Goal: Contribute content: Add original content to the website for others to see

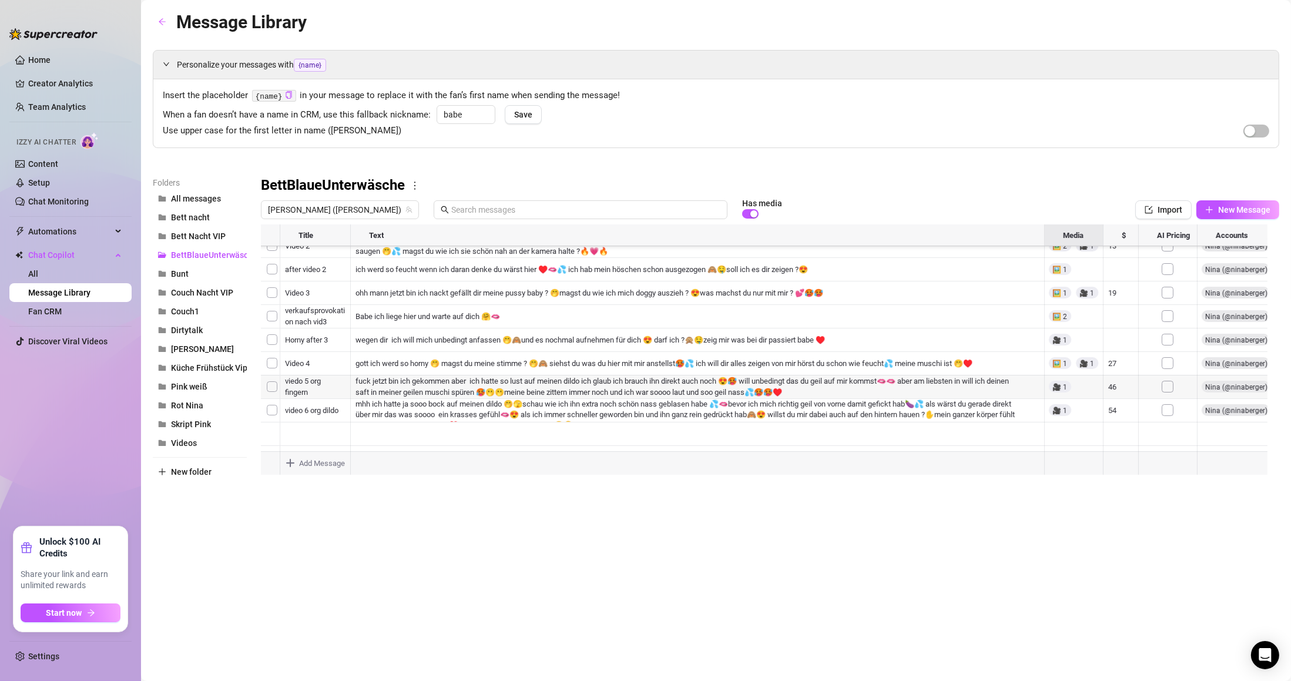
scroll to position [106, 0]
click at [184, 283] on button "Bunt" at bounding box center [200, 273] width 94 height 19
click at [340, 217] on span "[PERSON_NAME] ([PERSON_NAME])" at bounding box center [340, 210] width 144 height 18
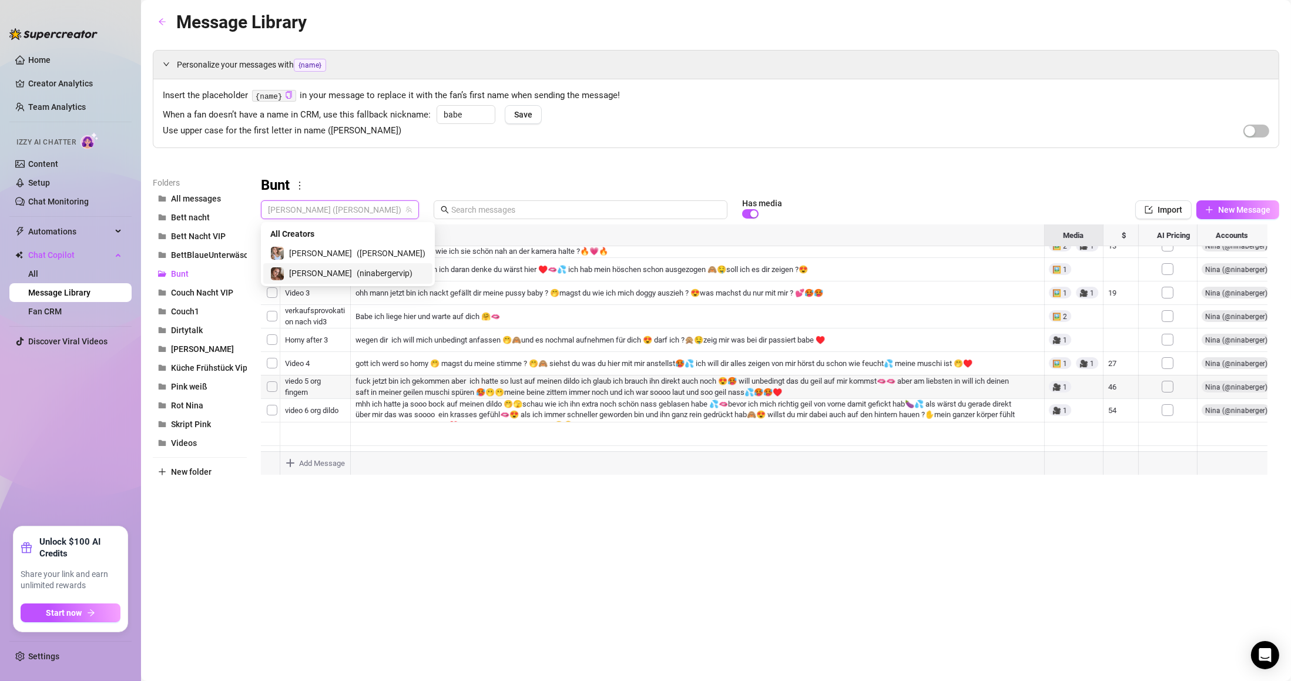
click at [310, 266] on div "Nina ( ninabergervip )" at bounding box center [347, 273] width 155 height 14
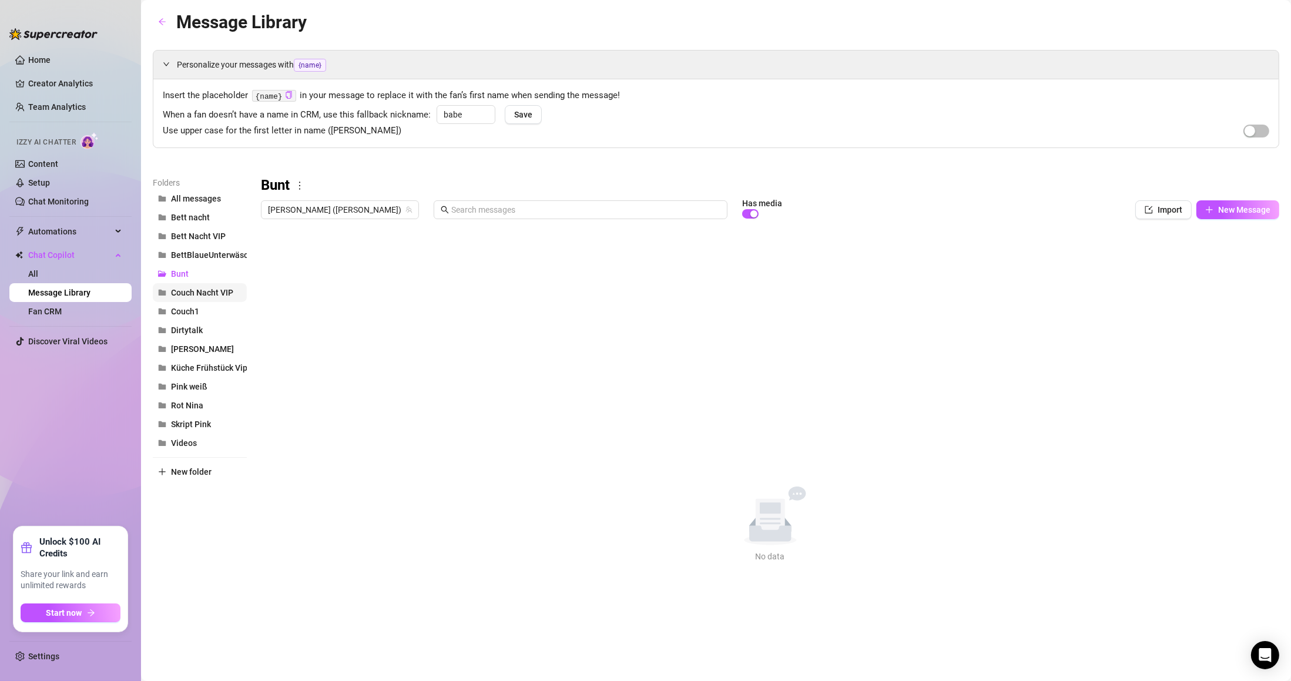
click at [205, 295] on span "Couch Nacht VIP" at bounding box center [202, 292] width 62 height 9
click at [1233, 214] on span "New Message" at bounding box center [1244, 209] width 52 height 9
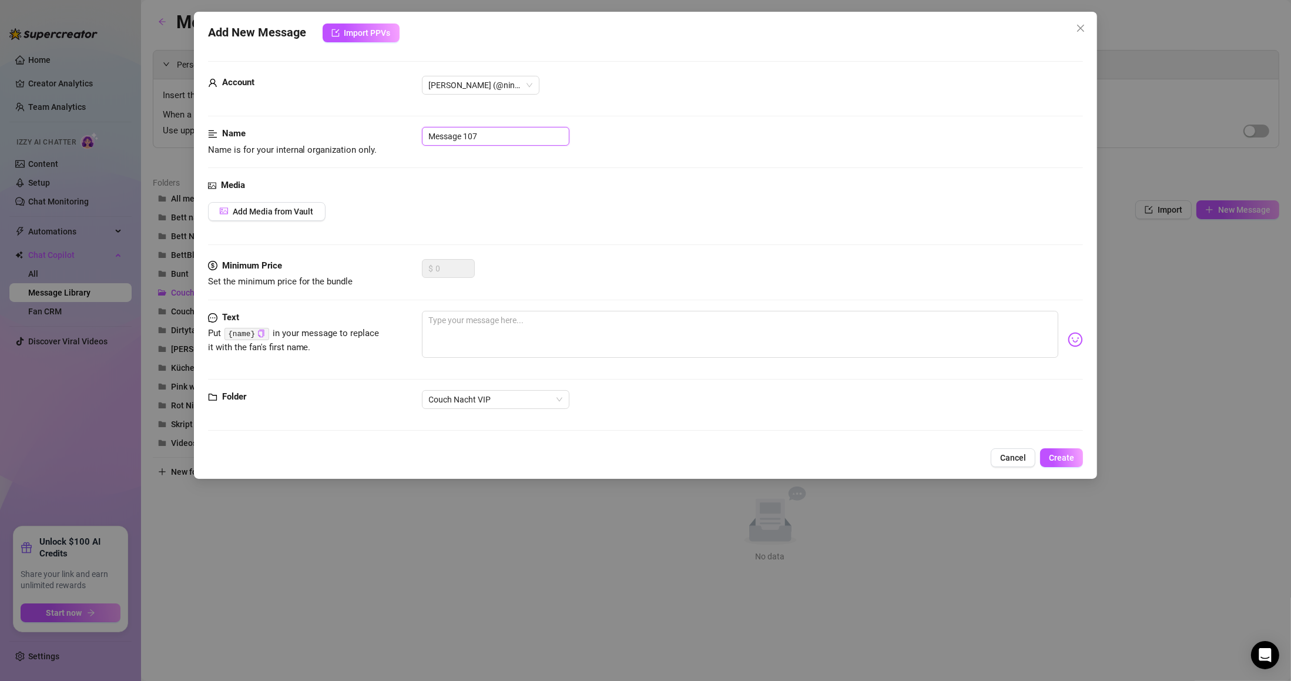
drag, startPoint x: 494, startPoint y: 142, endPoint x: 357, endPoint y: 122, distance: 138.9
click at [374, 120] on form "Account Nina (@ninabergervip) Name Name is for your internal organization only.…" at bounding box center [645, 251] width 875 height 380
type input "Bild 1"
click at [277, 210] on span "Add Media from Vault" at bounding box center [273, 211] width 81 height 9
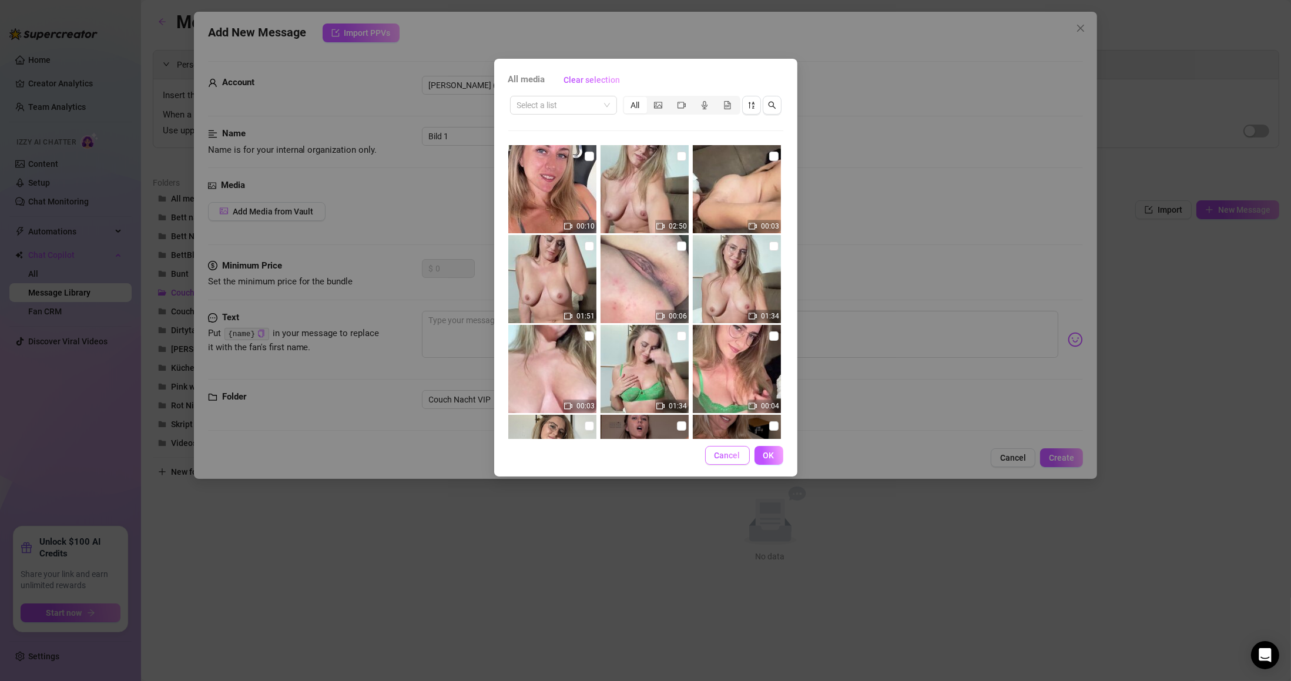
click at [721, 452] on span "Cancel" at bounding box center [727, 455] width 26 height 9
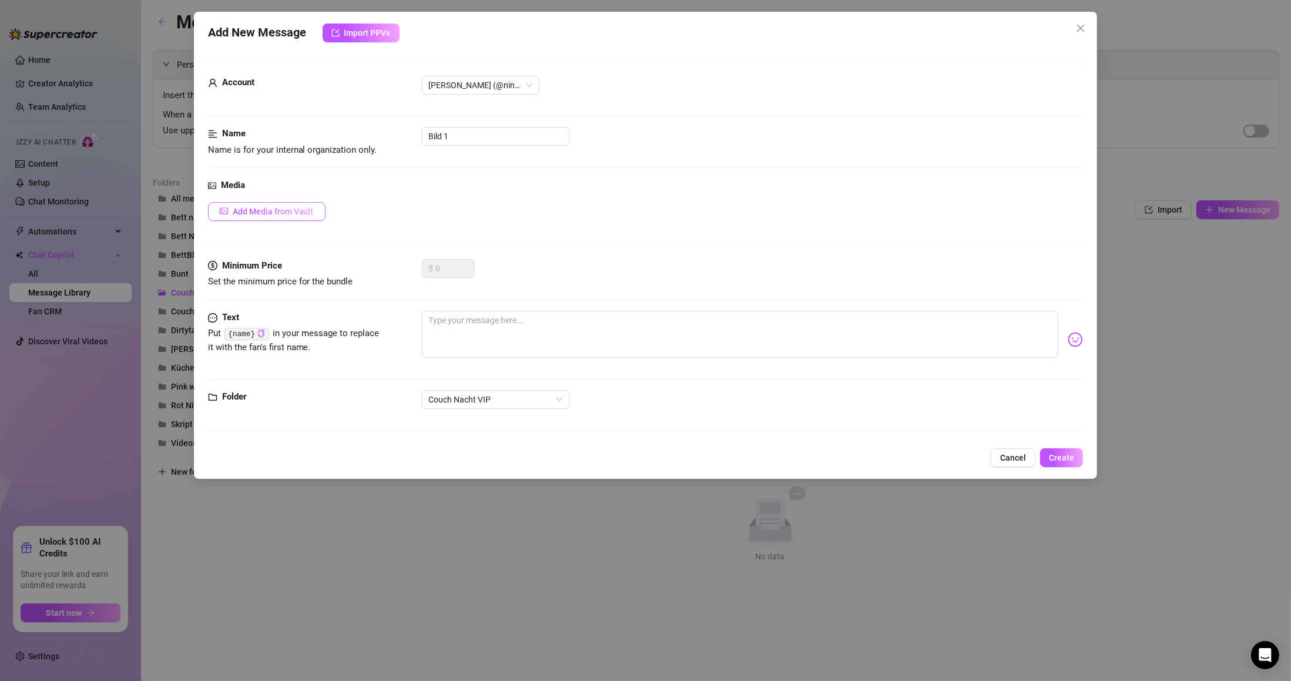
click at [321, 206] on button "Add Media from Vault" at bounding box center [266, 211] width 117 height 19
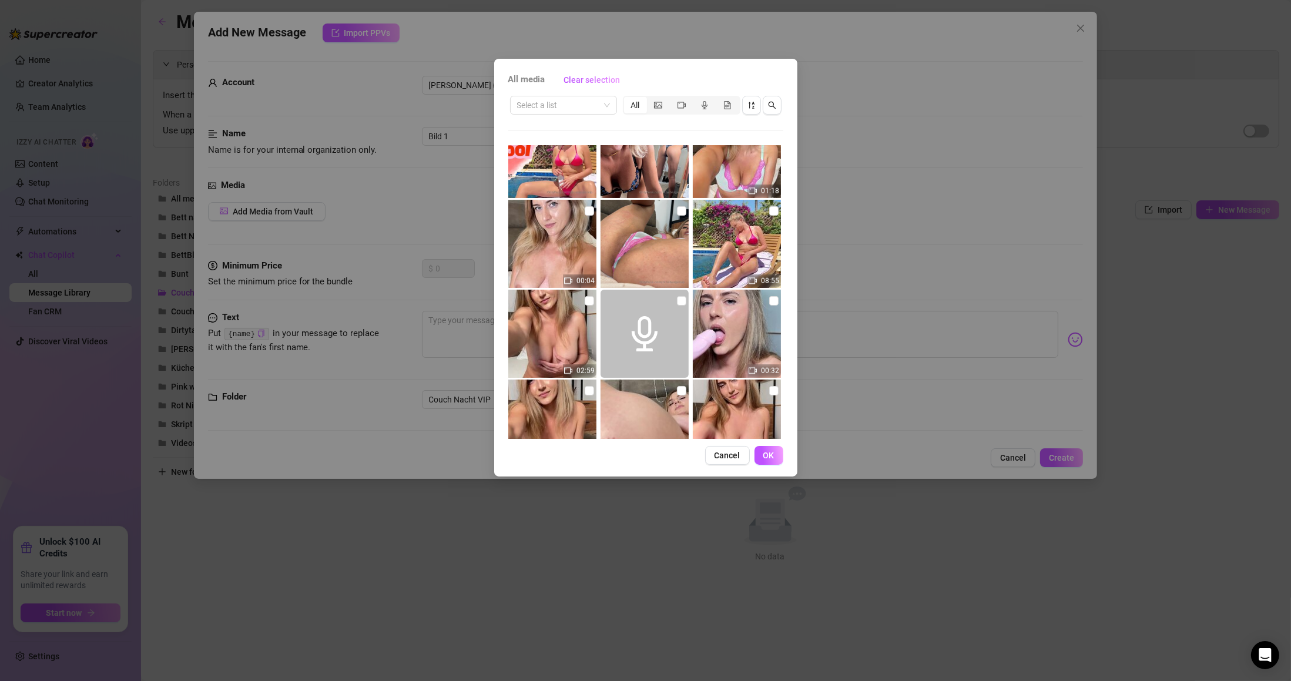
scroll to position [1880, 0]
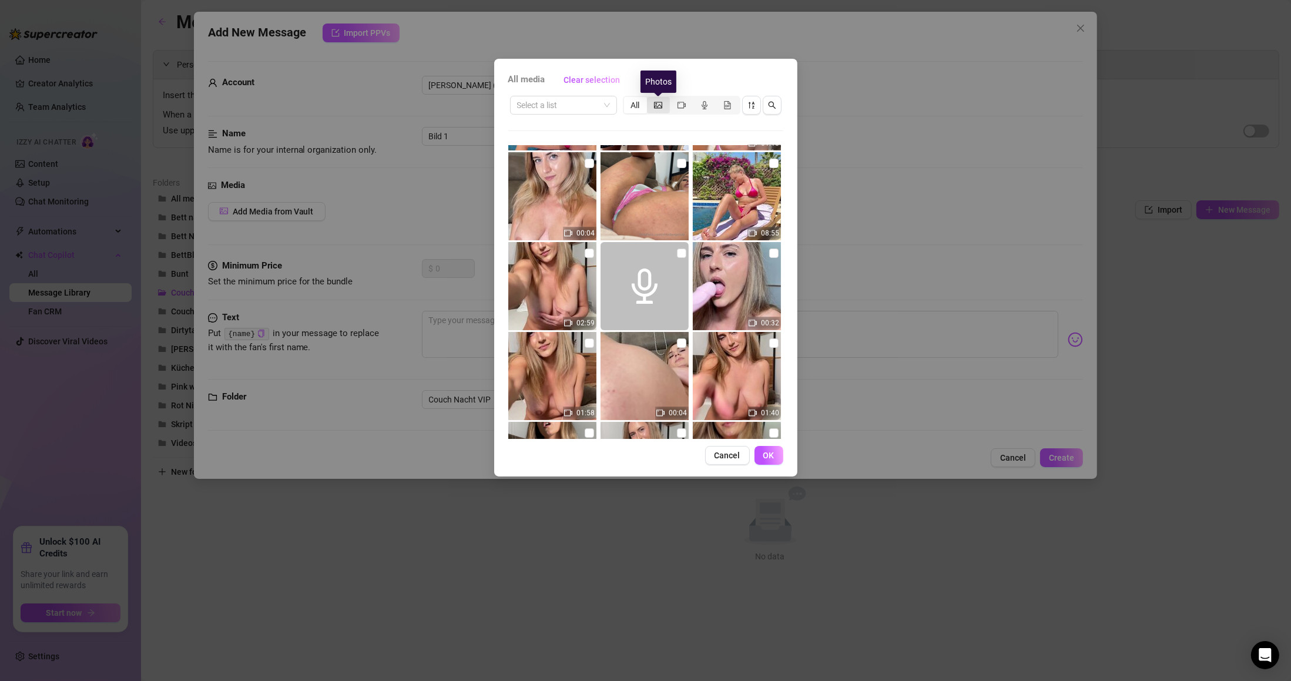
click at [660, 108] on icon "picture" at bounding box center [658, 105] width 8 height 8
click at [650, 99] on input "segmented control" at bounding box center [650, 99] width 0 height 0
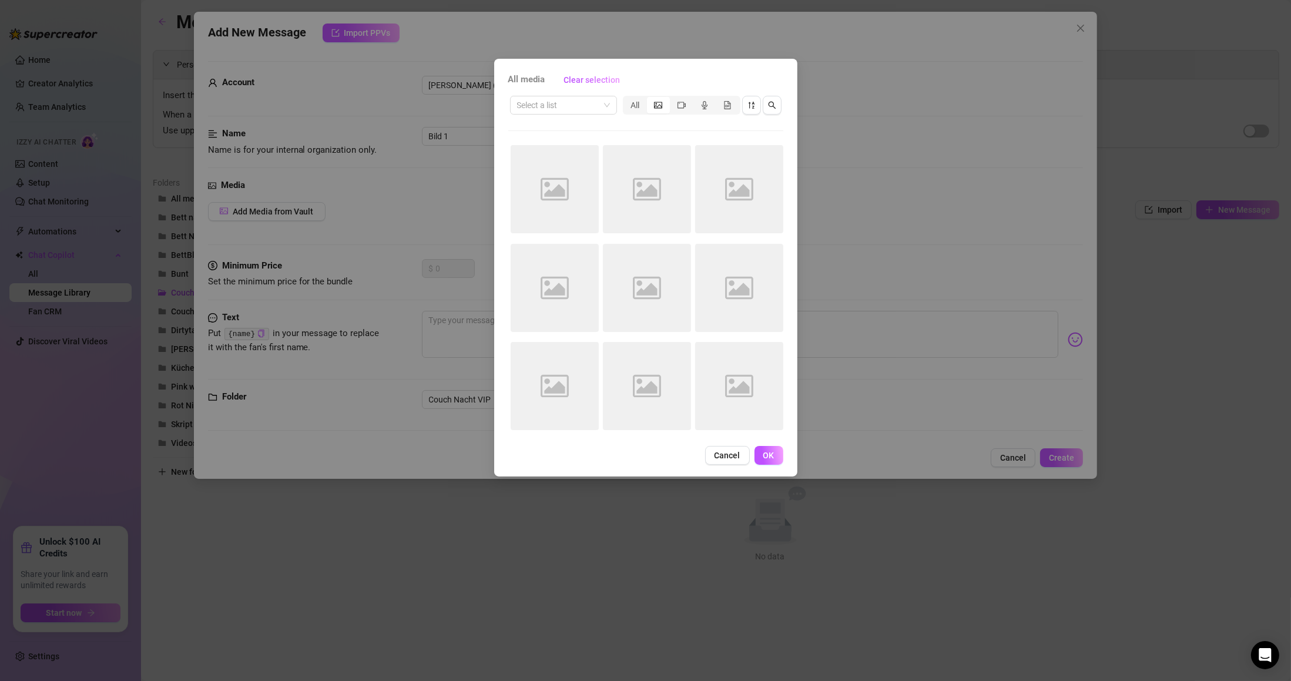
scroll to position [0, 0]
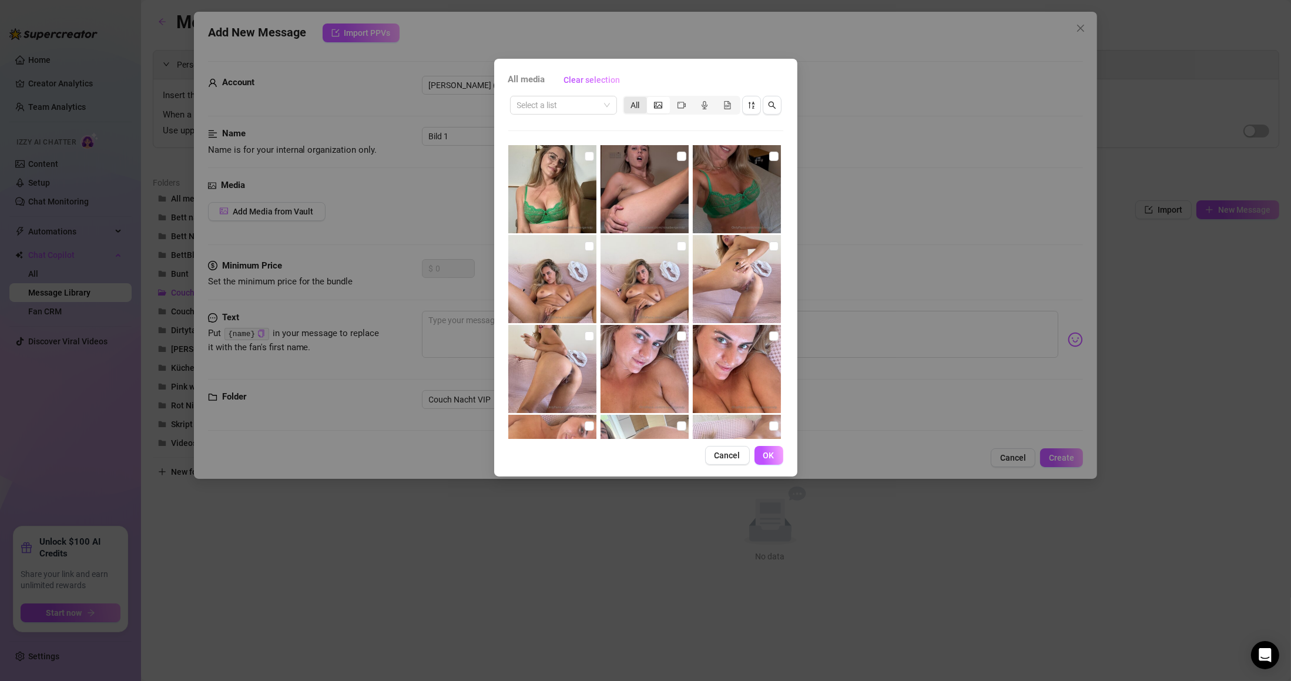
click at [633, 109] on div "All" at bounding box center [635, 105] width 23 height 16
click at [627, 99] on input "All" at bounding box center [627, 99] width 0 height 0
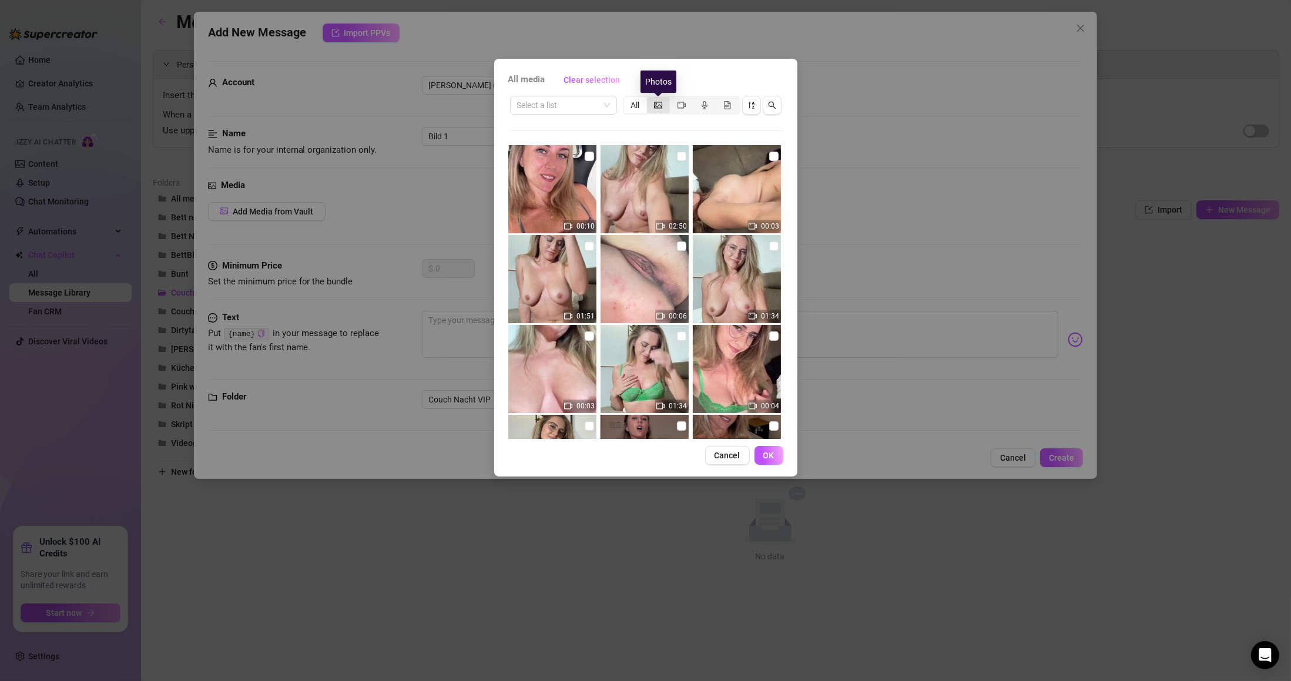
click at [656, 102] on icon "picture" at bounding box center [658, 105] width 8 height 8
click at [650, 99] on input "segmented control" at bounding box center [650, 99] width 0 height 0
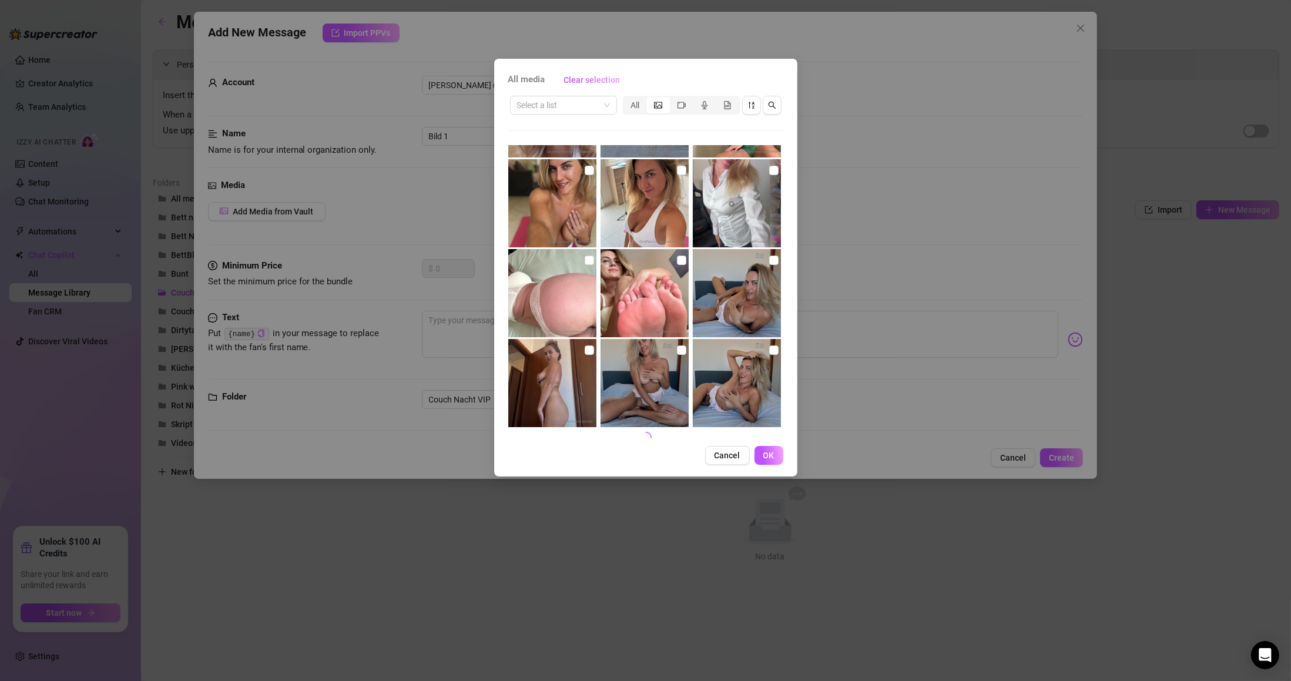
scroll to position [1161, 0]
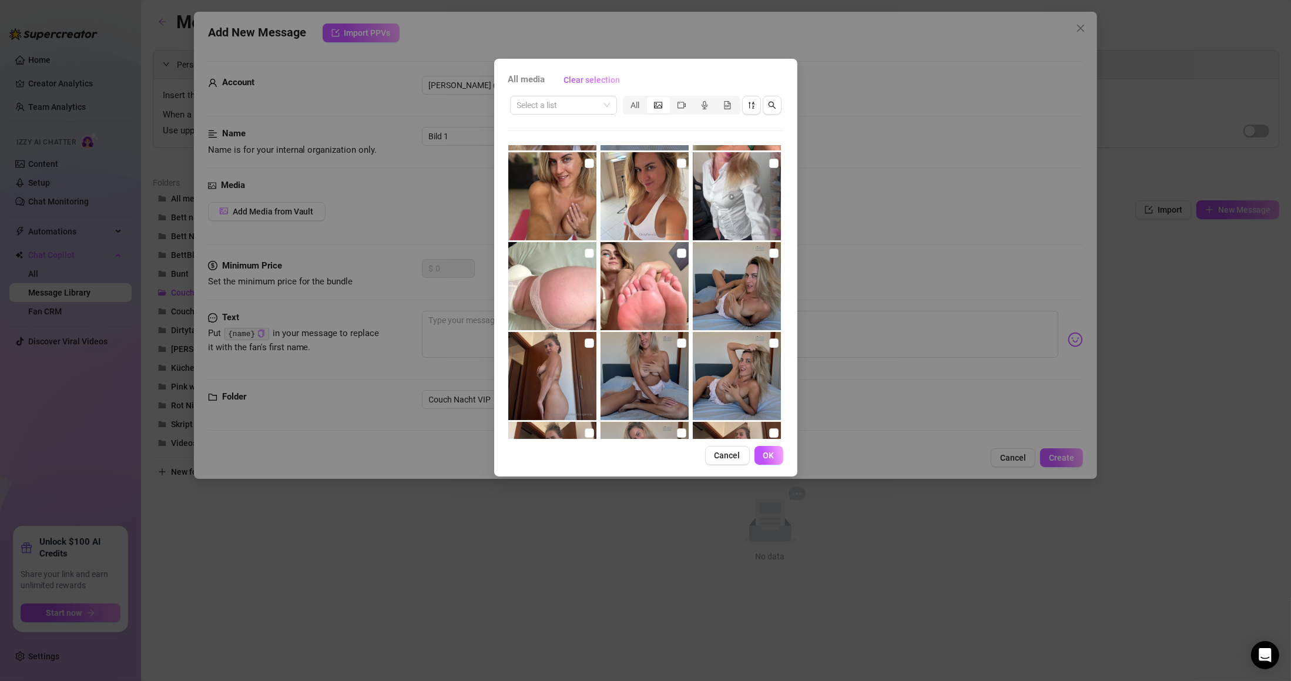
click at [536, 76] on span "All media" at bounding box center [526, 80] width 37 height 14
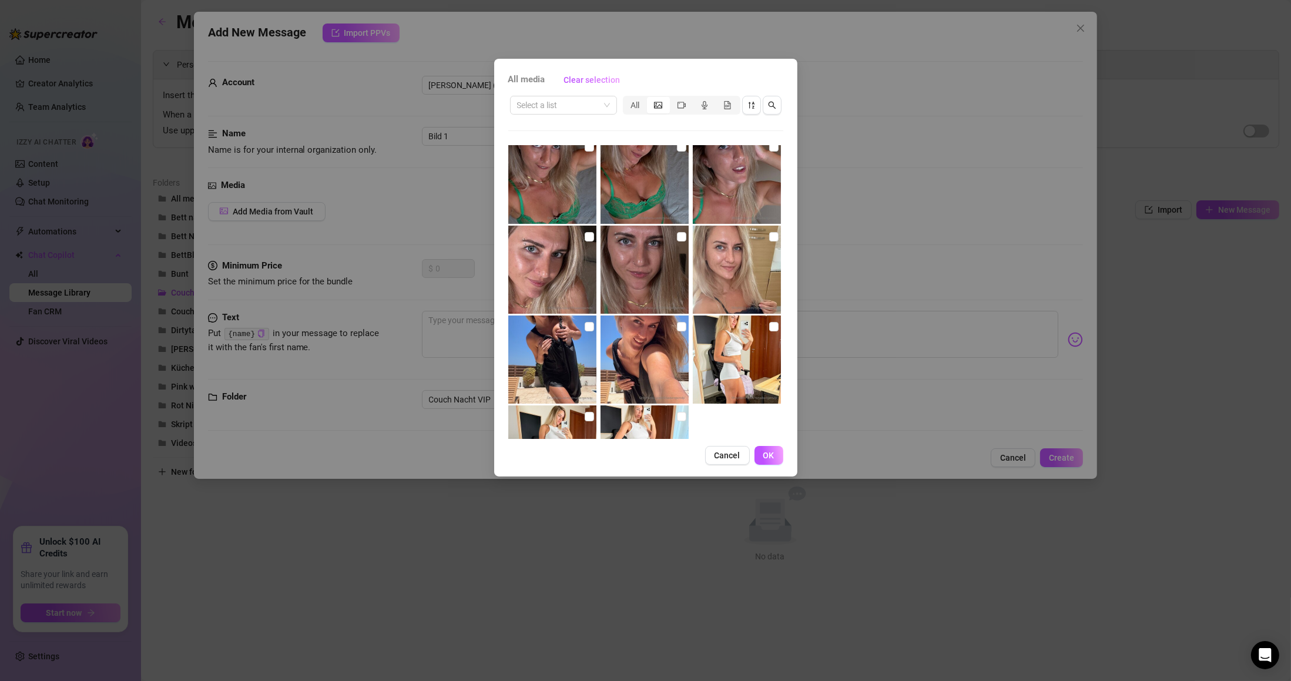
scroll to position [6265, 0]
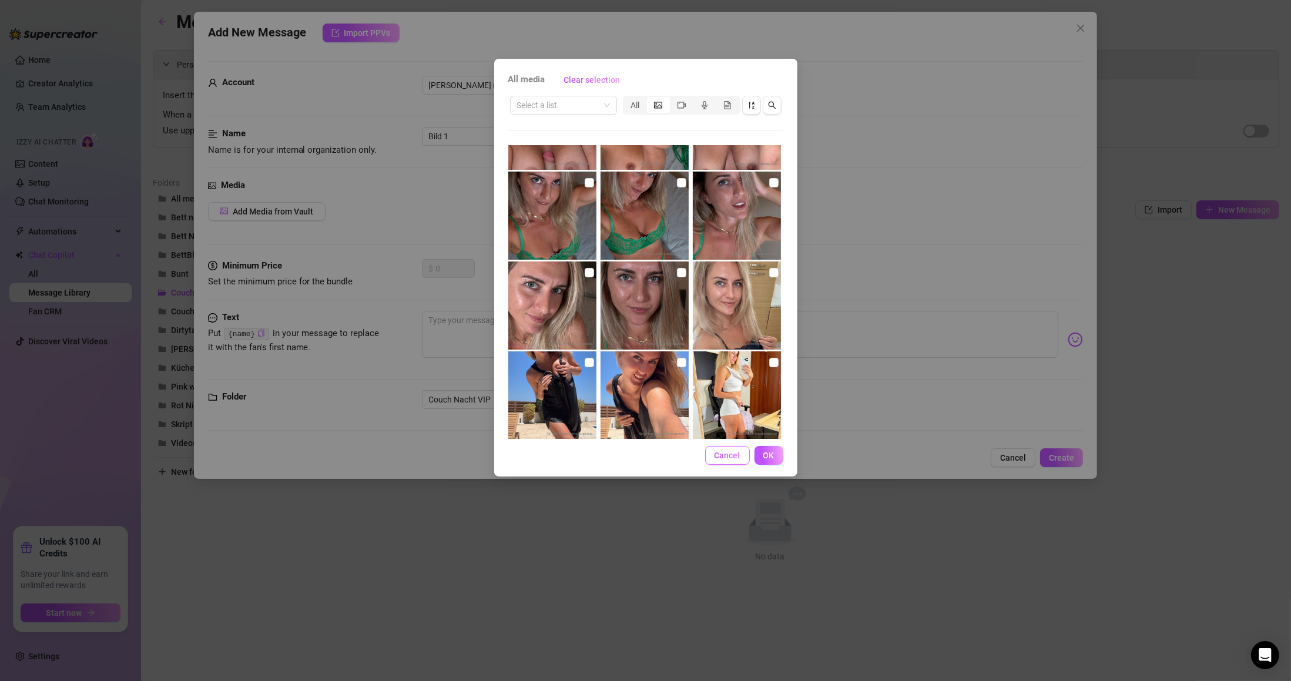
click at [738, 459] on span "Cancel" at bounding box center [727, 455] width 26 height 9
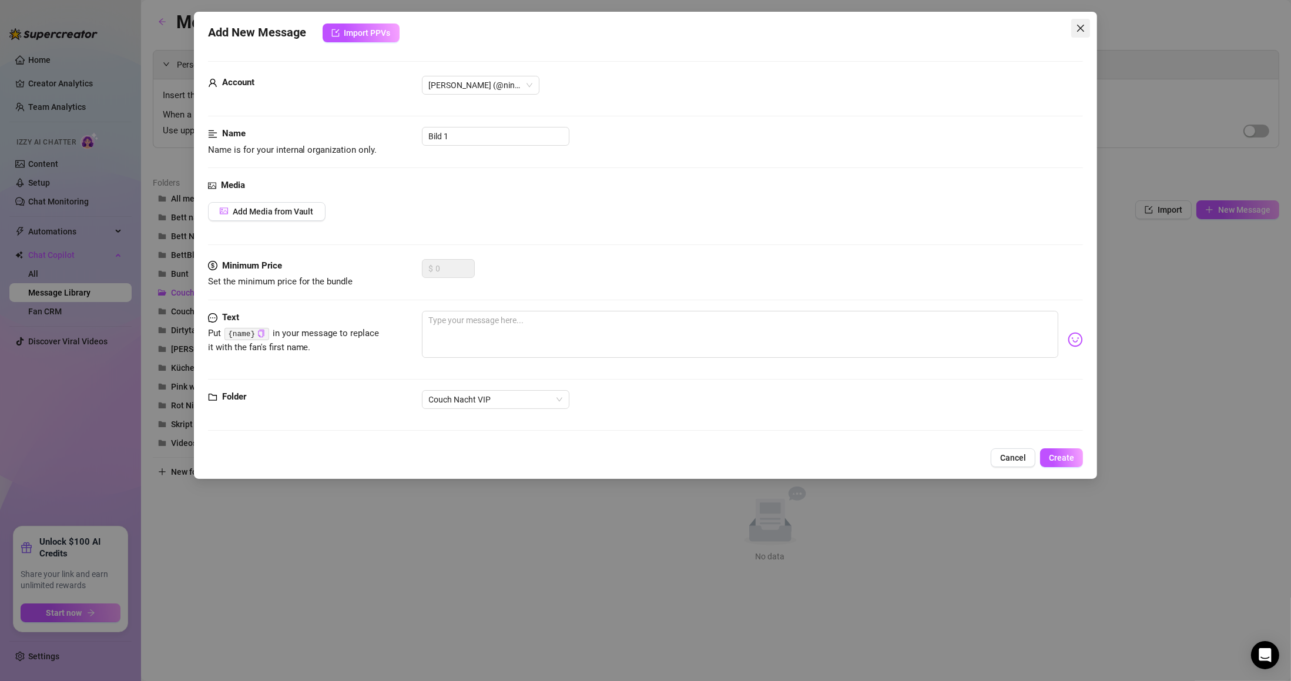
click at [1076, 30] on icon "close" at bounding box center [1080, 27] width 9 height 9
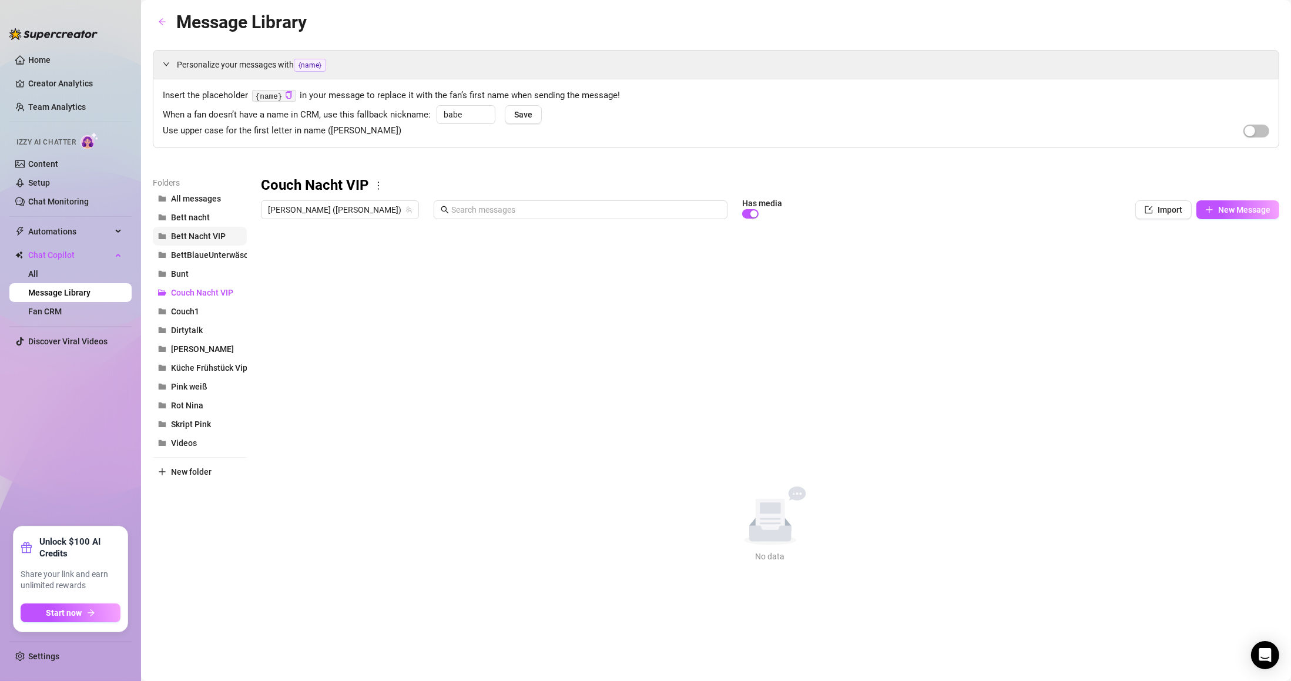
click at [213, 240] on span "Bett Nacht VIP" at bounding box center [198, 235] width 55 height 9
click at [191, 289] on span "Couch Nacht VIP" at bounding box center [202, 292] width 62 height 9
click at [1231, 210] on span "New Message" at bounding box center [1244, 209] width 52 height 9
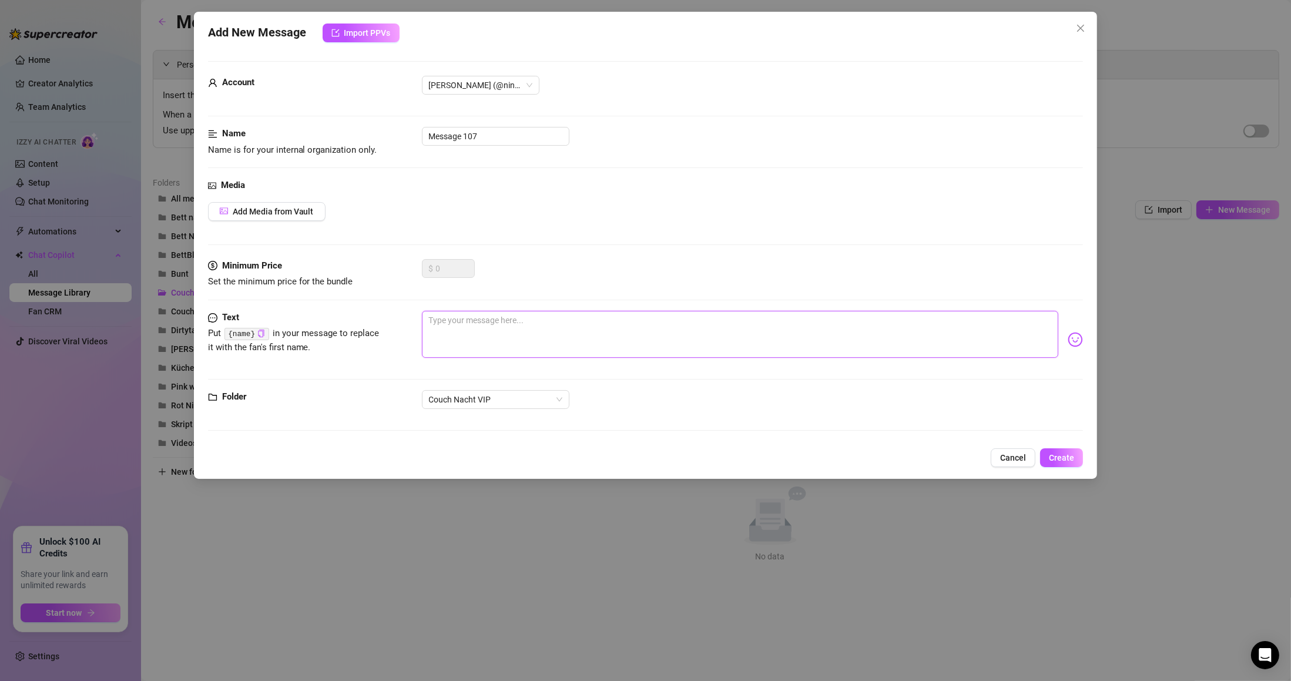
click at [444, 335] on textarea at bounding box center [740, 334] width 637 height 47
type textarea "W"
type textarea "Wo"
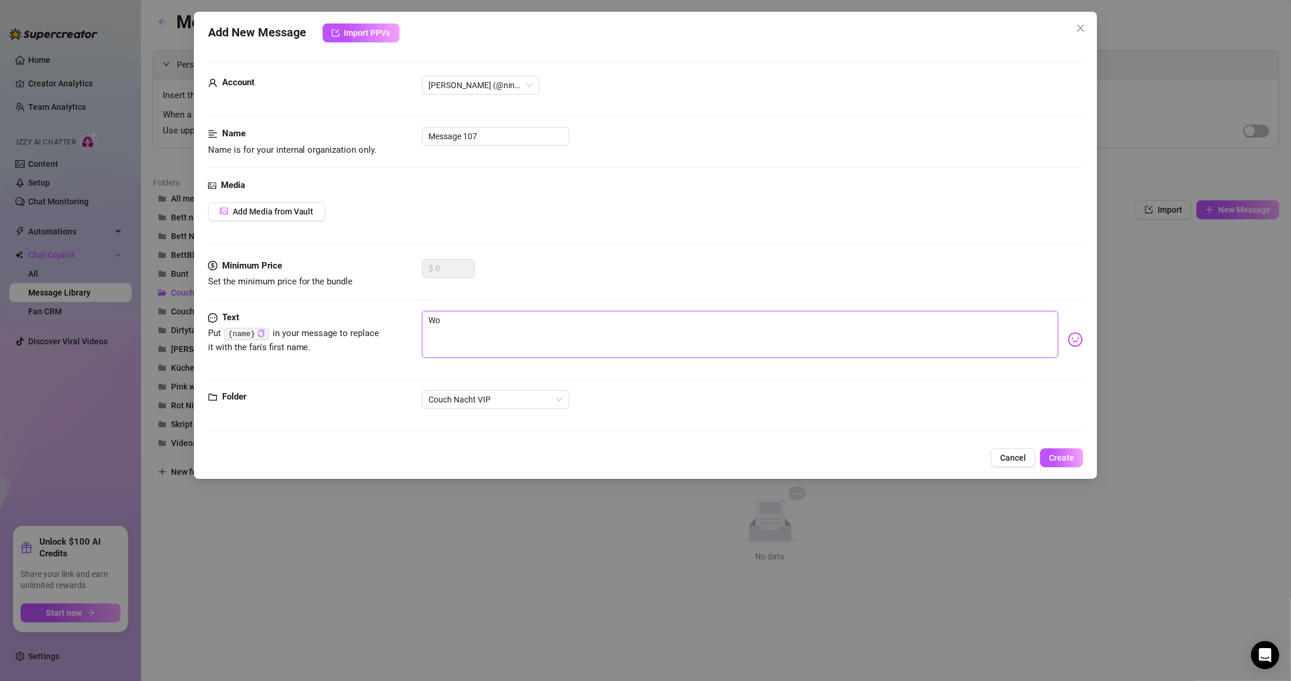
type textarea "Wor"
type textarea "Wora"
type textarea "Woran"
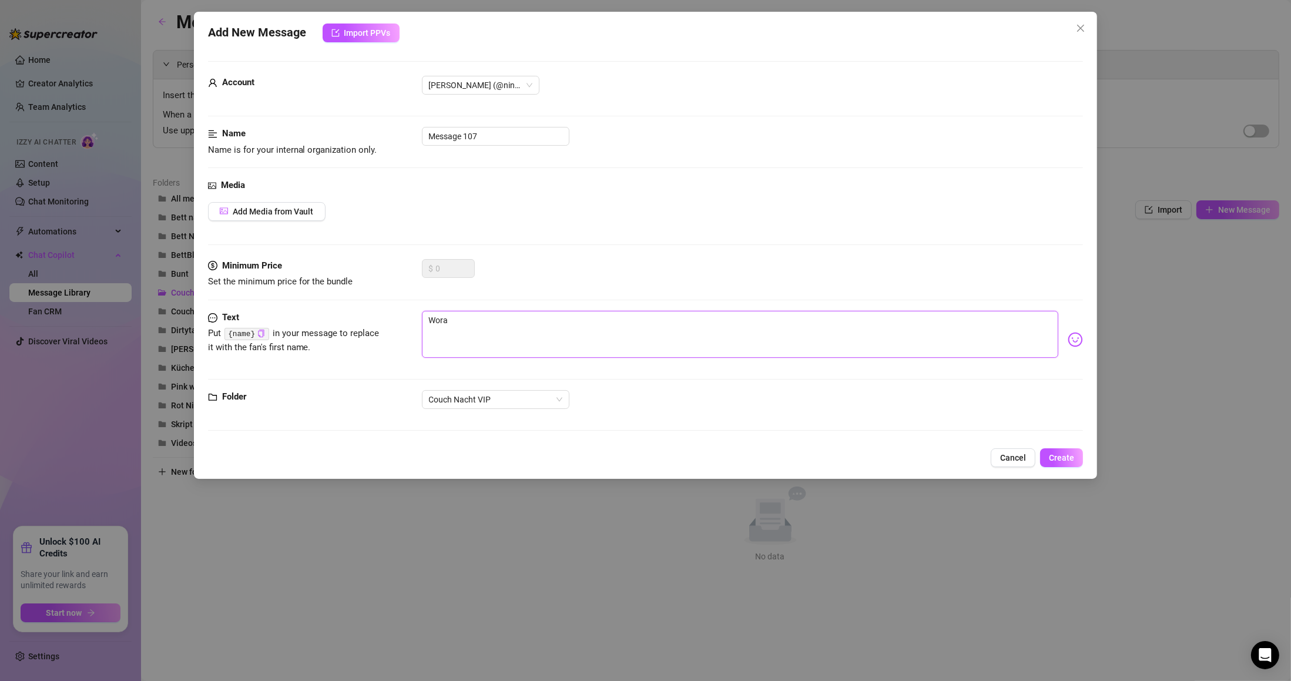
type textarea "Woran"
type textarea "Woran d"
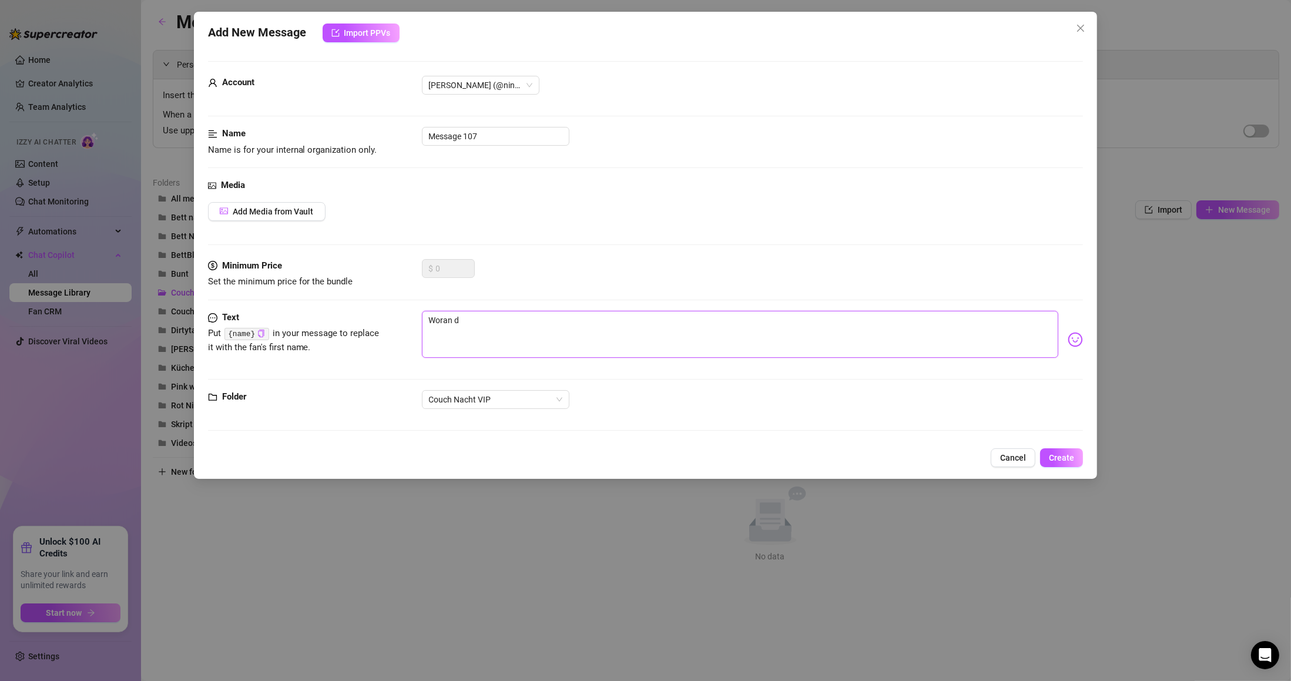
type textarea "Woran de"
type textarea "Woran den"
type textarea "Woran denk"
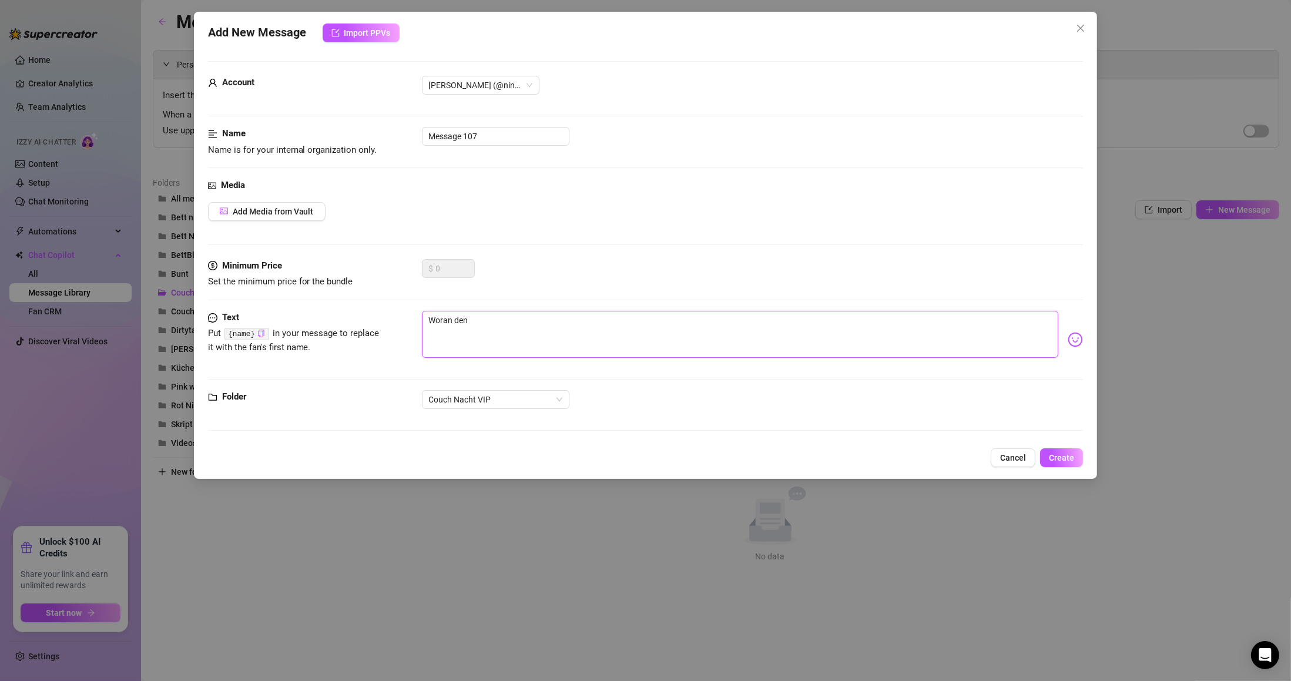
type textarea "Woran denk"
type textarea "Woran denks"
type textarea "Woran denkst"
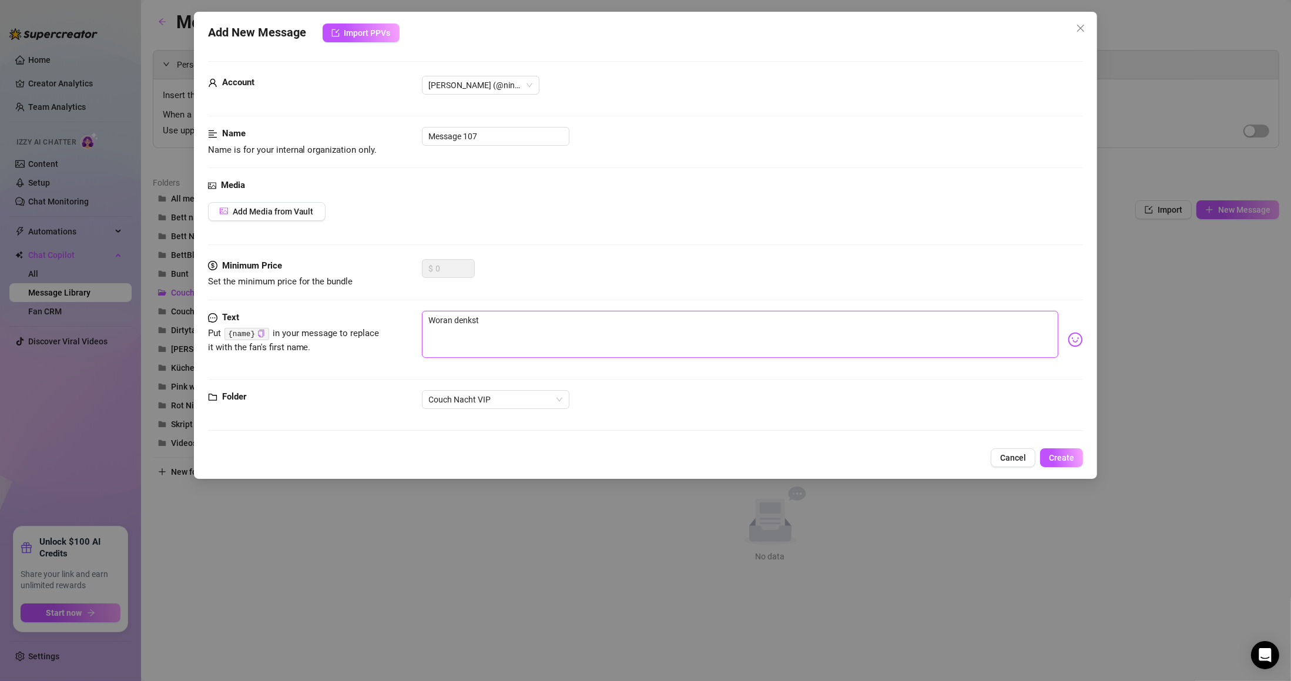
type textarea "Woran denkst"
type textarea "Woran denkst d"
type textarea "Woran denkst du"
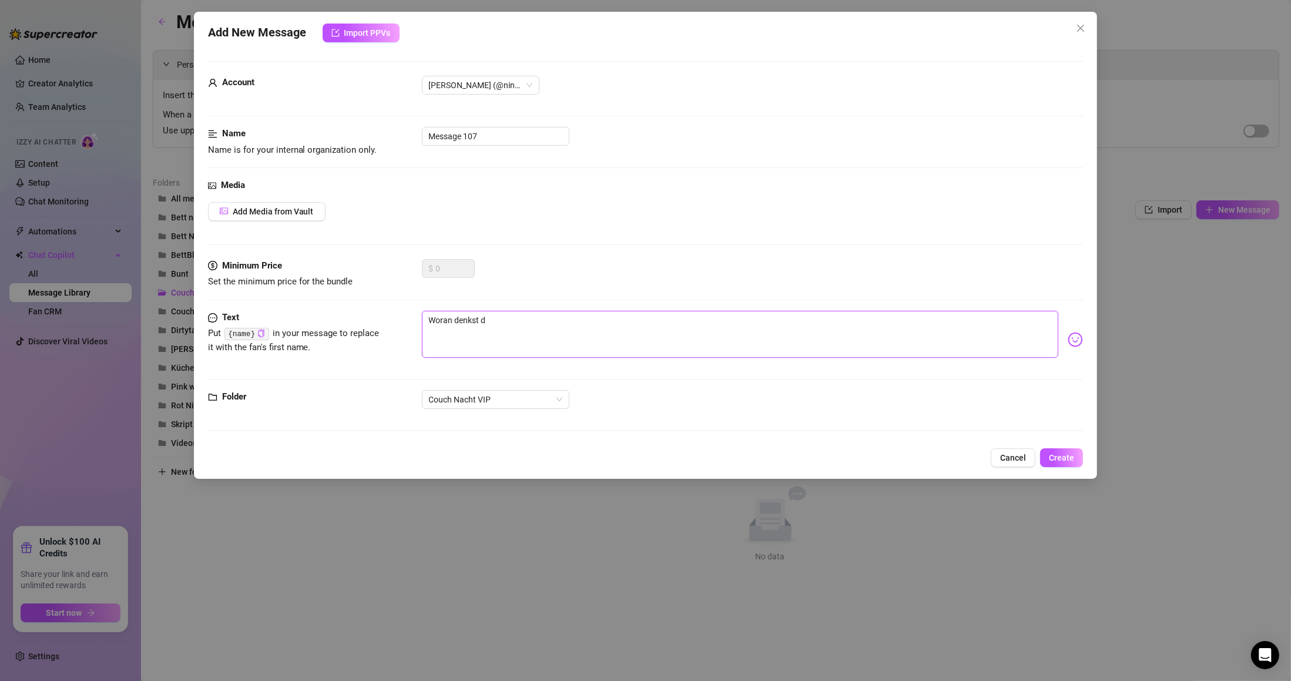
type textarea "Woran denkst du"
type textarea "Woran denkst du d"
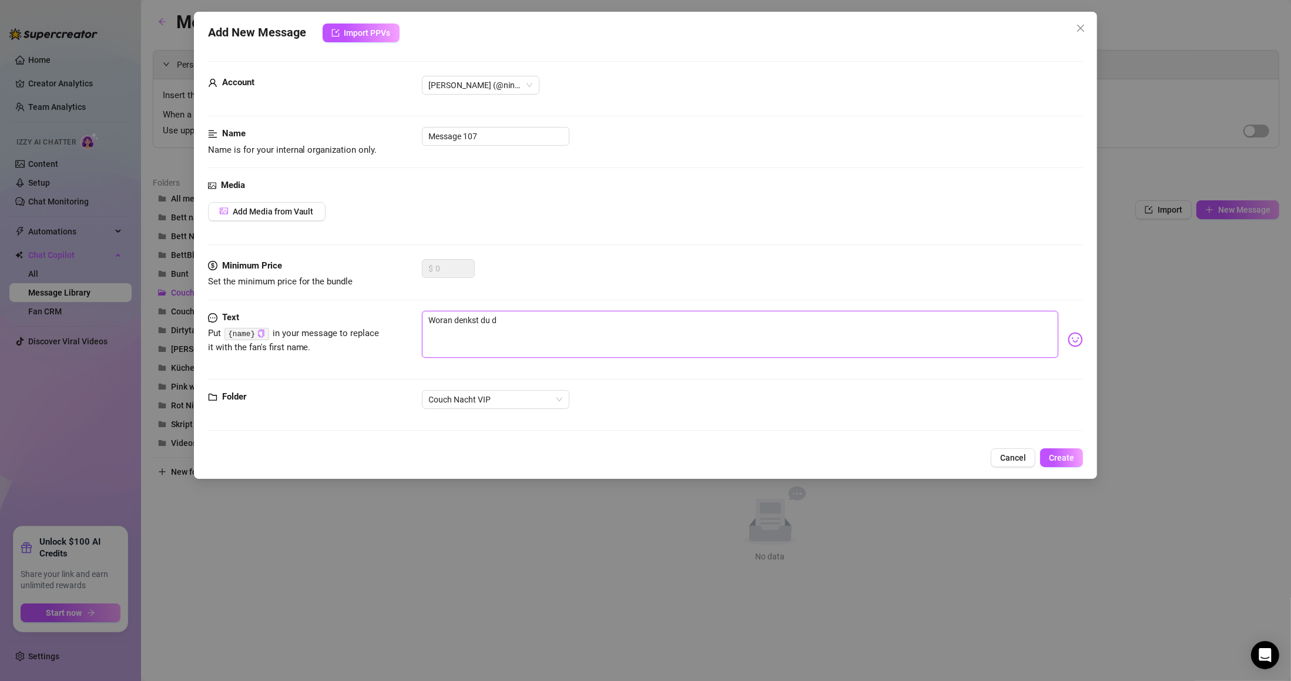
type textarea "Woran denkst du de"
type textarea "Woran denkst du den"
type textarea "Woran denkst du denn"
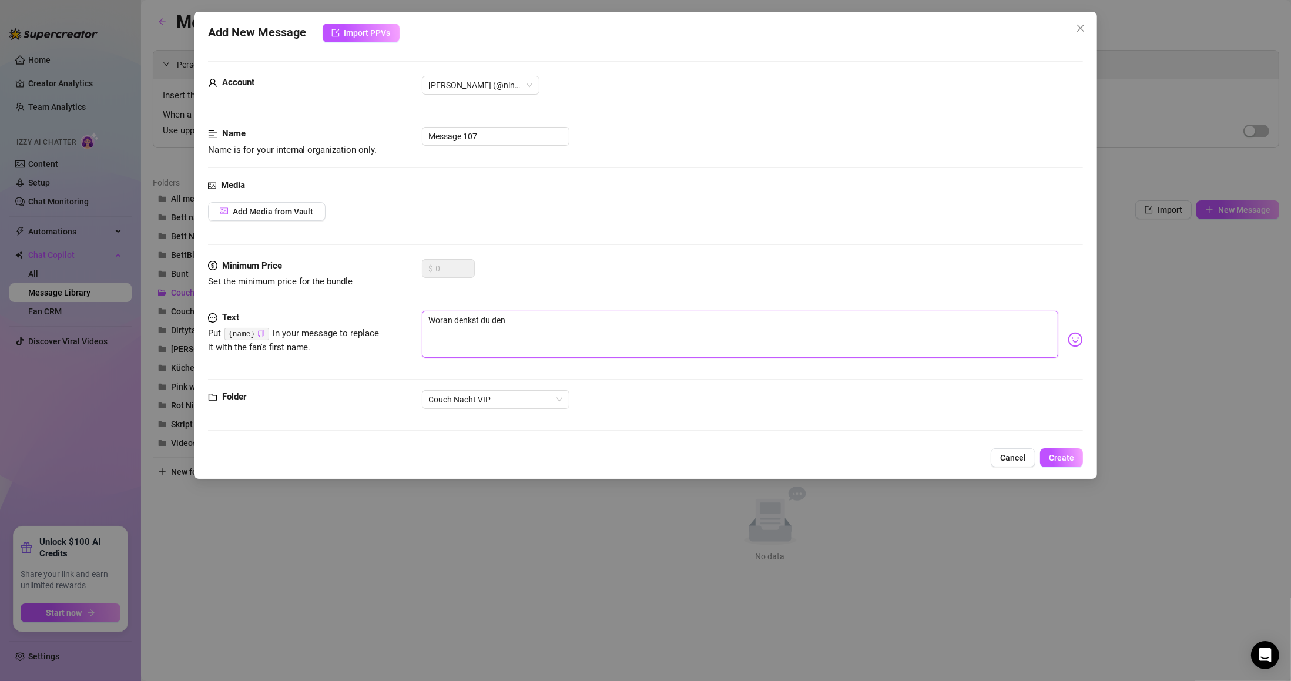
type textarea "Woran denkst du denn"
type textarea "Woran denkst du denn g"
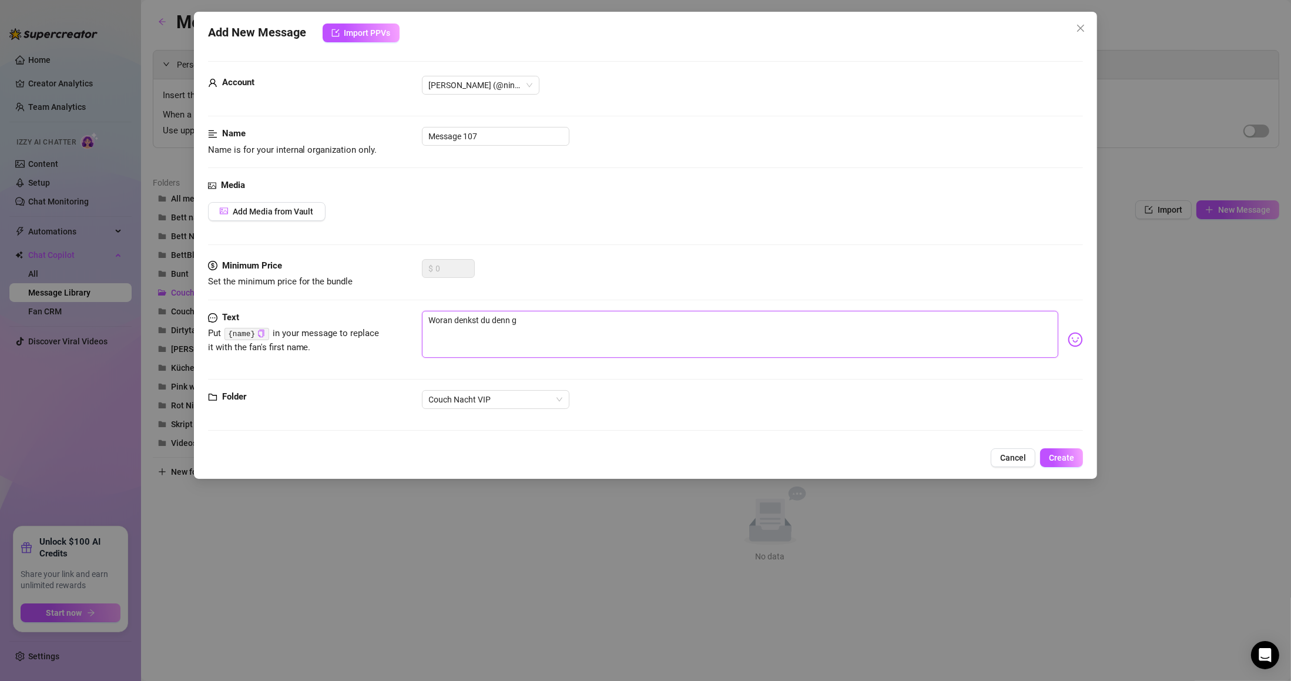
type textarea "Woran denkst du denn ge"
type textarea "Woran denkst du denn ger"
type textarea "Woran denkst du denn gera"
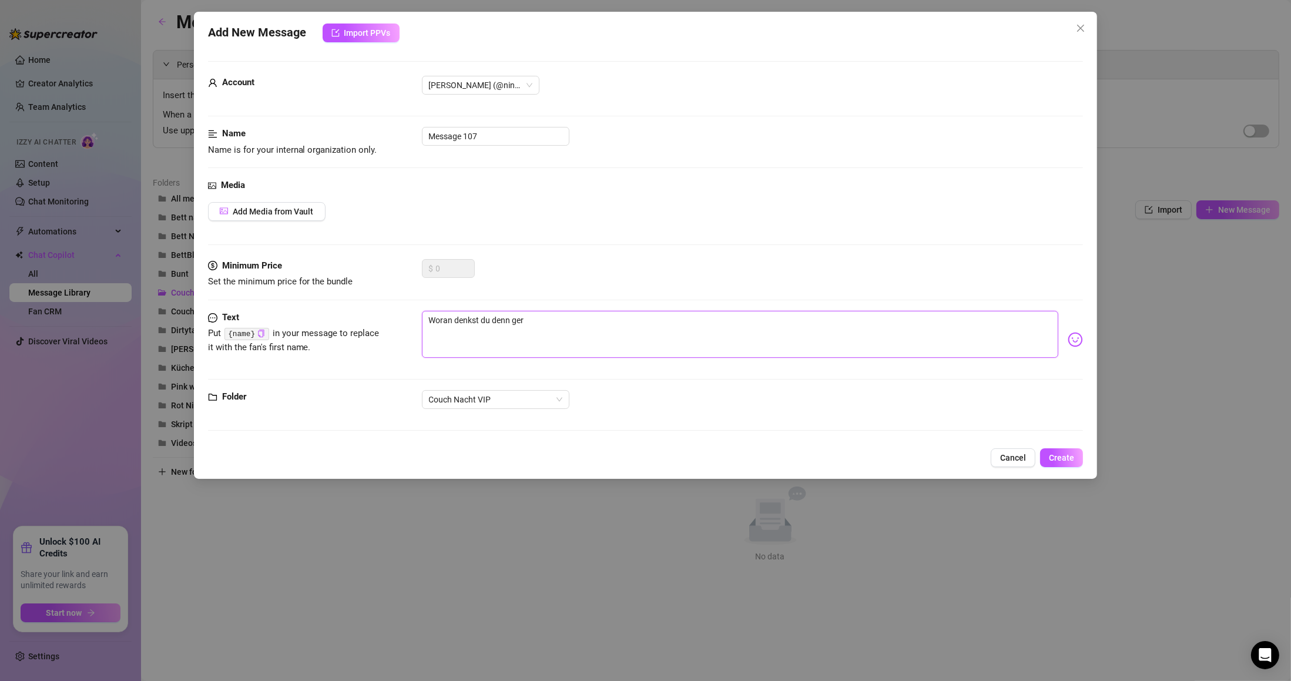
type textarea "Woran denkst du denn gera"
type textarea "Woran denkst du denn gerad"
type textarea "Woran denkst du denn gerade"
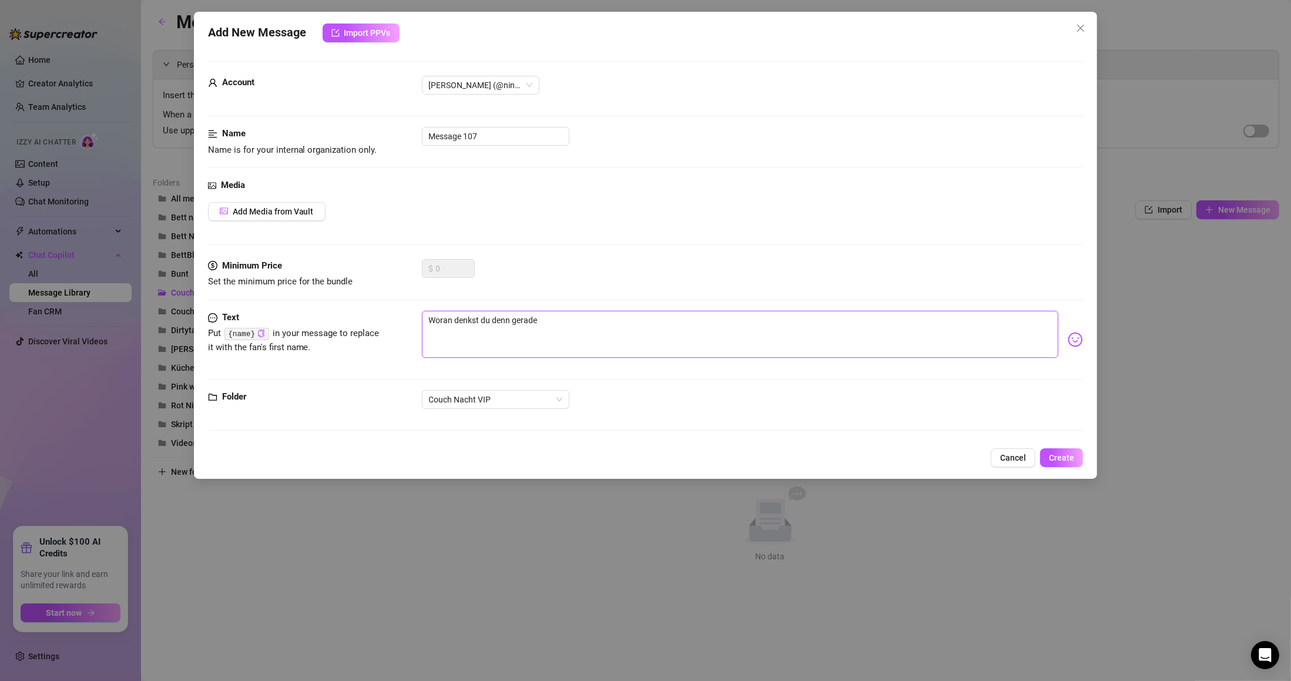
type textarea "Woran denkst du denn gerade"
type textarea "Woran denkst du denn gerade ?"
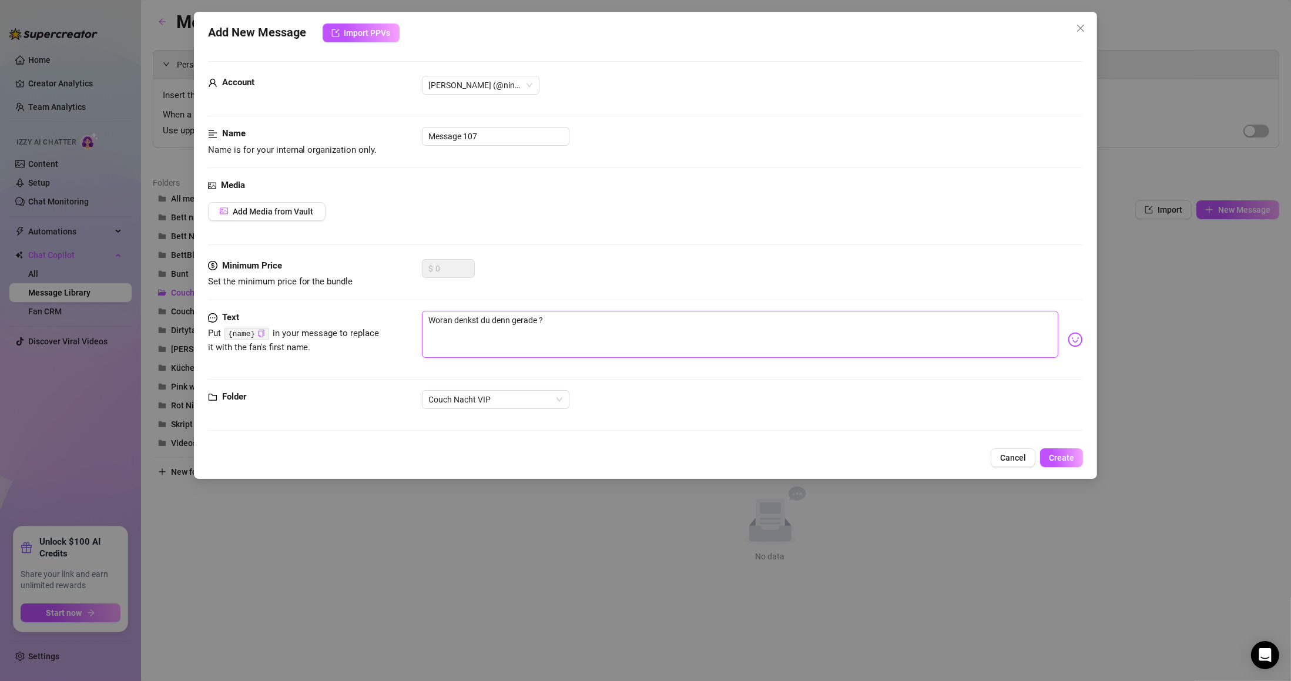
type textarea "Woran denkst du denn gerade ?"
type textarea "Woran denkst du denn gerade ? 🙈"
type textarea "Woran denkst du denn gerade ? 🙈🫦"
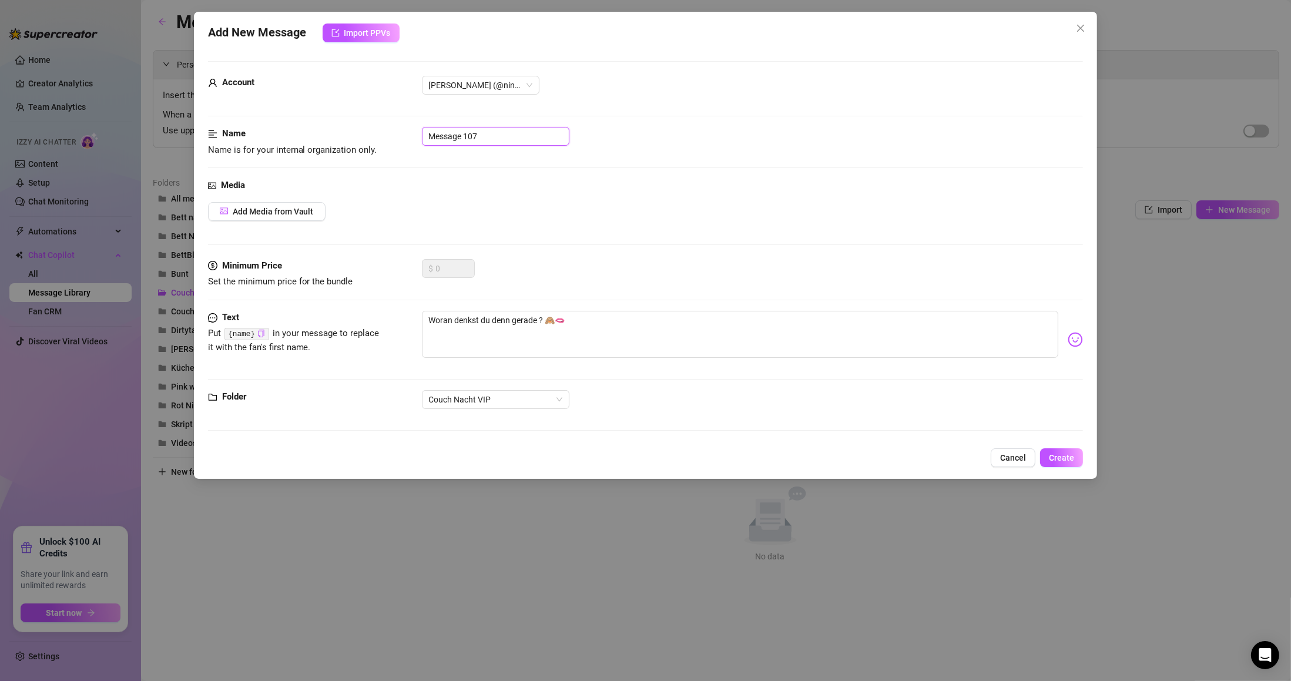
drag, startPoint x: 618, startPoint y: 476, endPoint x: 503, endPoint y: 136, distance: 359.1
click at [503, 136] on input "Message 107" at bounding box center [495, 136] width 147 height 19
drag, startPoint x: 503, startPoint y: 136, endPoint x: 350, endPoint y: 140, distance: 152.8
click at [350, 140] on div "Name Name is for your internal organization only. Message 107" at bounding box center [645, 142] width 875 height 30
type input "Bild 1"
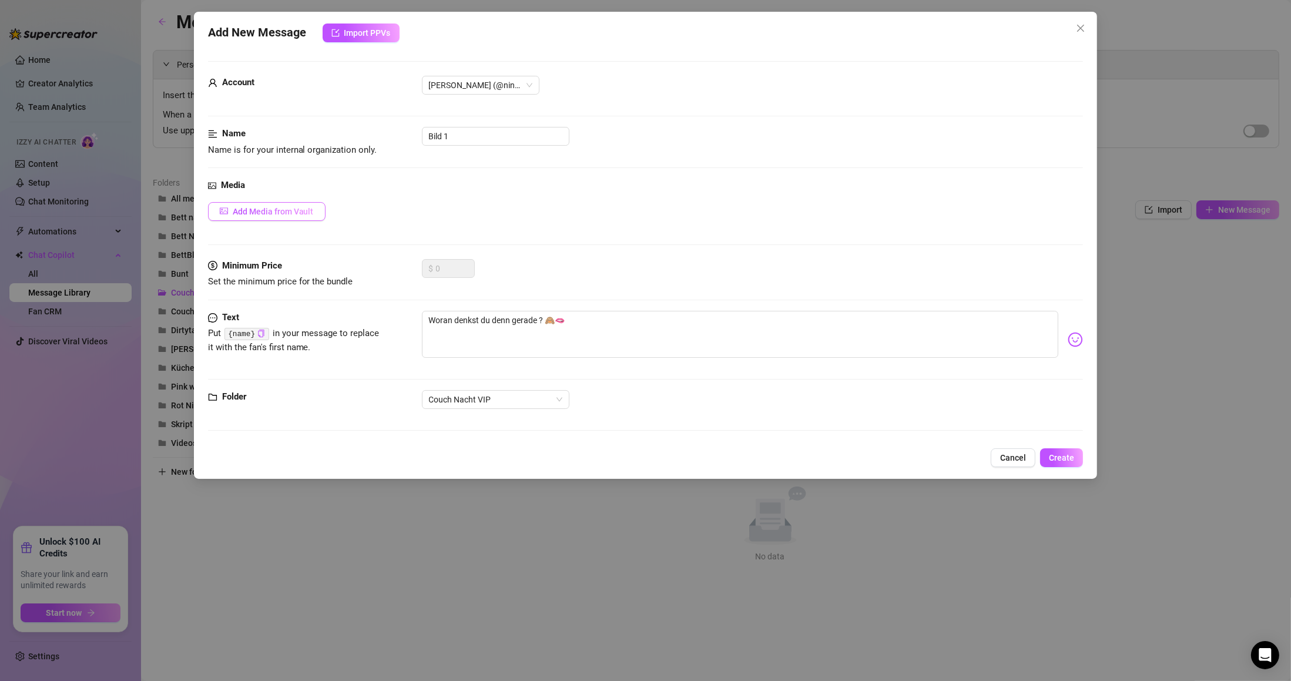
click at [305, 203] on button "Add Media from Vault" at bounding box center [266, 211] width 117 height 19
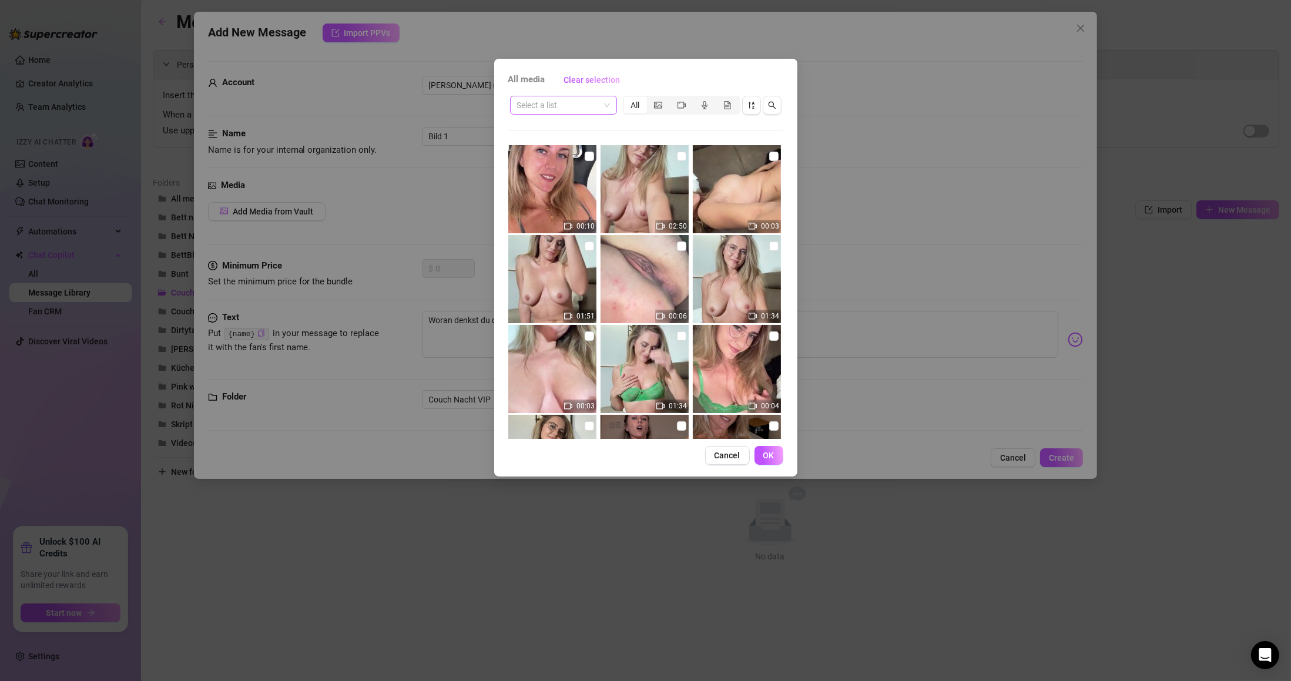
click at [606, 109] on span at bounding box center [563, 105] width 93 height 18
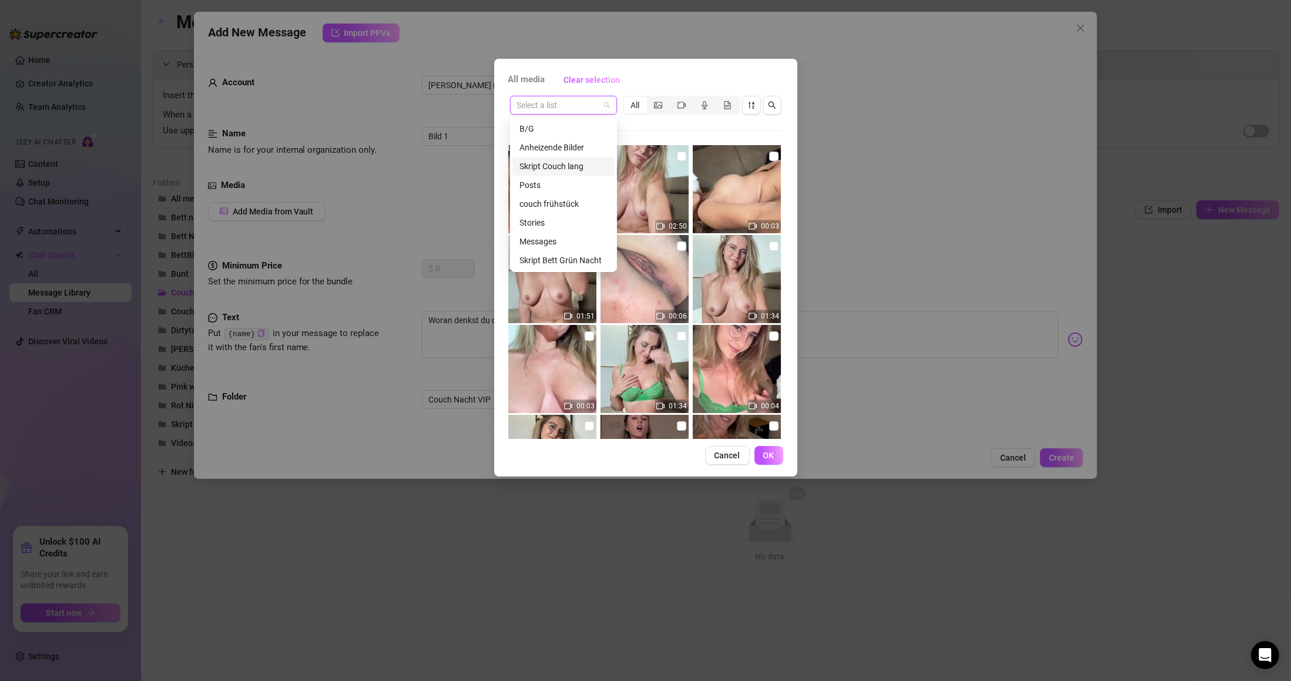
click at [570, 169] on div "Skript Couch lang" at bounding box center [563, 166] width 88 height 13
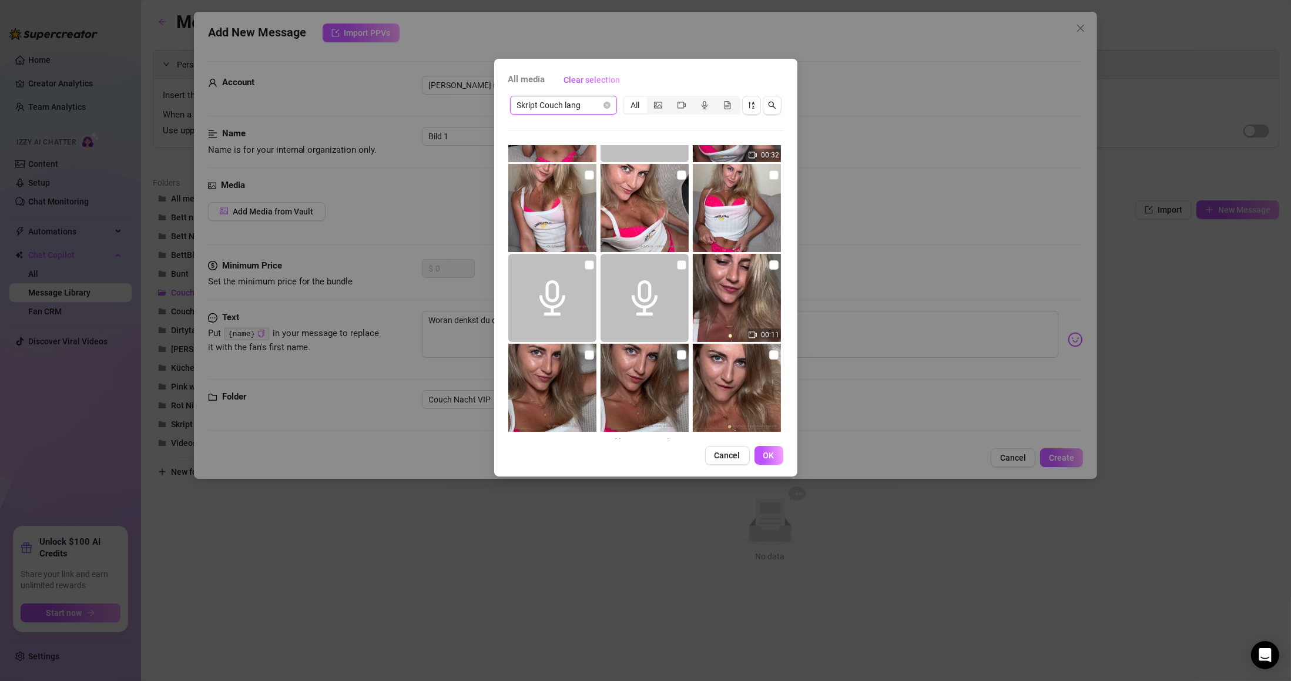
scroll to position [982, 0]
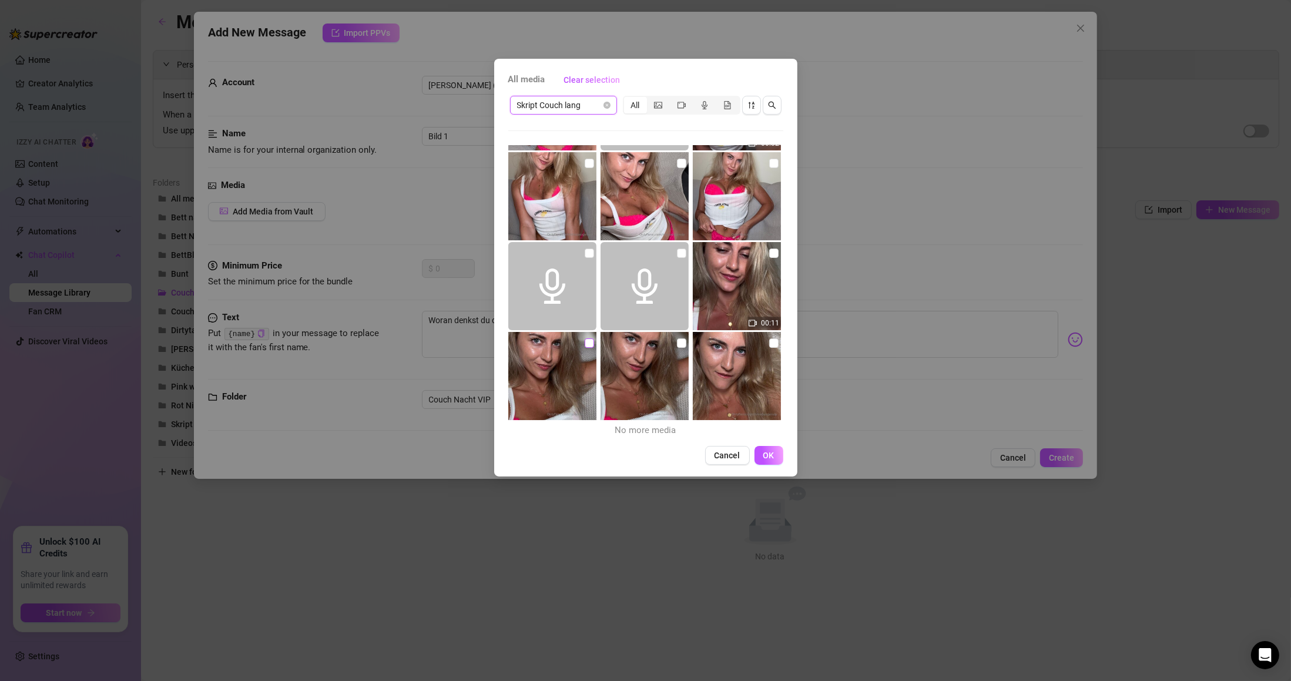
click at [587, 346] on input "checkbox" at bounding box center [589, 342] width 9 height 9
checkbox input "true"
click at [677, 343] on input "checkbox" at bounding box center [681, 342] width 9 height 9
checkbox input "true"
click at [769, 344] on input "checkbox" at bounding box center [773, 342] width 9 height 9
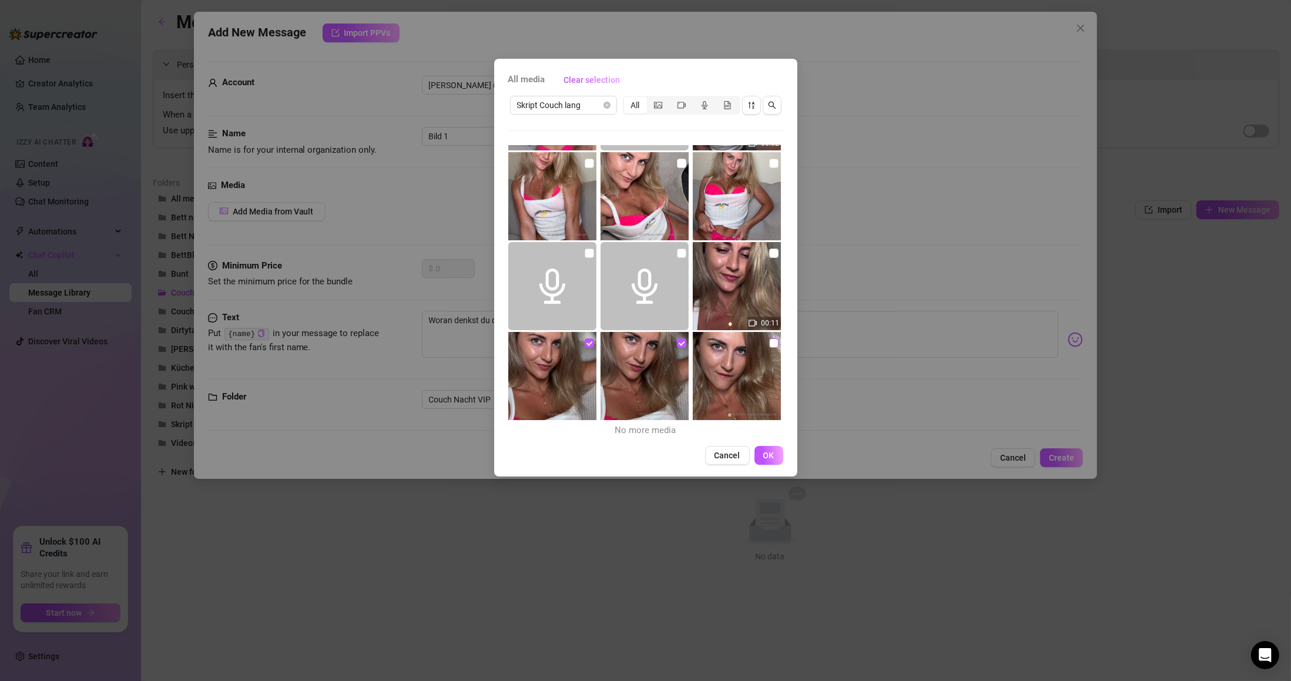
checkbox input "true"
click at [770, 457] on span "OK" at bounding box center [768, 455] width 11 height 9
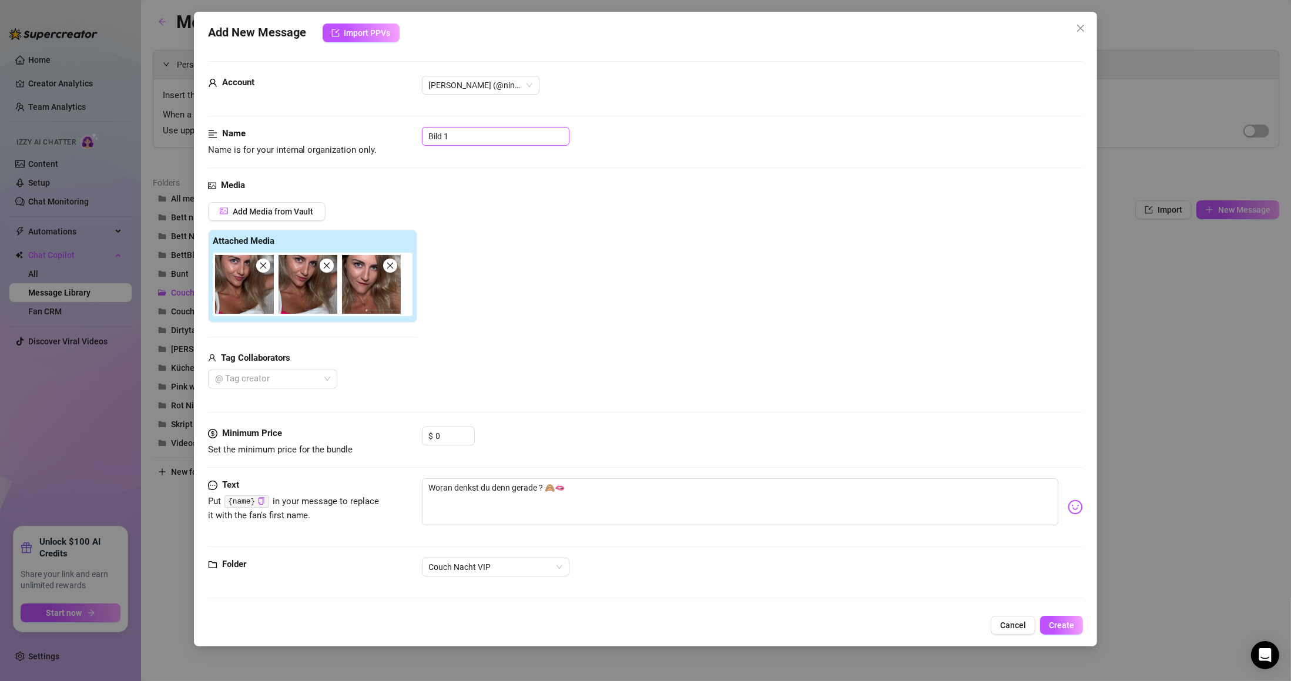
click at [457, 139] on input "Bild 1" at bounding box center [495, 136] width 147 height 19
type input "Bild 1 Teaser"
click at [1051, 622] on span "Create" at bounding box center [1061, 624] width 25 height 9
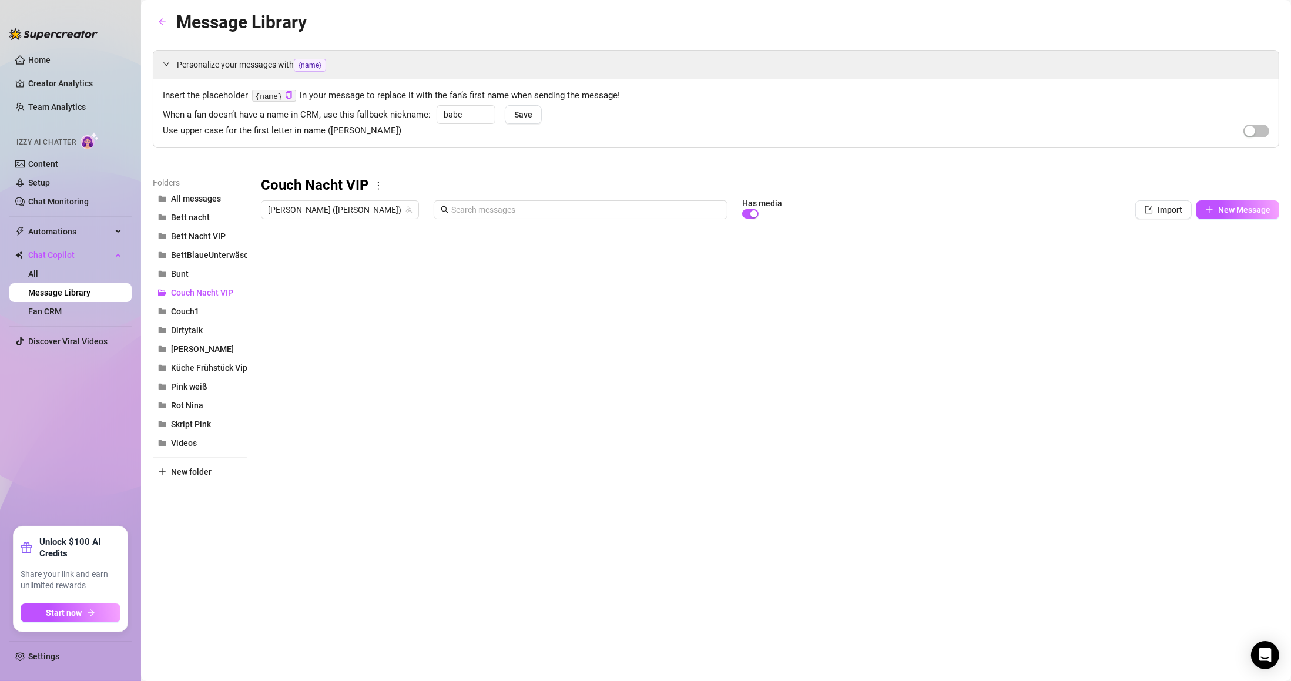
click at [261, 261] on div "Title Text Media $ AI Pricing Accounts Bild 1 Teaser Woran denkst du denn gerad…" at bounding box center [770, 355] width 1018 height 262
click at [300, 466] on body "Home Creator Analytics Team Analytics Izzy AI Chatter Content Setup Chat Monito…" at bounding box center [645, 340] width 1291 height 681
type textarea "Type your message here..."
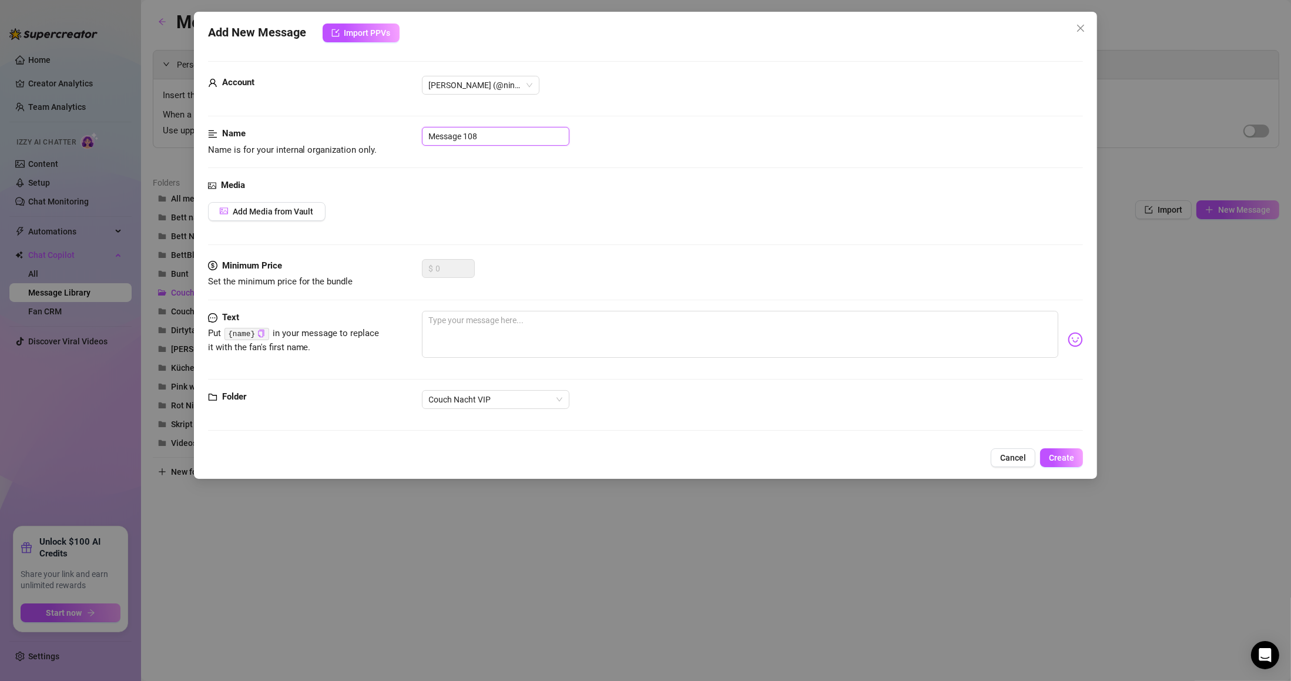
click at [489, 135] on input "Message 108" at bounding box center [495, 136] width 147 height 19
type input "Video 1 Teaser"
click at [286, 216] on span "Add Media from Vault" at bounding box center [273, 211] width 81 height 9
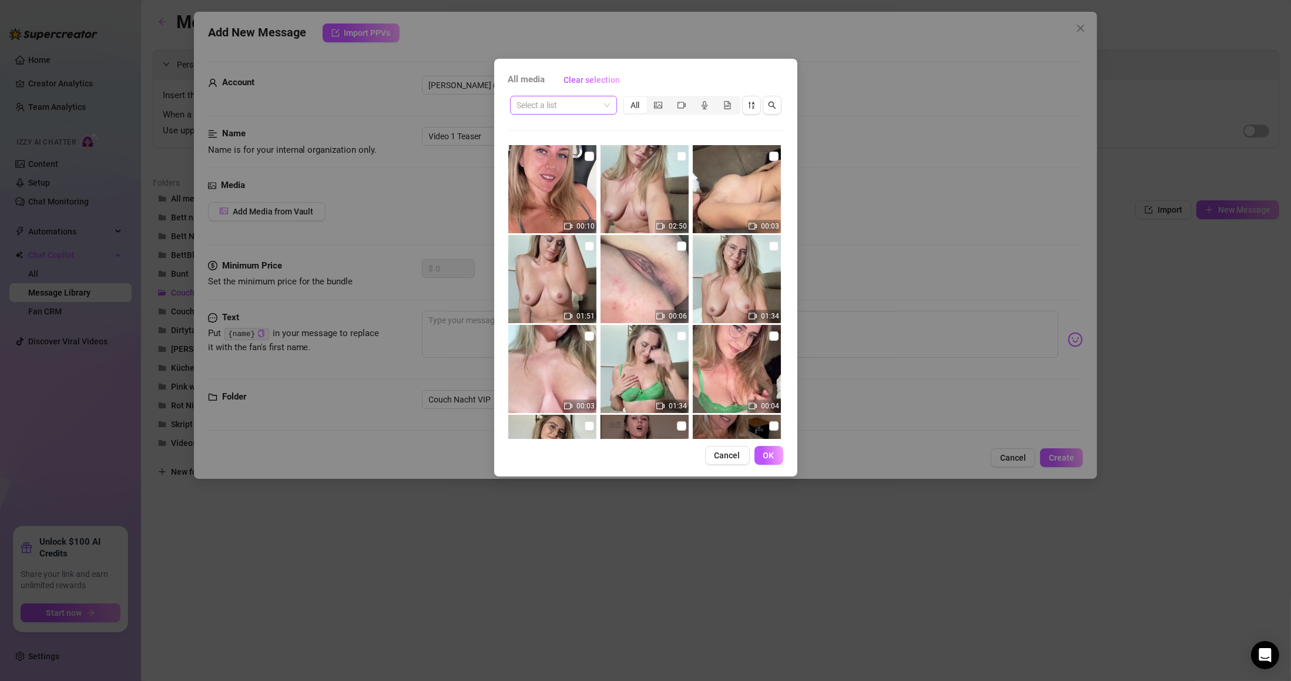
click at [597, 98] on input "search" at bounding box center [558, 105] width 82 height 18
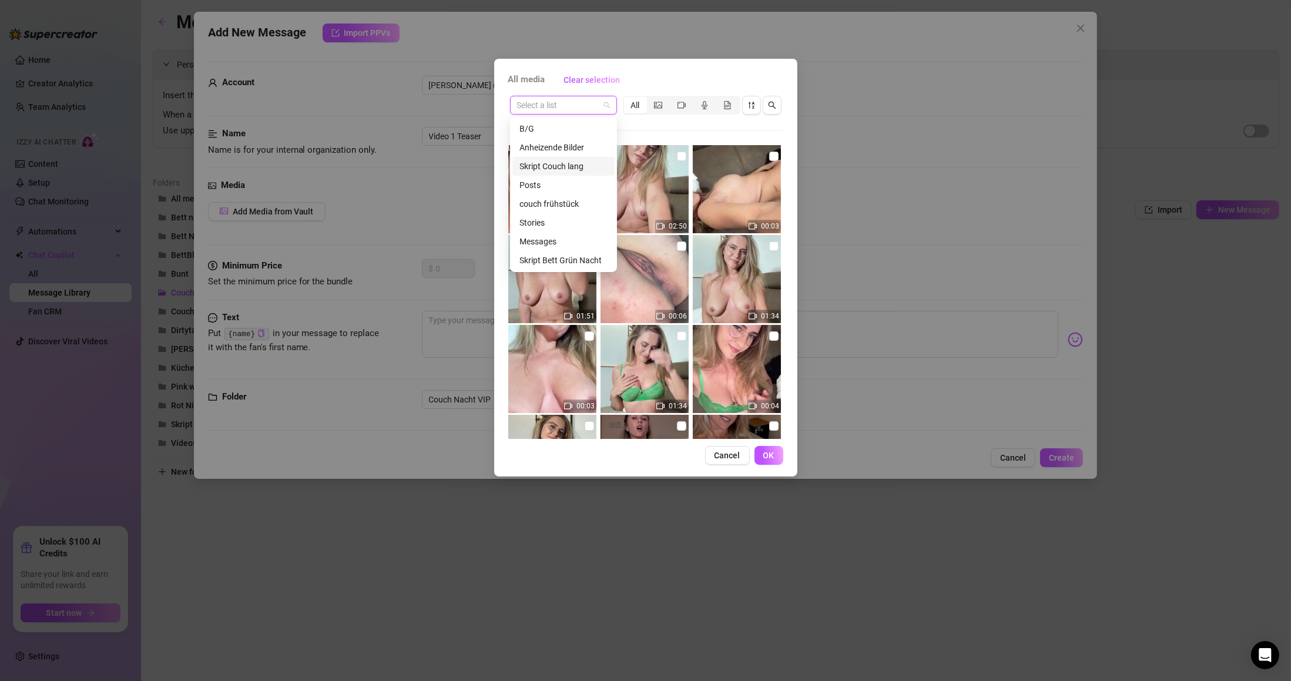
click at [565, 167] on div "Skript Couch lang" at bounding box center [563, 166] width 88 height 13
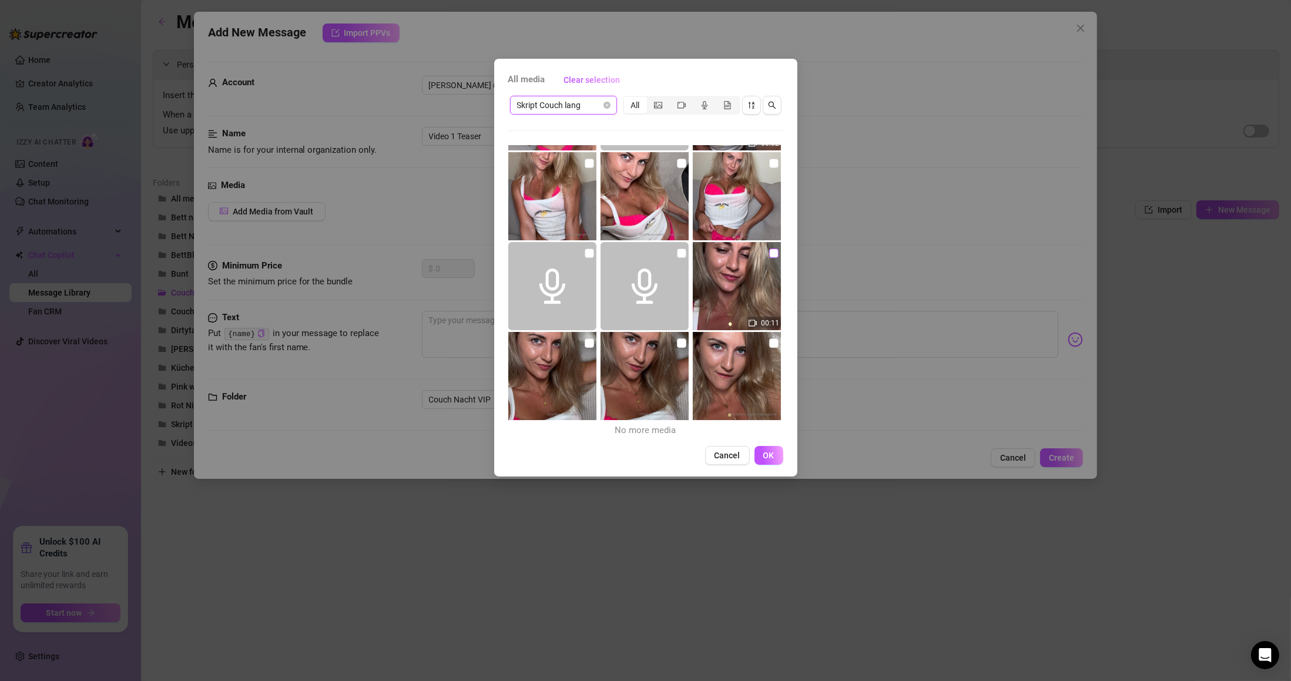
click at [769, 253] on input "checkbox" at bounding box center [773, 253] width 9 height 9
checkbox input "true"
click at [765, 454] on span "OK" at bounding box center [768, 455] width 11 height 9
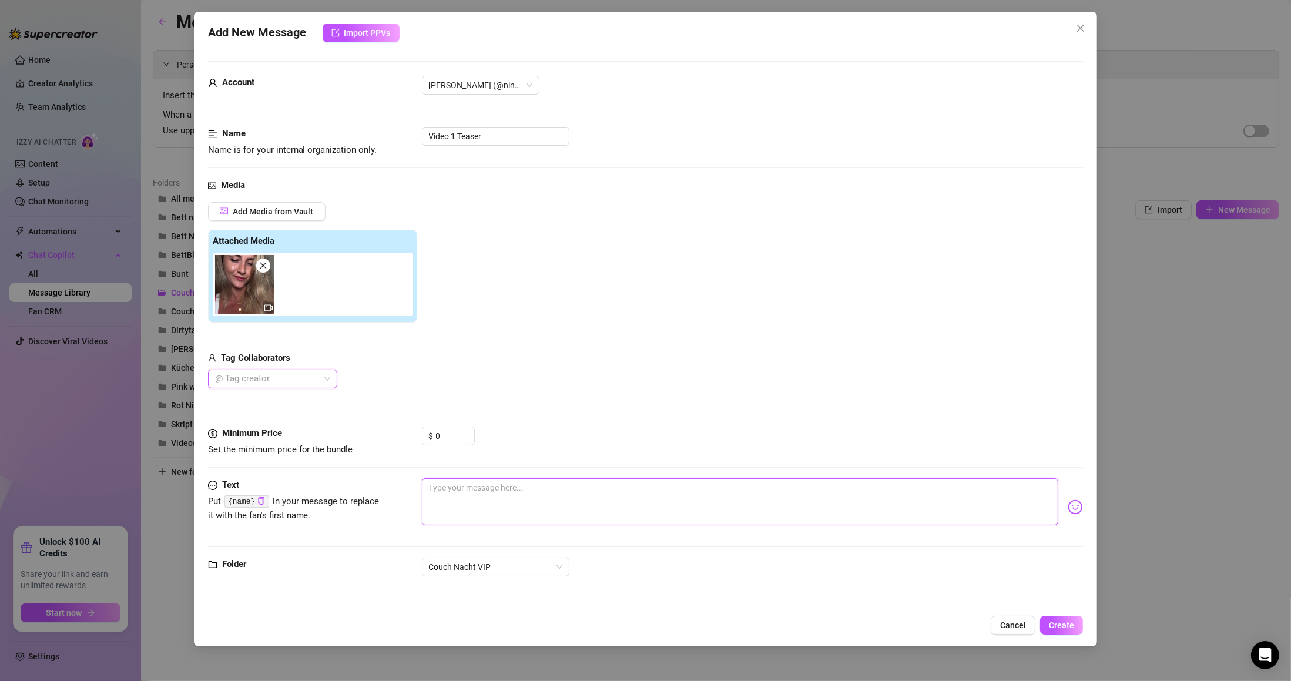
click at [464, 484] on textarea at bounding box center [740, 501] width 637 height 47
type textarea "I"
type textarea "Ic"
type textarea "Ich"
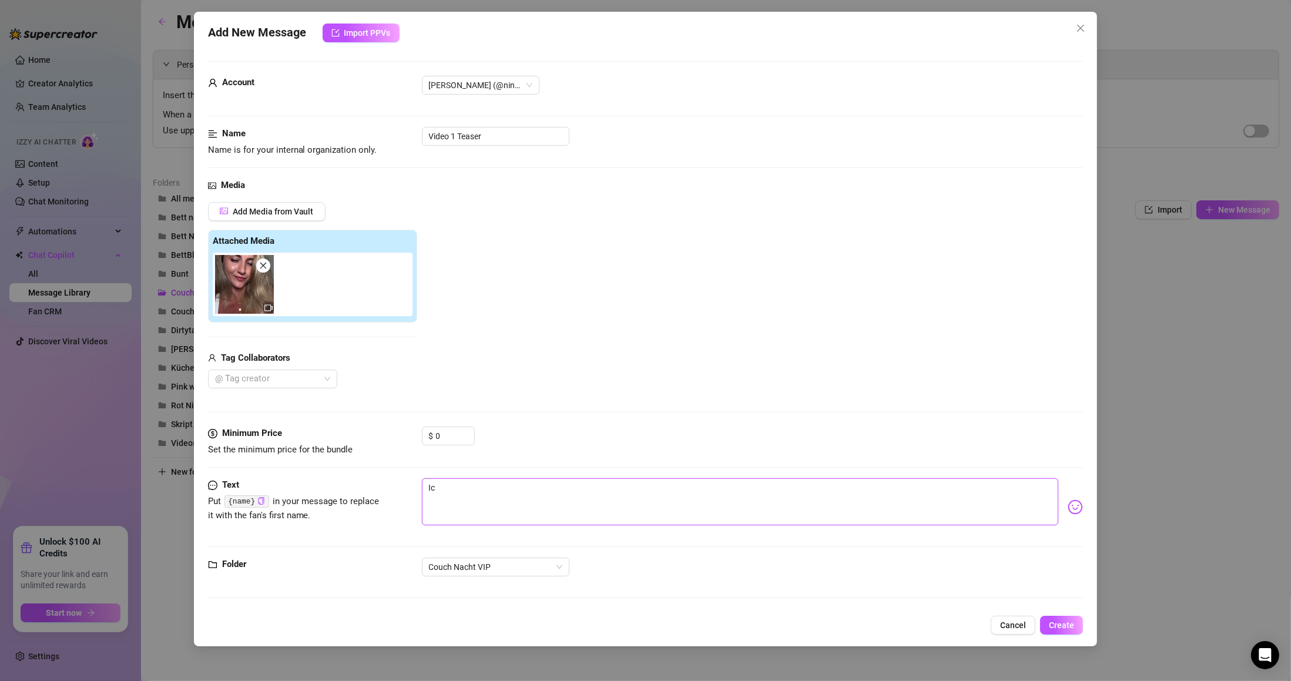
type textarea "Ich"
type textarea "Ich w"
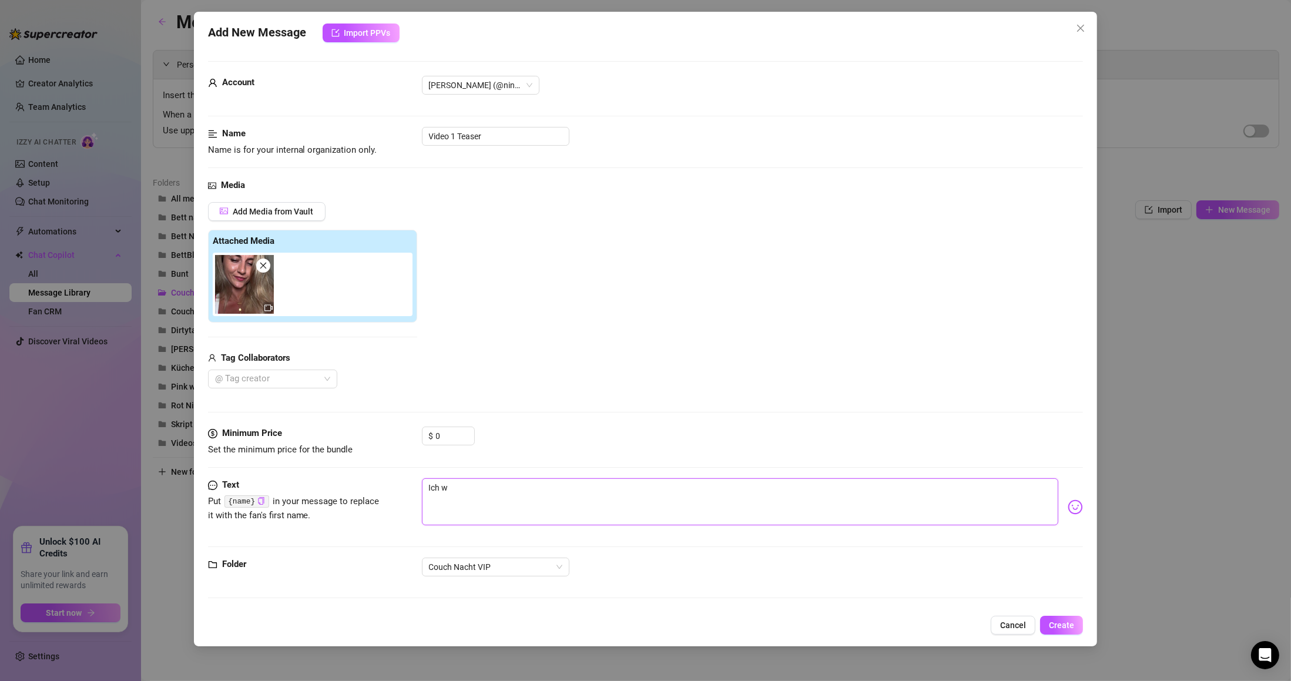
type textarea "Ich wj"
type textarea "Ich wjü"
type textarea "Ich wj"
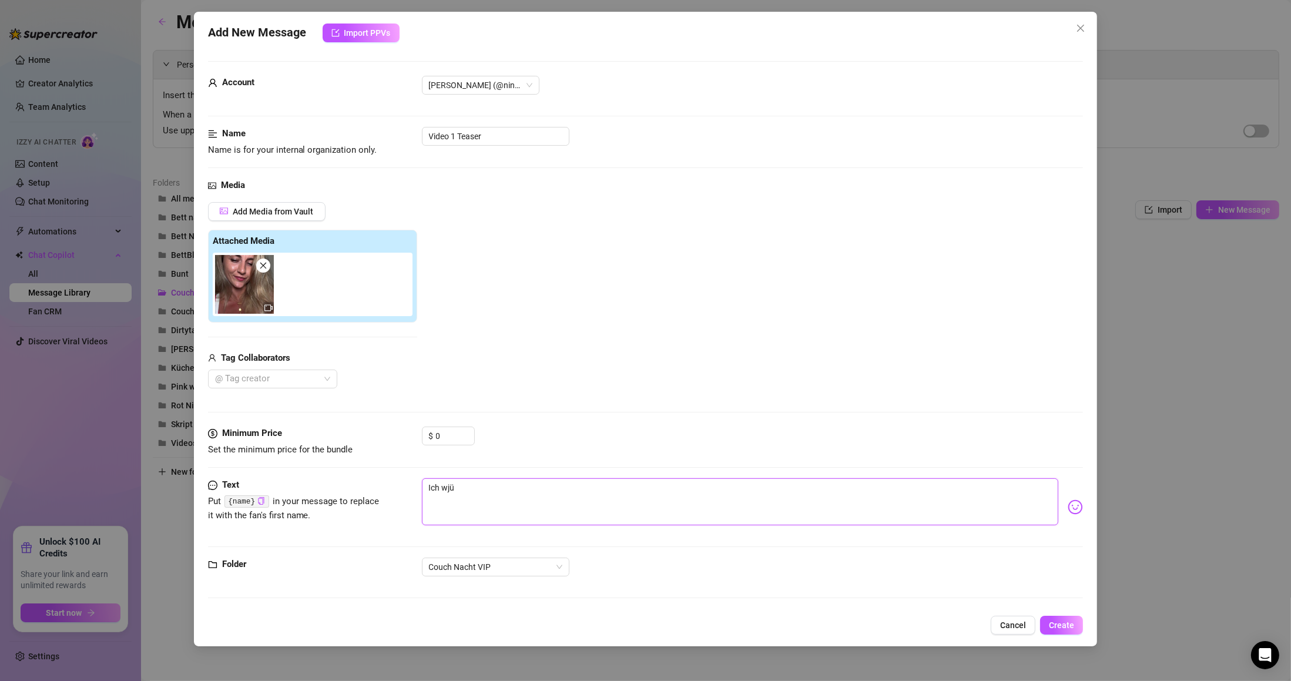
type textarea "Ich wj"
type textarea "Ich w"
type textarea "Ich"
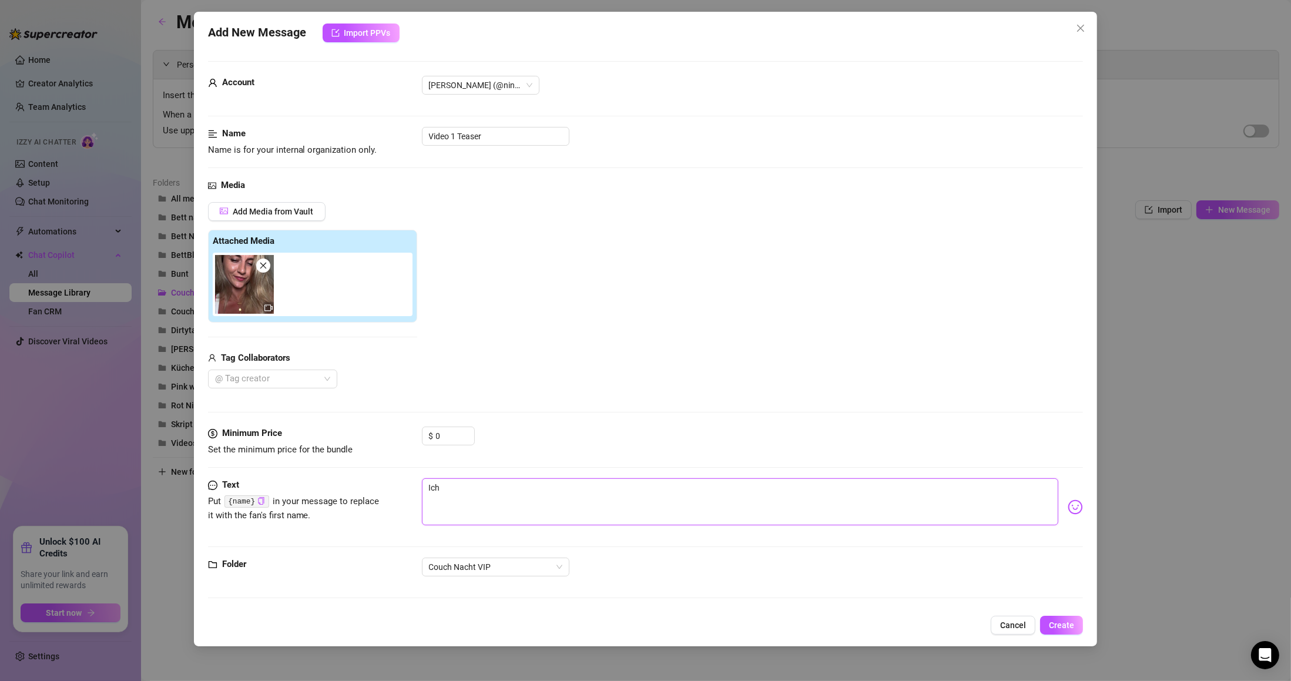
type textarea "Ich w"
type textarea "Ich wü"
type textarea "Ich wür"
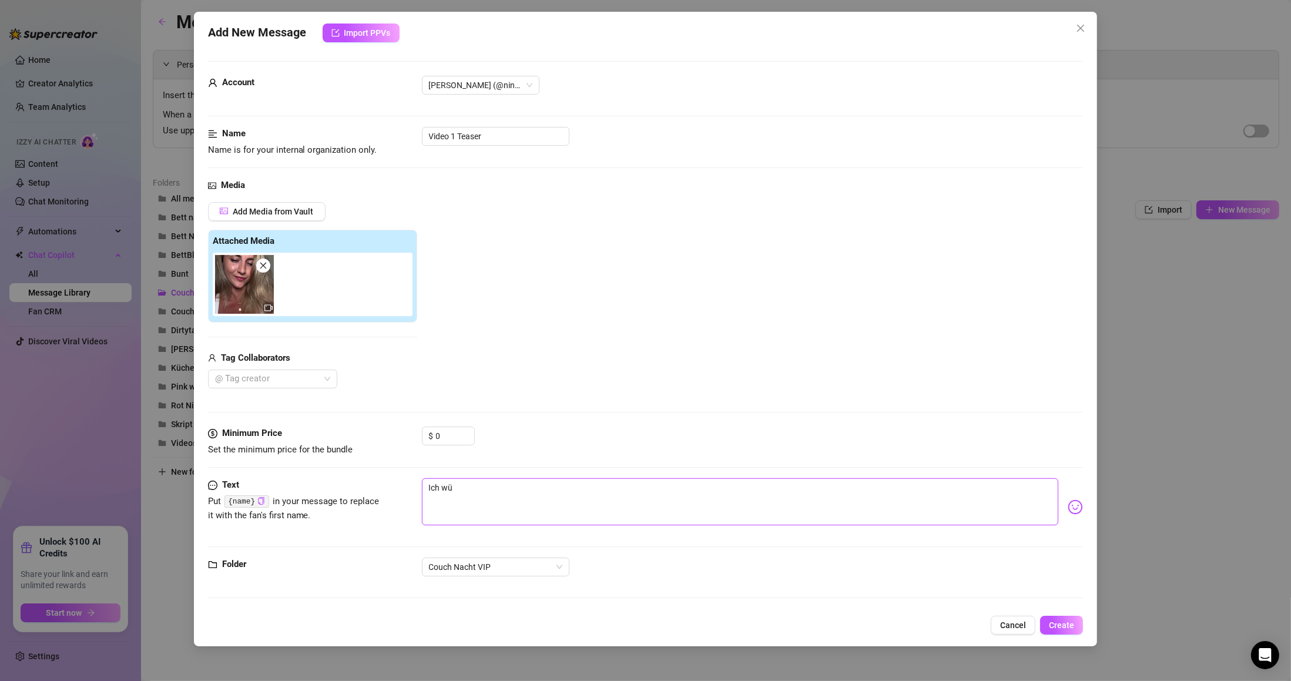
type textarea "Ich wür"
type textarea "Ich würd"
type textarea "Ich würde"
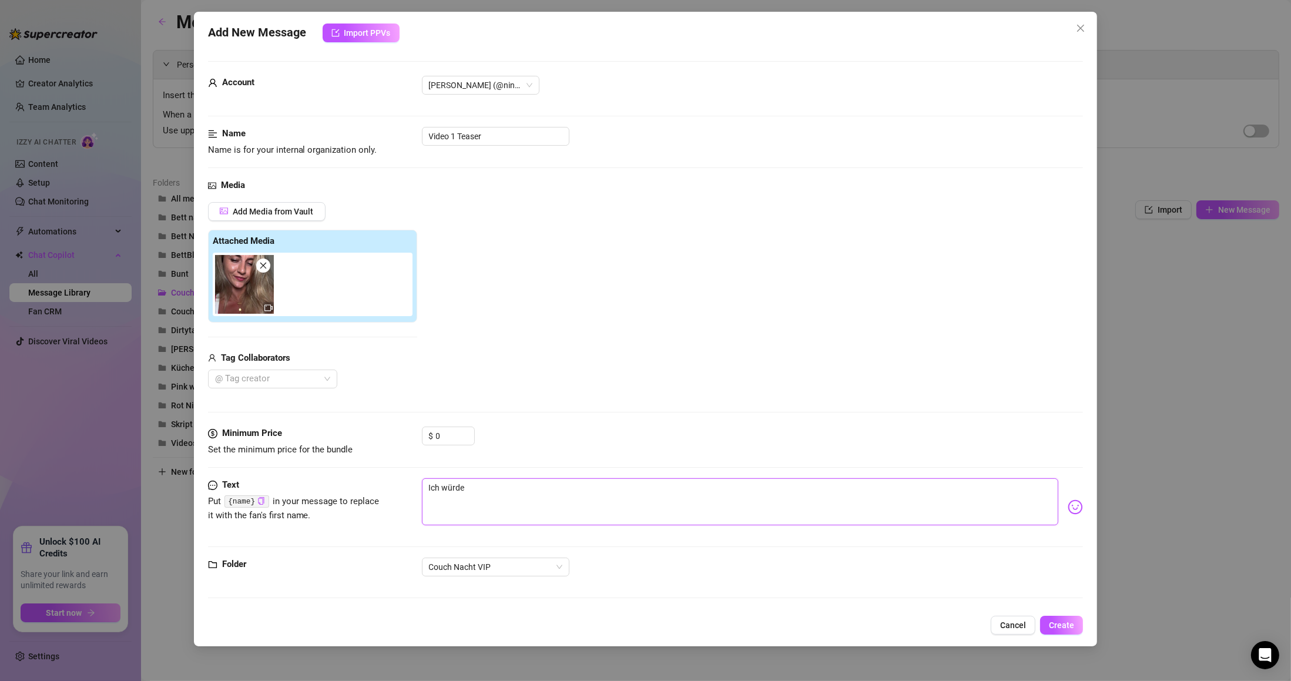
type textarea "Ich würde"
type textarea "Ich würde m"
type textarea "Ich würde mi"
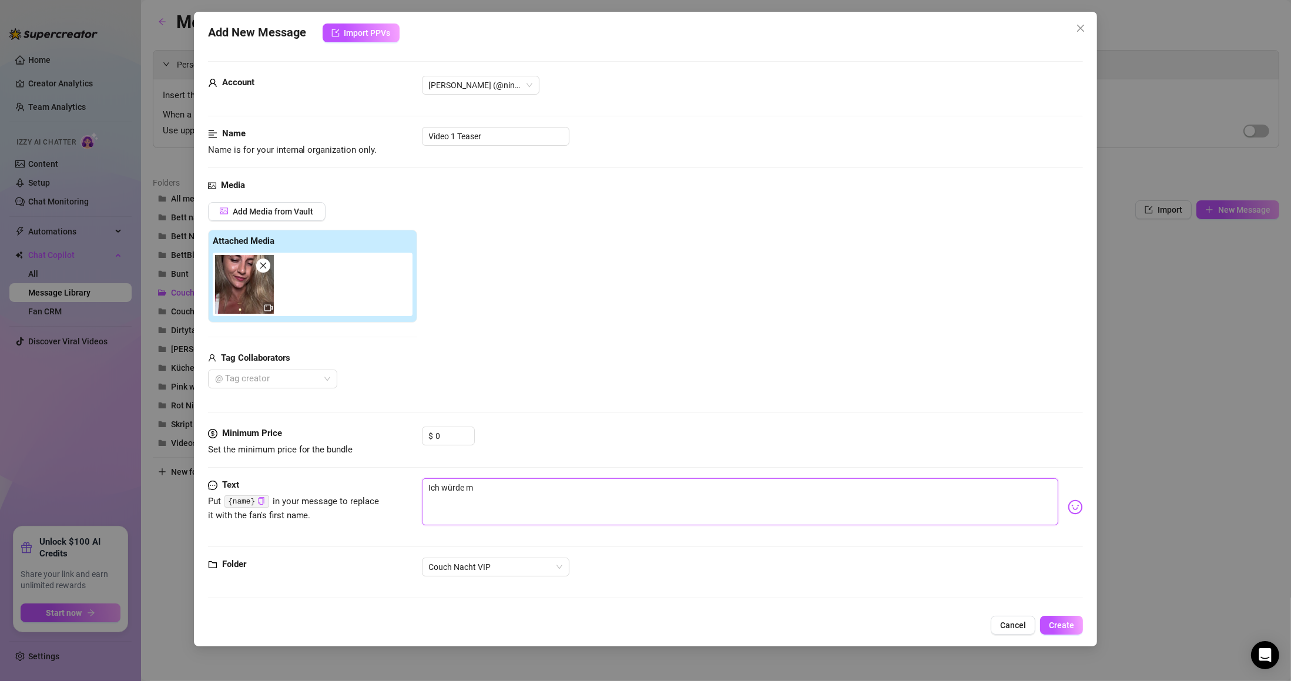
type textarea "Ich würde mi"
type textarea "Ich würde mic"
type textarea "Ich würde mich"
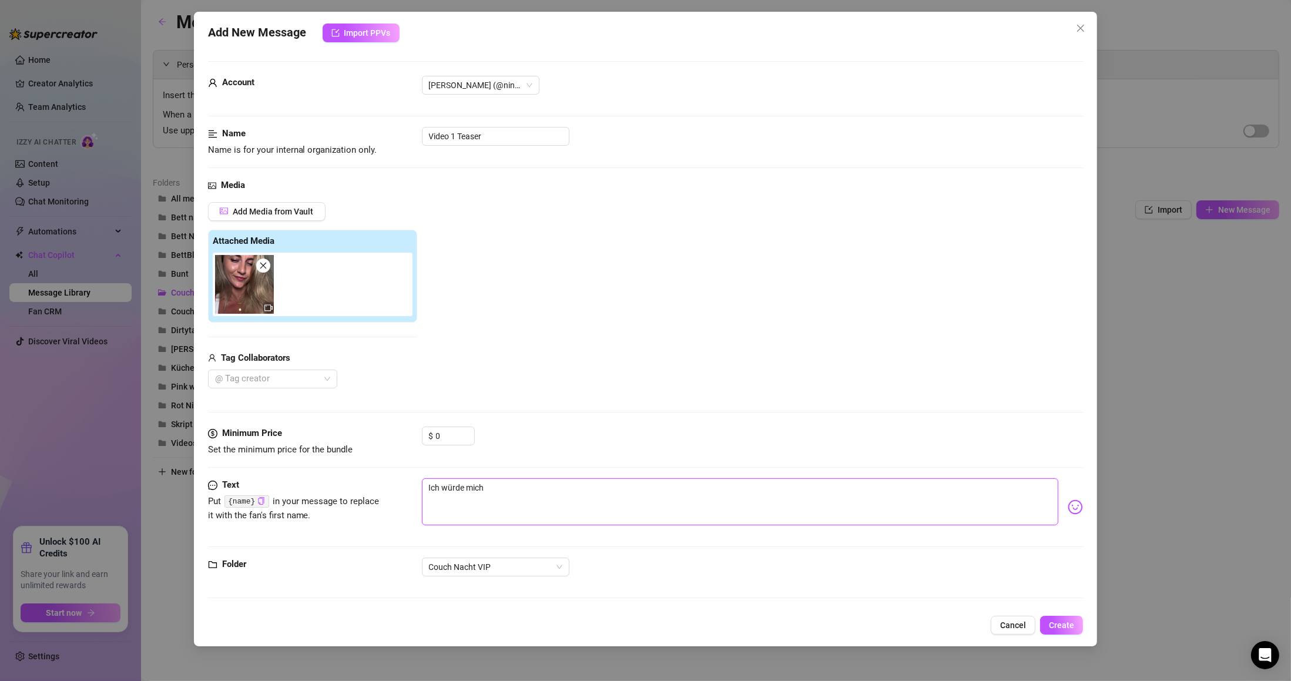
type textarea "Ich würde mich"
type textarea "Ich würde mich f"
type textarea "Ich würde mich fr"
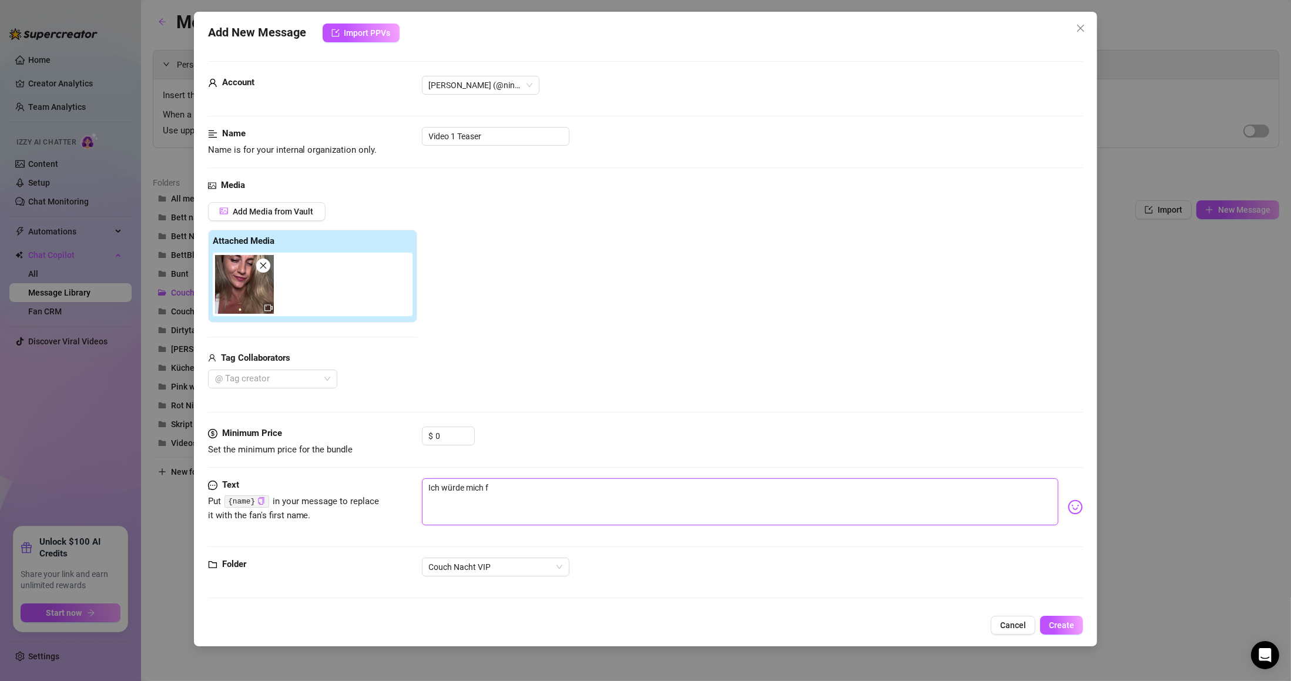
type textarea "Ich würde mich fr"
type textarea "Ich würde mich fre"
type textarea "Ich würde mich freu"
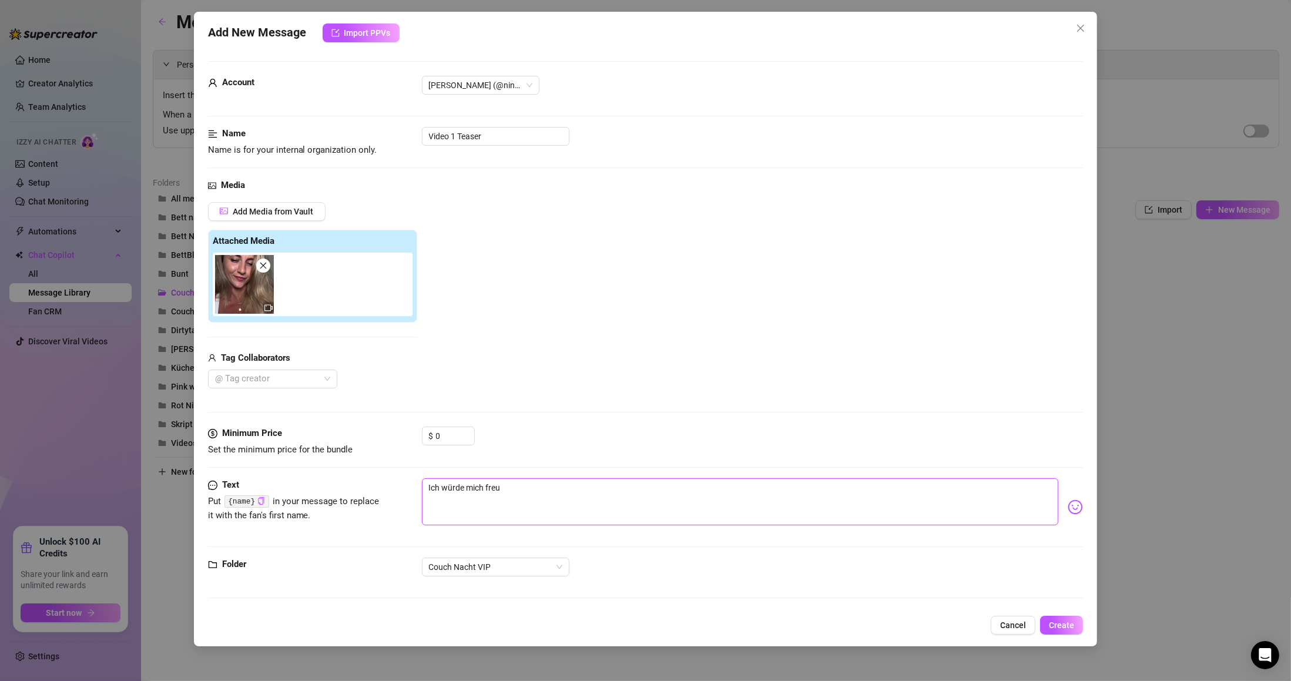
type textarea "Ich würde mich freue"
type textarea "Ich würde mich freuen"
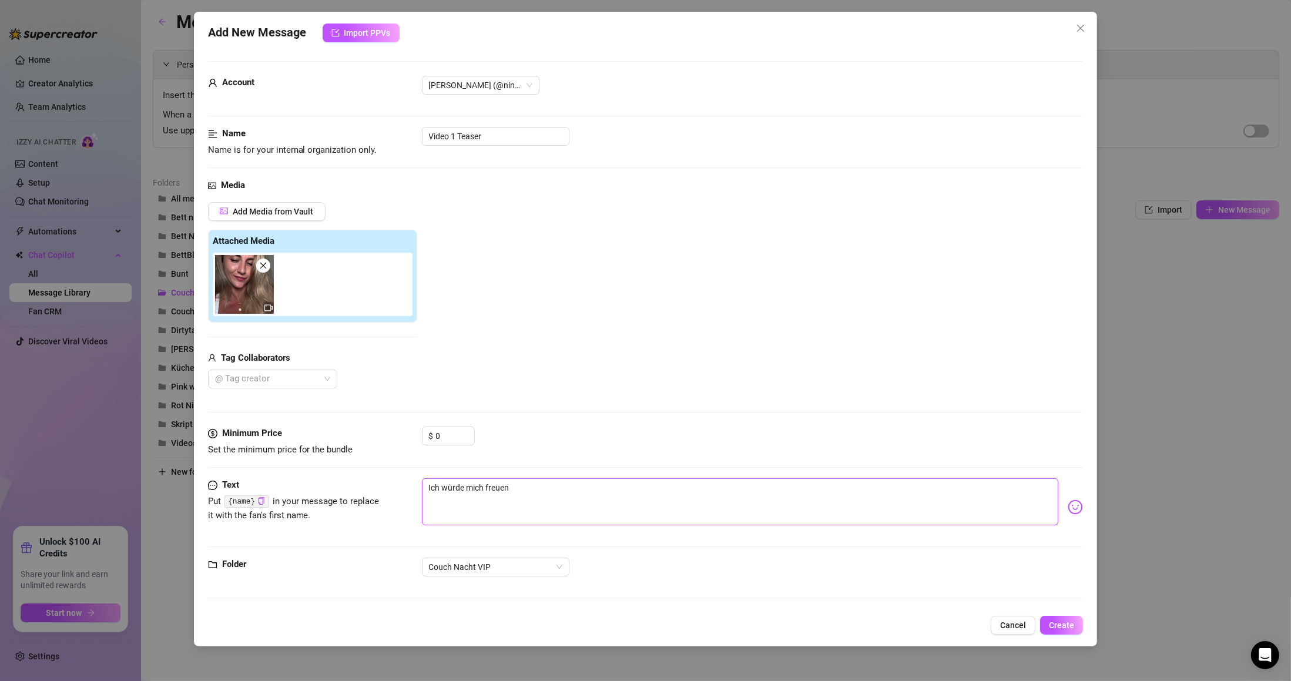
type textarea "Ich würde mich freuen"
type textarea "Ich würde mich freuen w"
type textarea "Ich würde mich freuen we"
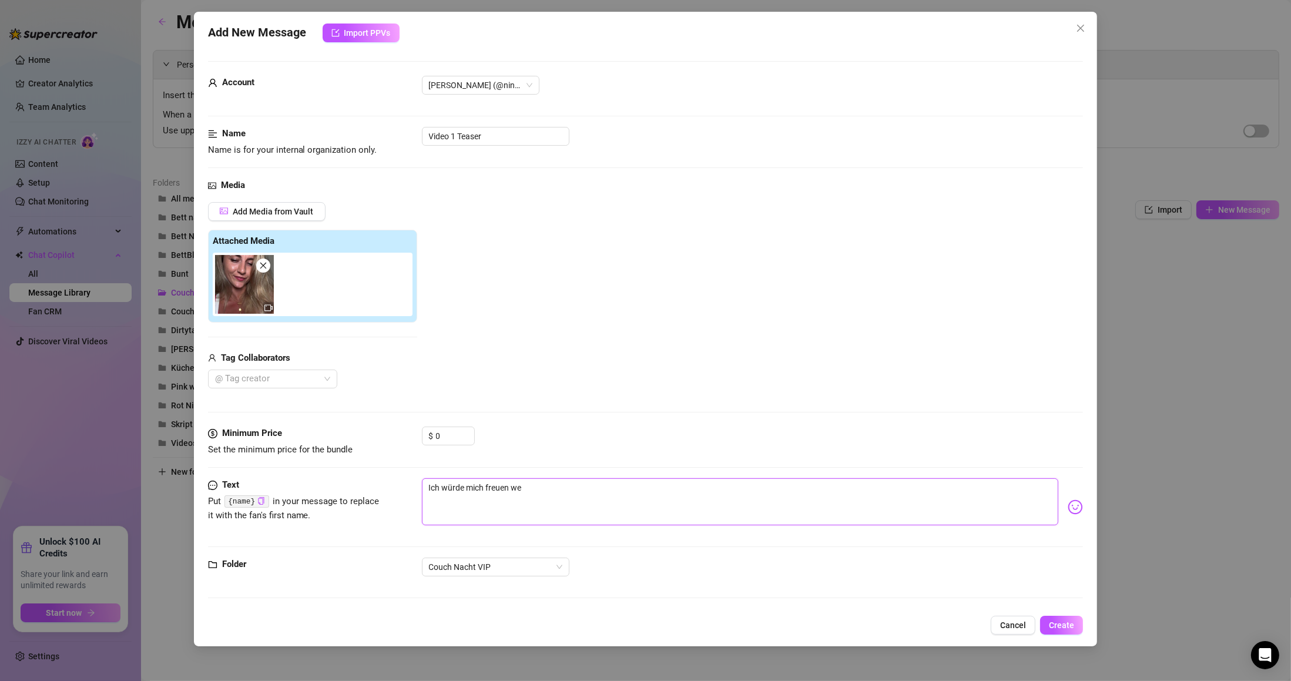
type textarea "Ich würde mich freuen wen"
type textarea "Ich würde mich freuen wenn"
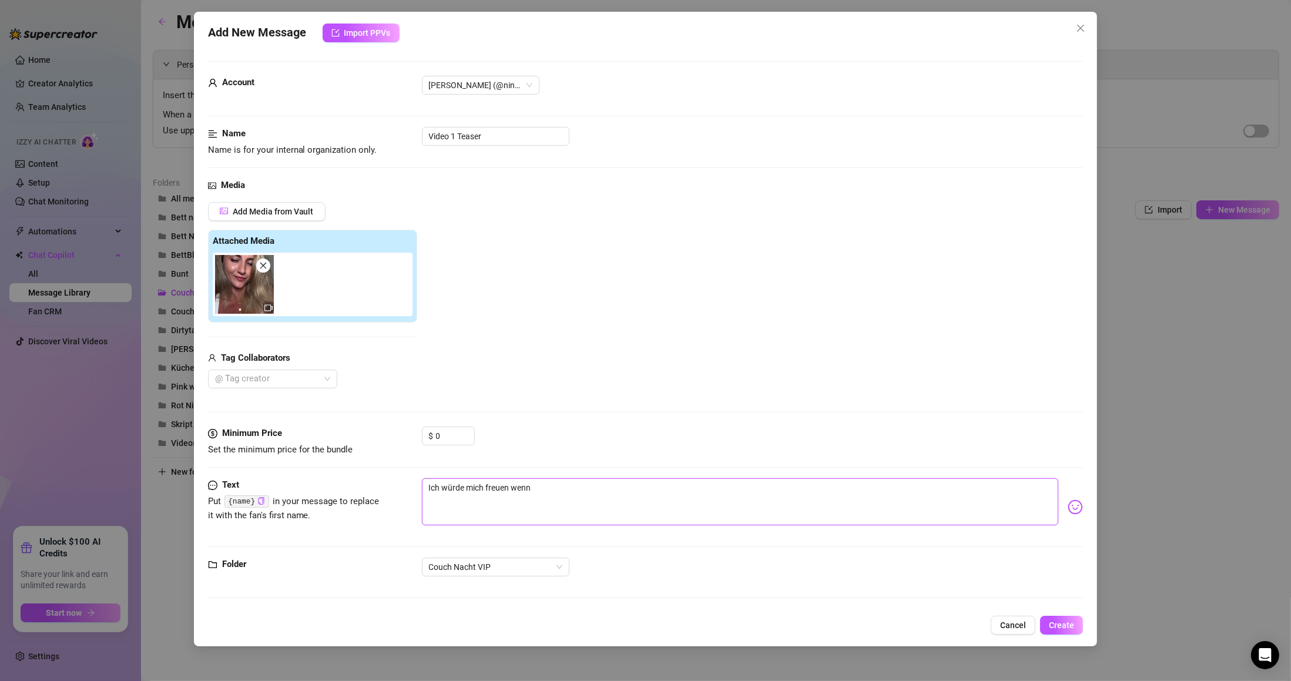
type textarea "Ich würde mich freuen wenn"
type textarea "Ich würde mich freuen wenn w"
type textarea "Ich würde mich freuen wenn wi"
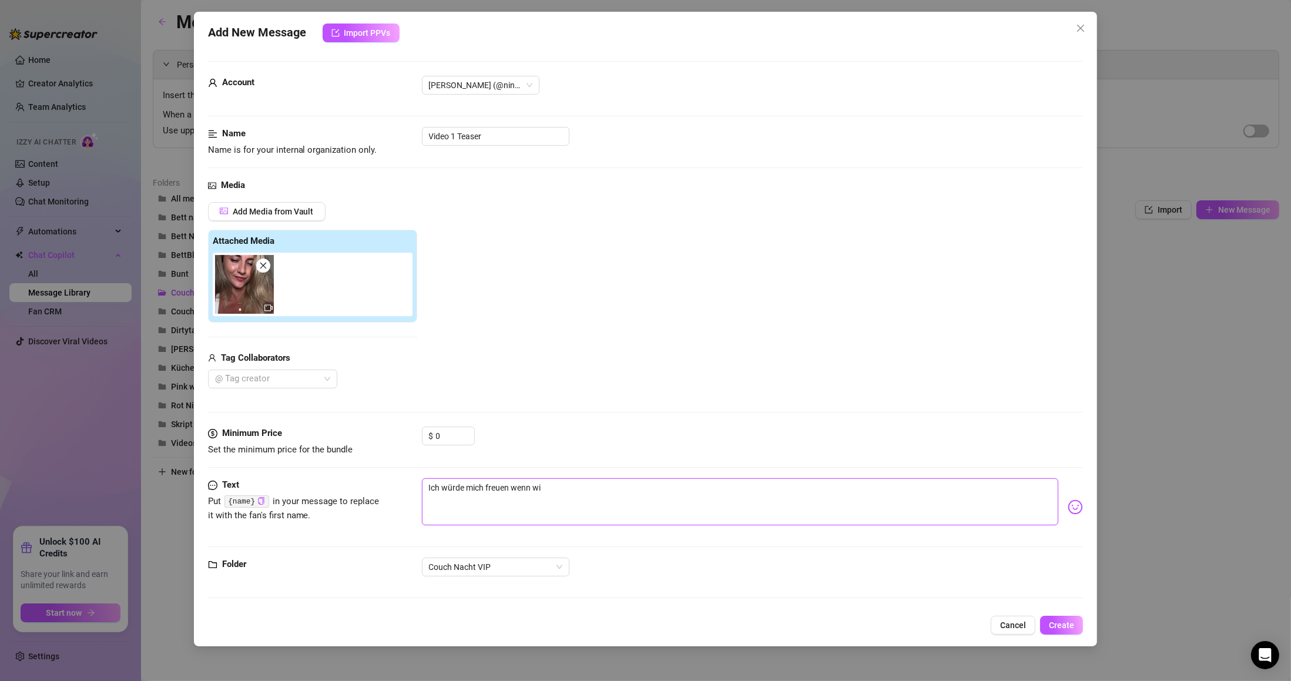
type textarea "Ich würde mich freuen wenn wir"
type textarea "Ich würde mich freuen wenn wir z"
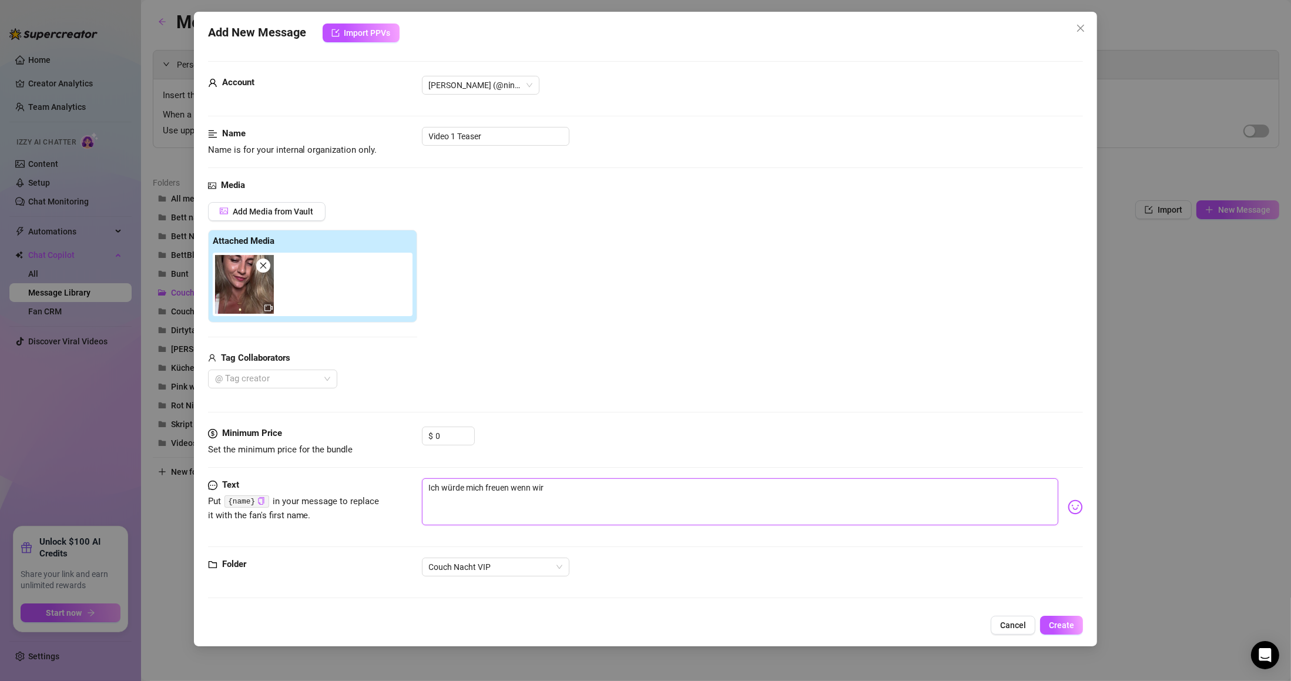
type textarea "Ich würde mich freuen wenn wir z"
type textarea "Ich würde mich freuen wenn wir zu"
type textarea "Ich würde mich freuen wenn wir zus"
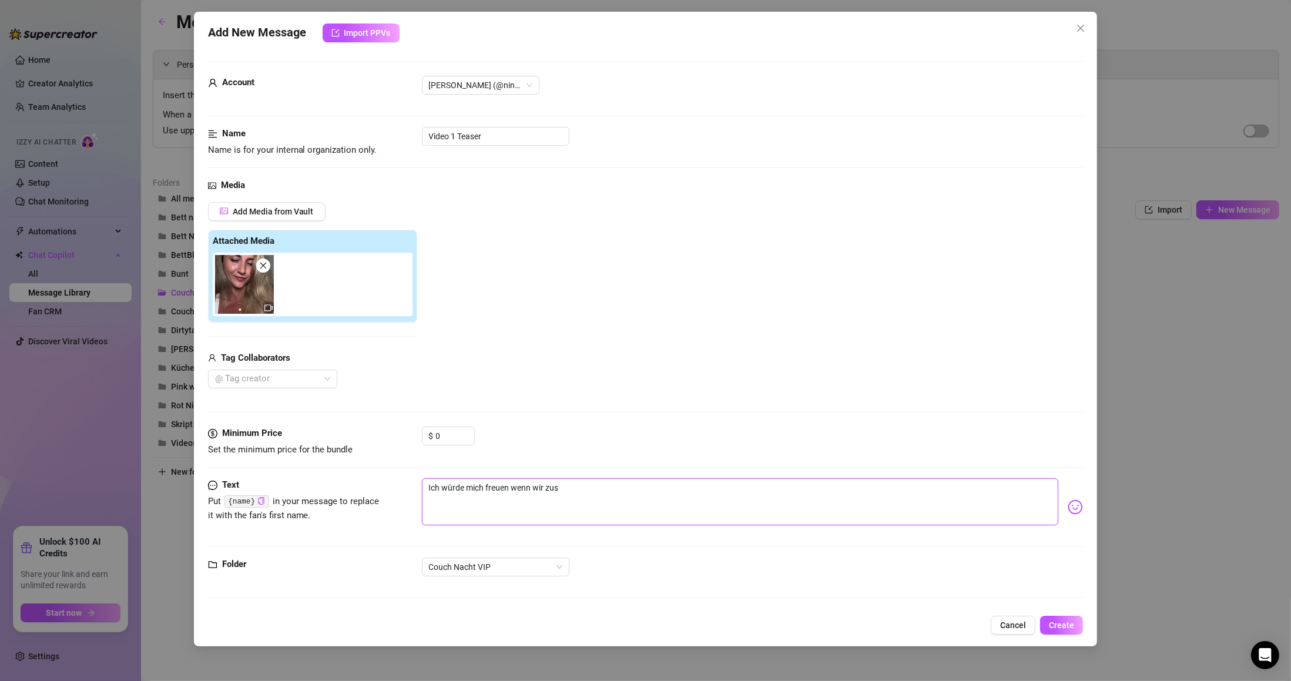
type textarea "Ich würde mich freuen wenn wir zusa"
type textarea "Ich würde mich freuen wenn wir zusam"
type textarea "Ich würde mich freuen wenn wir zusamm"
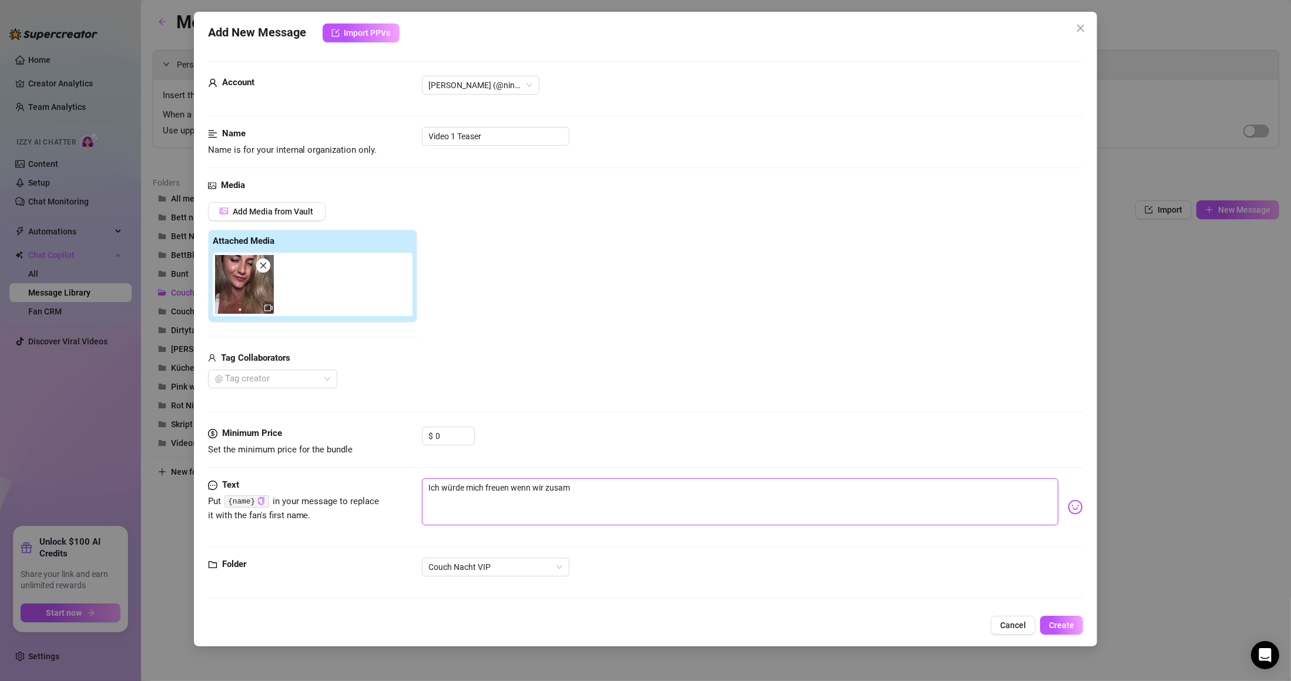
type textarea "Ich würde mich freuen wenn wir zusamm"
type textarea "Ich würde mich freuen wenn wir zusamme"
type textarea "Ich würde mich freuen wenn wir zusammen"
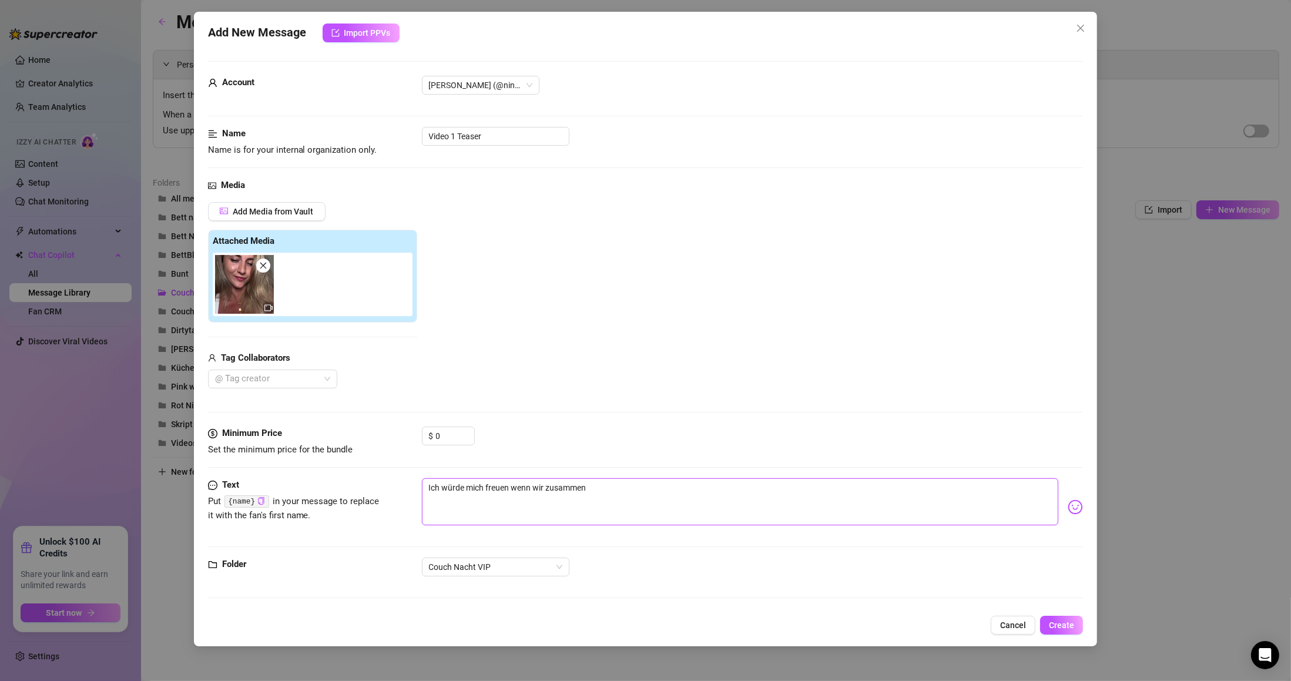
type textarea "Ich würde mich freuen wenn wir zusammen"
type textarea "Ich würde mich freuen wenn wir zusammen e"
type textarea "Ich würde mich freuen wenn wir zusammen"
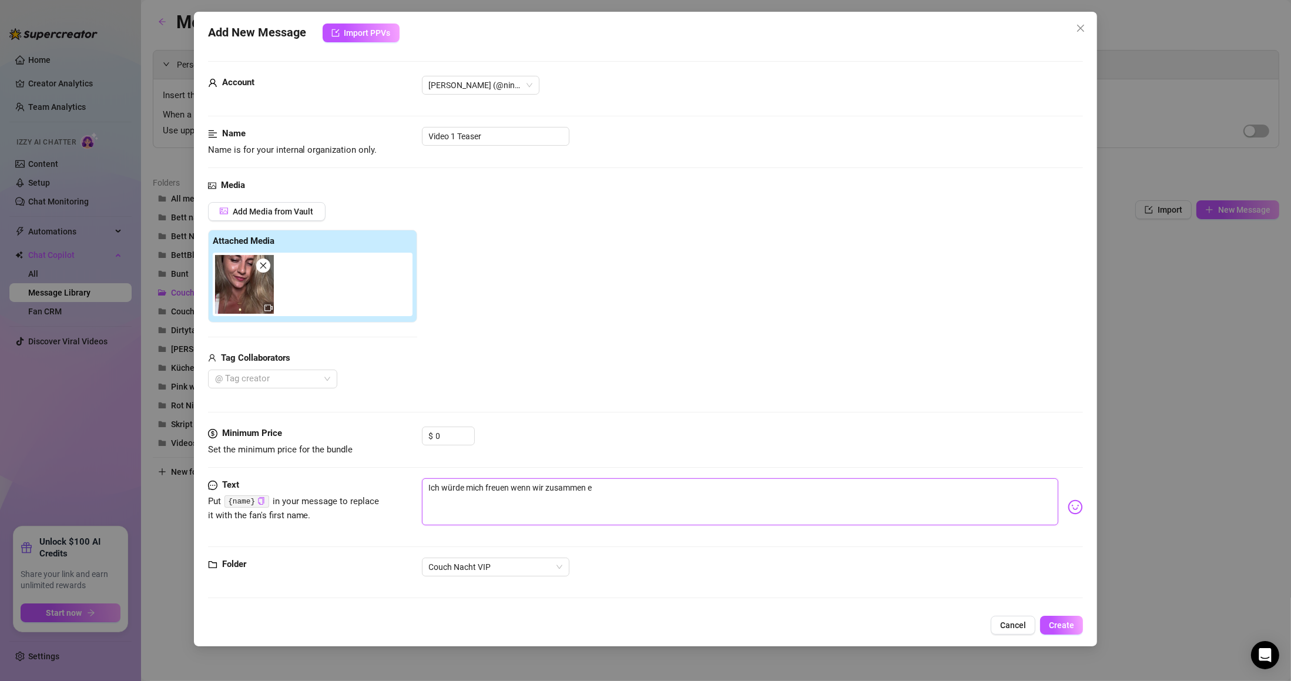
type textarea "Ich würde mich freuen wenn wir zusammen"
type textarea "Ich würde mich freuen wenn wir zusamme"
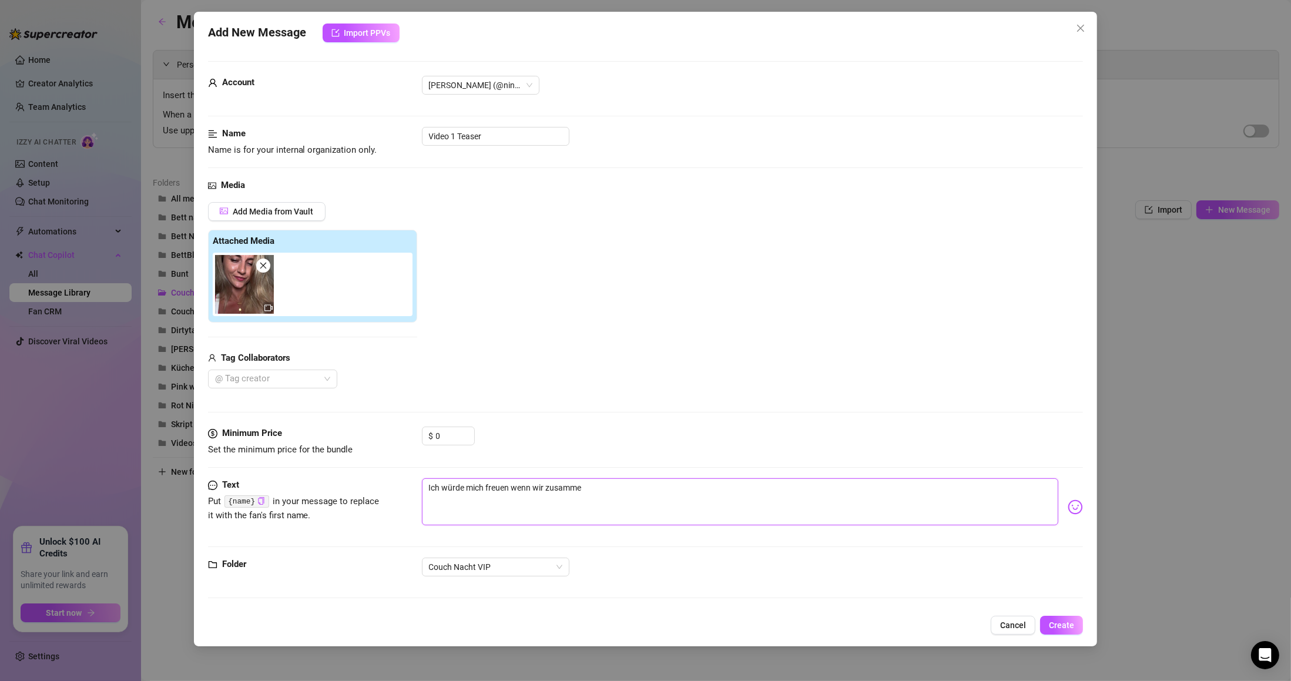
type textarea "Ich würde mich freuen wenn wir zusamm"
type textarea "Ich würde mich freuen wenn wir zusam"
type textarea "Ich würde mich freuen wenn wir zusa"
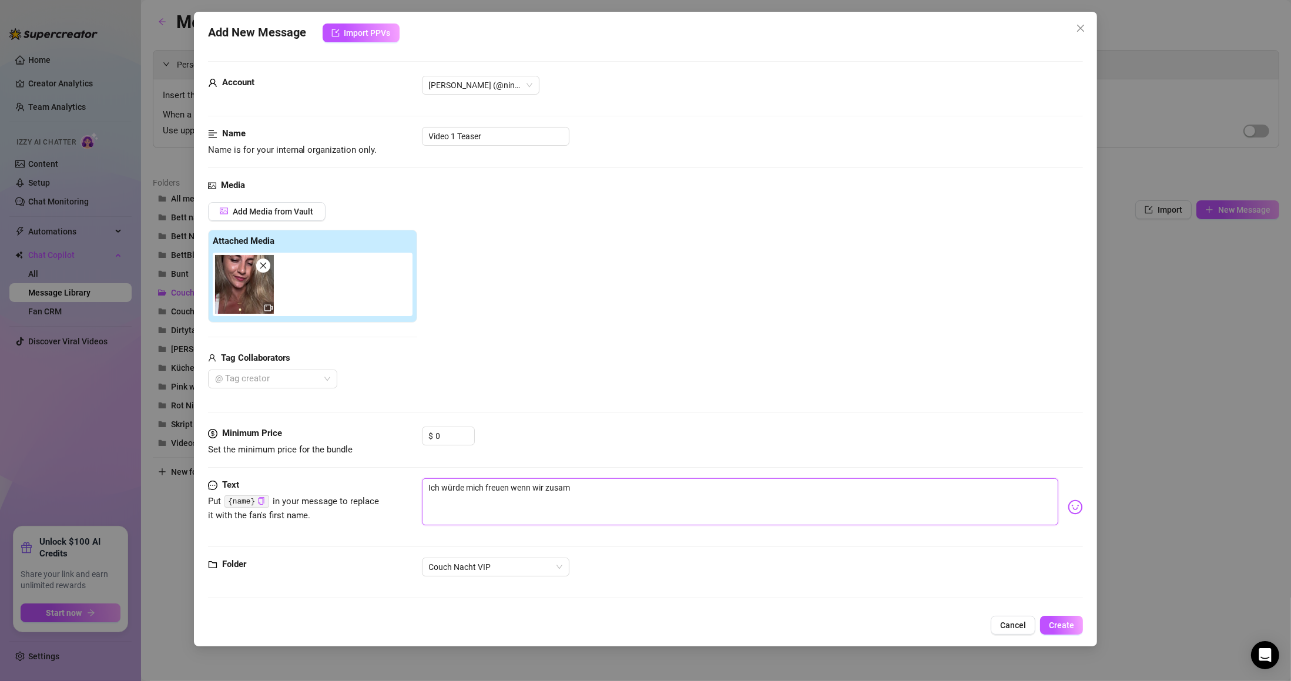
type textarea "Ich würde mich freuen wenn wir zusa"
type textarea "Ich würde mich freuen wenn wir zus"
type textarea "Ich würde mich freuen wenn wir zu"
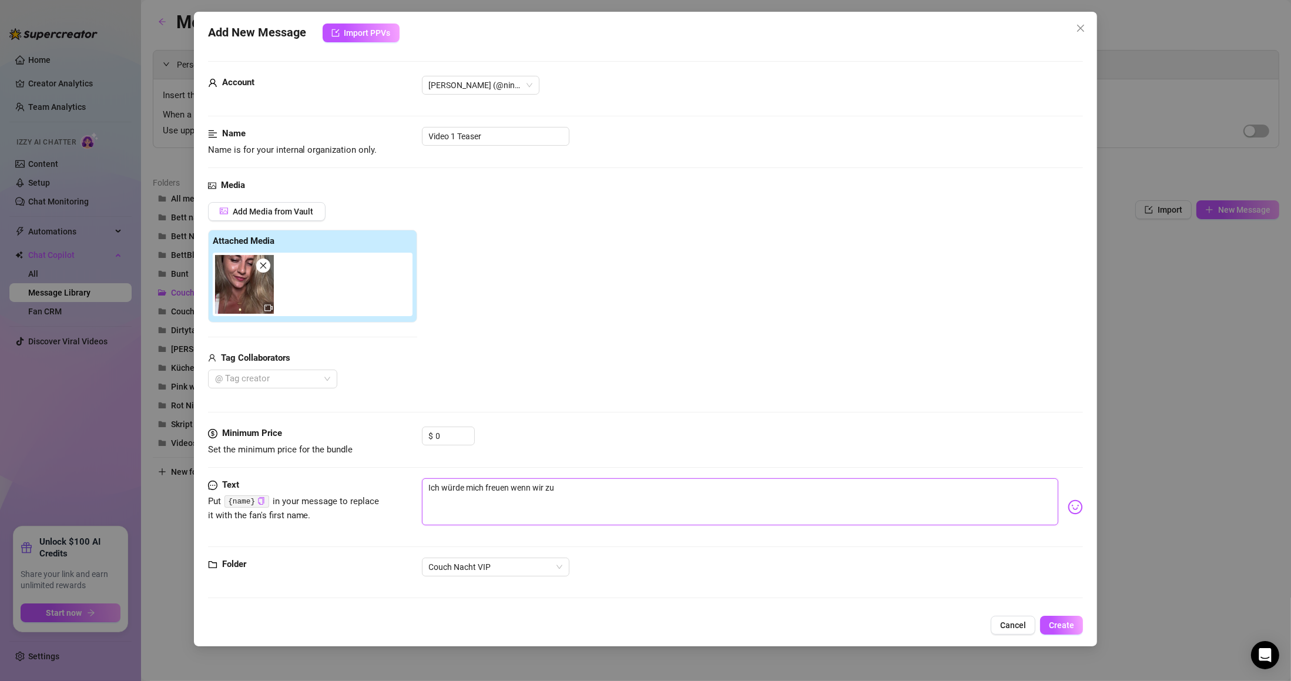
type textarea "Ich würde mich freuen wenn wir z"
type textarea "Ich würde mich freuen wenn wir"
type textarea "Ich würde mich freuen wenn wir u"
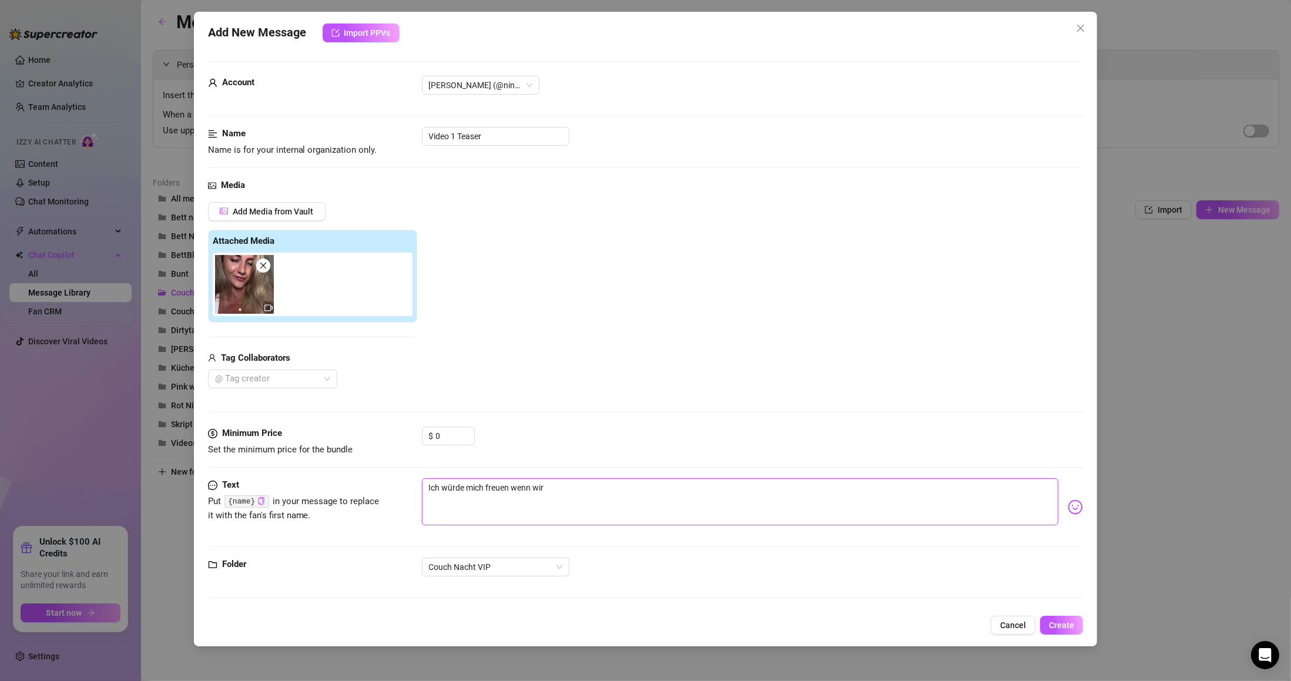
type textarea "Ich würde mich freuen wenn wir u"
type textarea "Ich würde mich freuen wenn wir un"
type textarea "Ich würde mich freuen wenn wir uns"
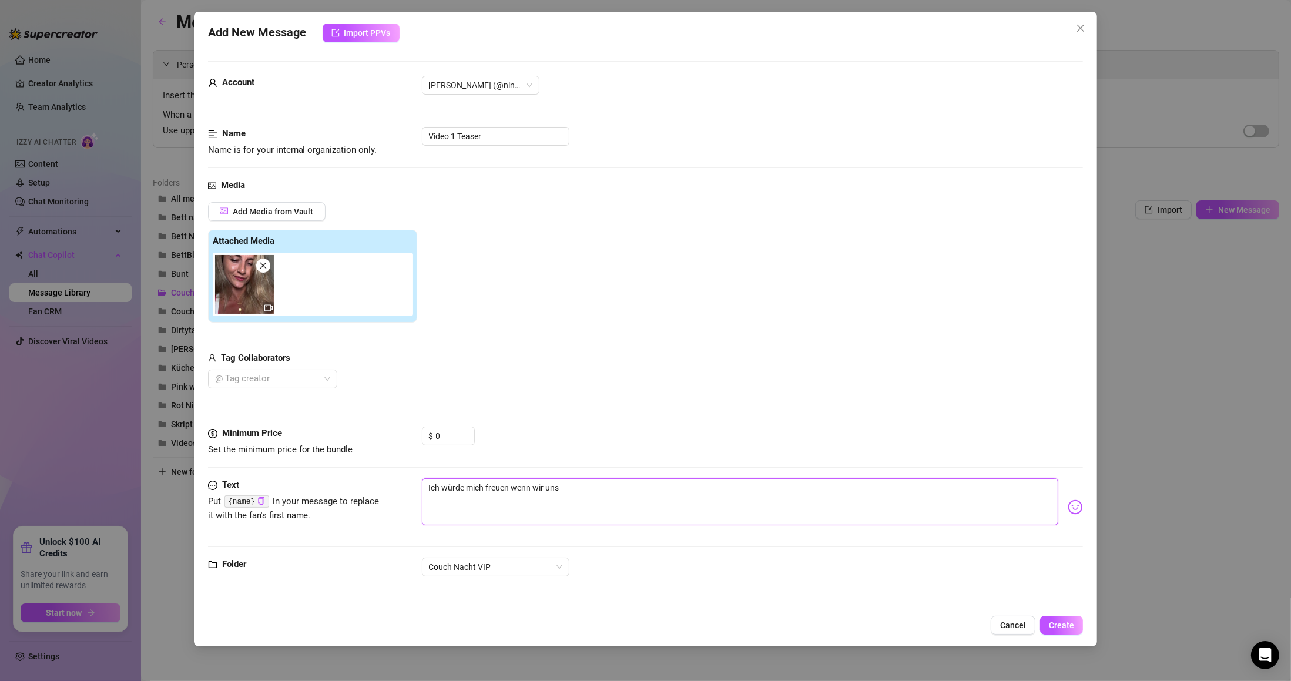
type textarea "Ich würde mich freuen wenn wir uns"
type textarea "Ich würde mich freuen wenn wir uns e"
type textarea "Ich würde mich freuen wenn wir uns et"
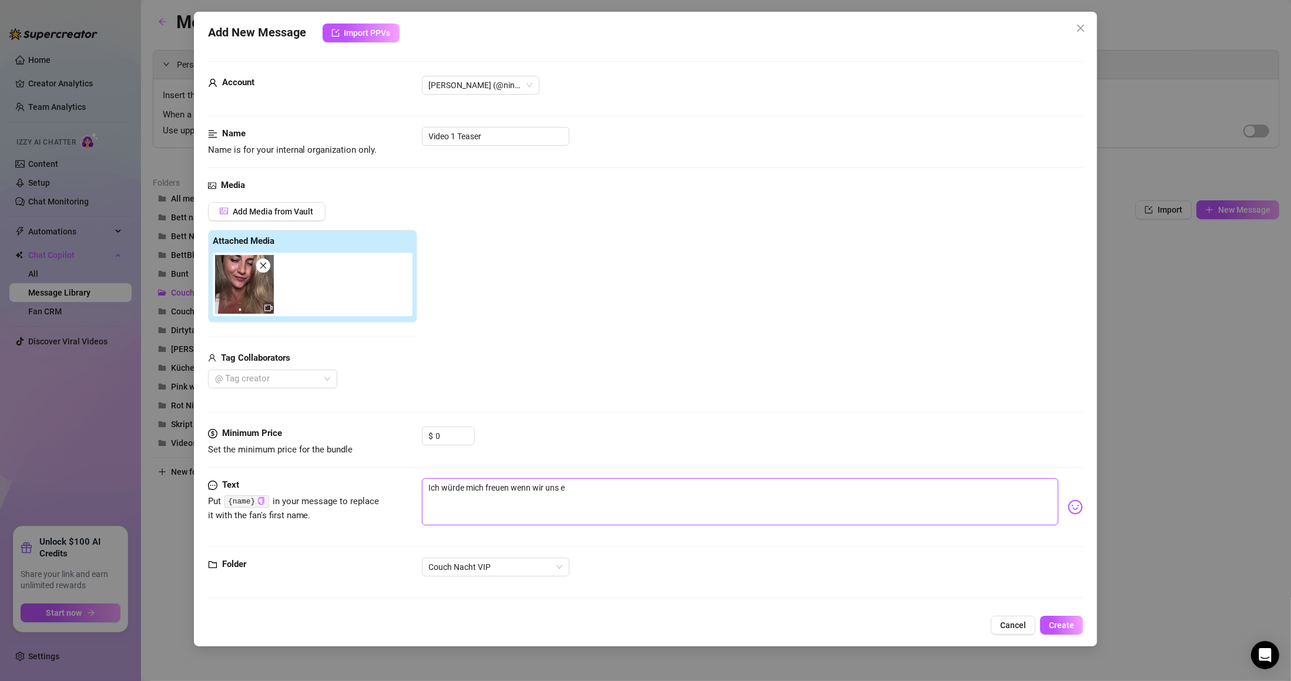
type textarea "Ich würde mich freuen wenn wir uns et"
type textarea "Ich würde mich freuen wenn wir uns etw"
click at [1056, 628] on span "Create" at bounding box center [1061, 624] width 25 height 9
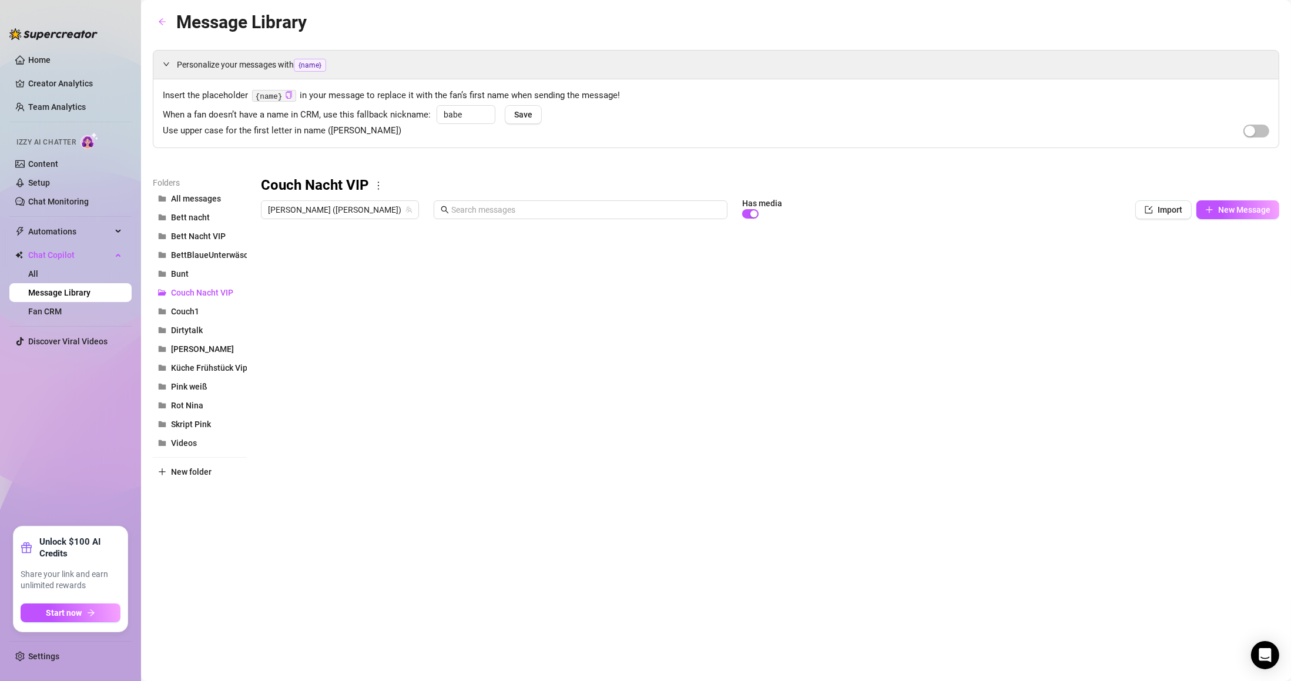
drag, startPoint x: 264, startPoint y: 288, endPoint x: 261, endPoint y: 262, distance: 26.1
click at [261, 262] on div at bounding box center [770, 355] width 1018 height 262
drag, startPoint x: 263, startPoint y: 261, endPoint x: 268, endPoint y: 291, distance: 30.9
click at [268, 291] on div at bounding box center [770, 355] width 1018 height 262
click at [196, 342] on button "[PERSON_NAME]" at bounding box center [200, 349] width 94 height 19
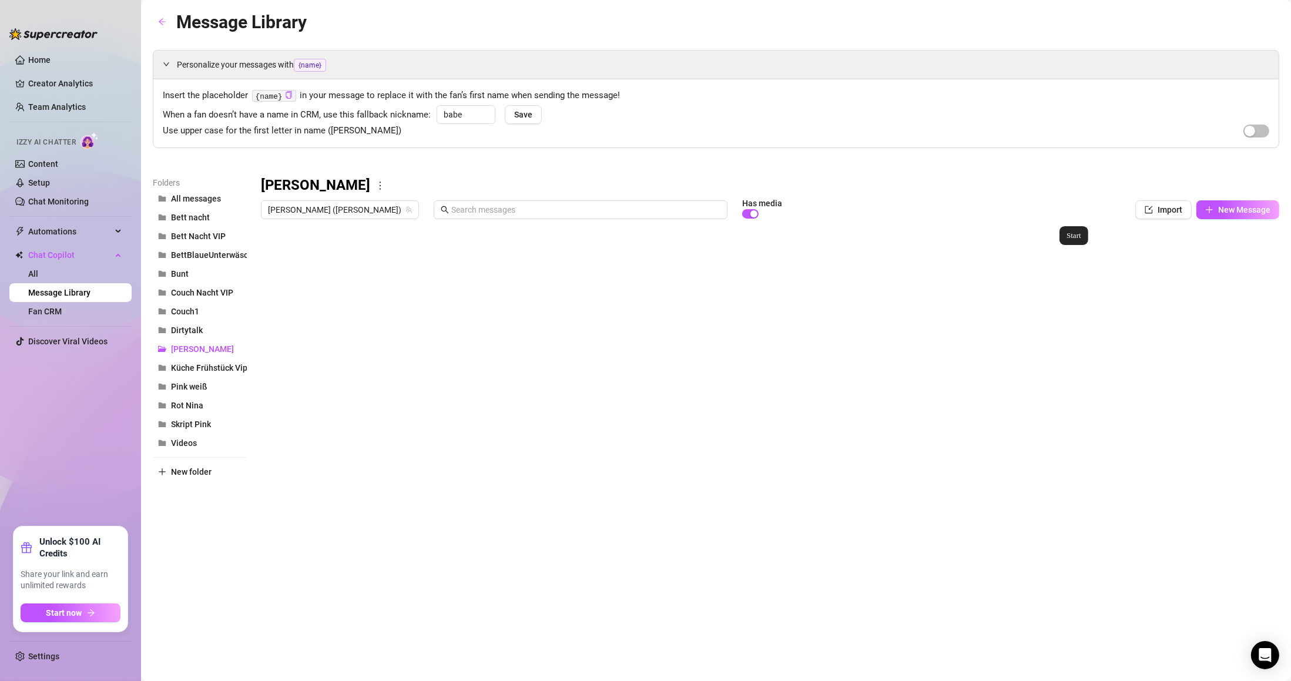
click at [1094, 261] on div at bounding box center [770, 355] width 1018 height 262
drag, startPoint x: 262, startPoint y: 414, endPoint x: 273, endPoint y: 227, distance: 187.1
click at [273, 227] on div at bounding box center [770, 355] width 1018 height 262
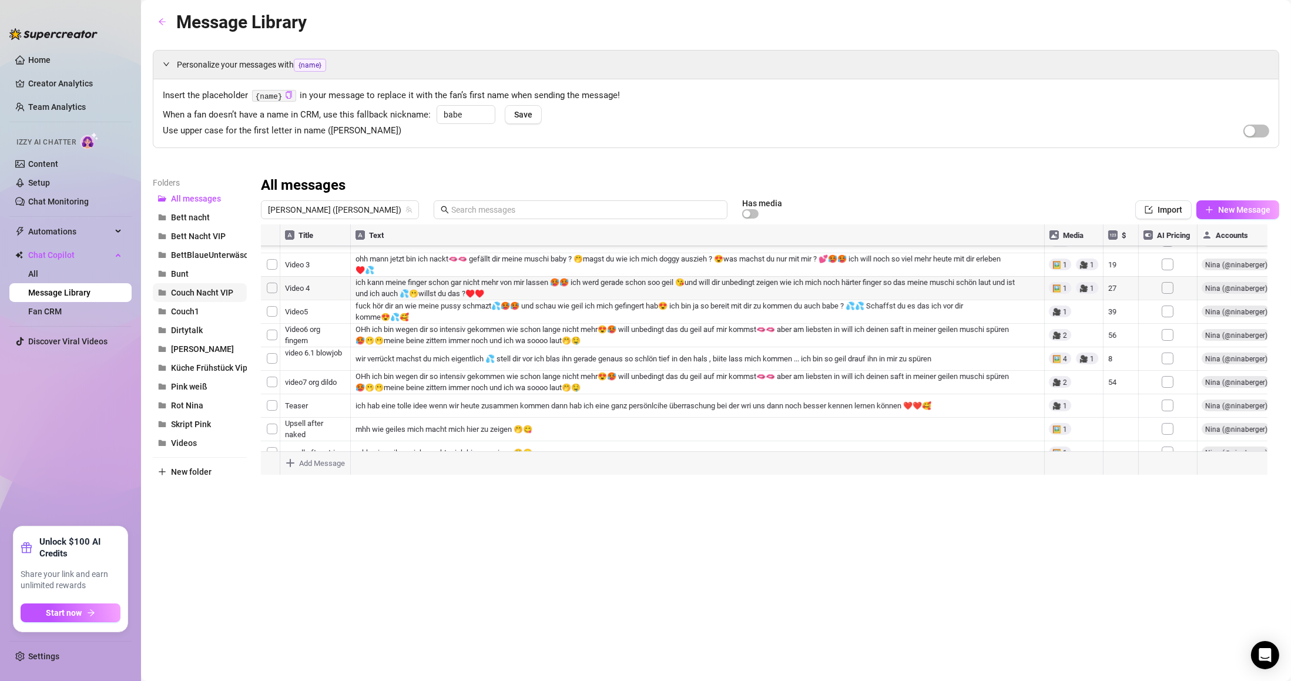
scroll to position [1057, 0]
click at [211, 356] on button "[PERSON_NAME]" at bounding box center [200, 349] width 94 height 19
click at [203, 192] on button "All messages" at bounding box center [200, 198] width 94 height 19
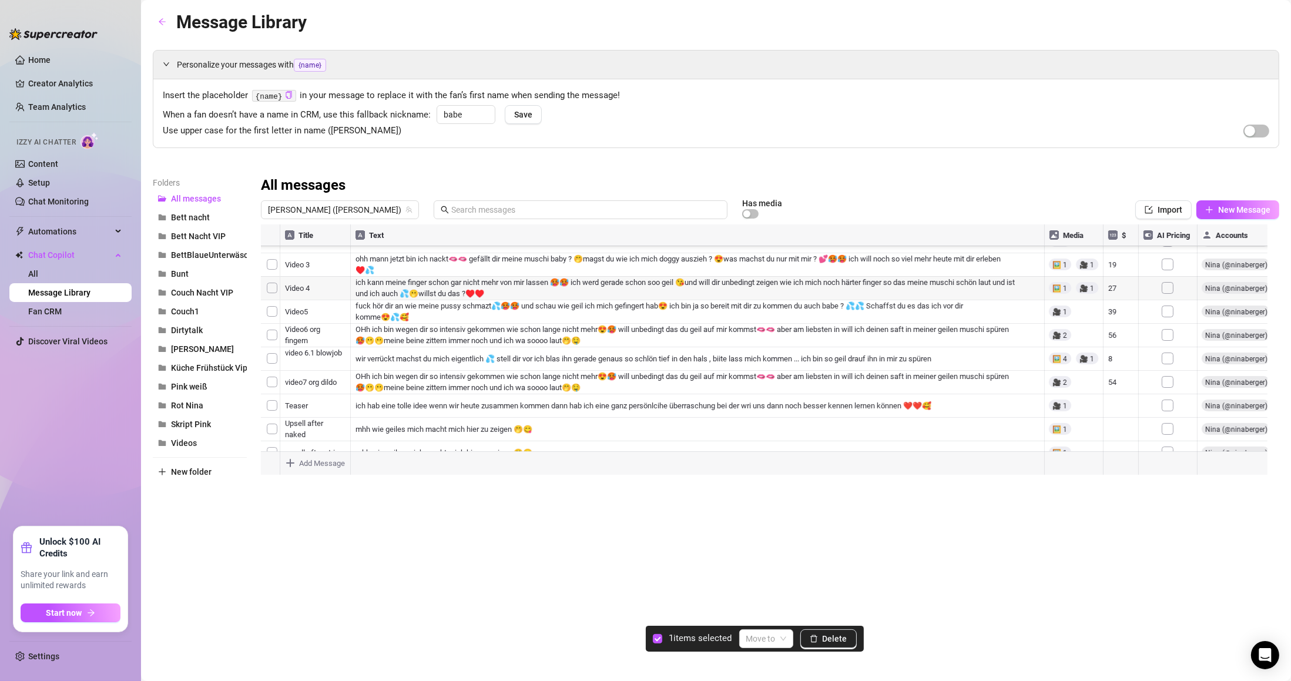
click at [273, 413] on div at bounding box center [770, 355] width 1018 height 262
click at [774, 633] on input "search" at bounding box center [760, 639] width 29 height 18
click at [774, 563] on div "[PERSON_NAME]" at bounding box center [792, 563] width 84 height 13
click at [185, 350] on span "[PERSON_NAME]" at bounding box center [202, 348] width 63 height 9
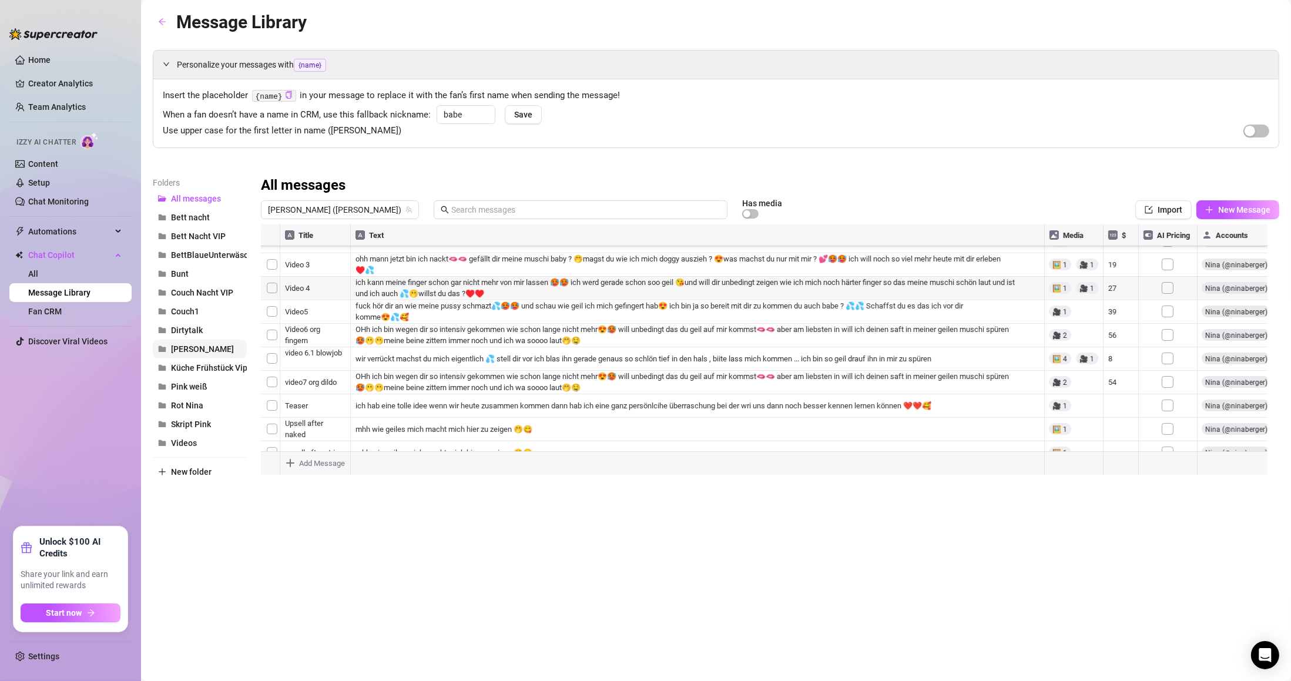
scroll to position [106, 0]
drag, startPoint x: 265, startPoint y: 412, endPoint x: 272, endPoint y: 261, distance: 151.7
click at [272, 261] on div at bounding box center [770, 355] width 1018 height 262
drag, startPoint x: 263, startPoint y: 379, endPoint x: 262, endPoint y: 280, distance: 99.3
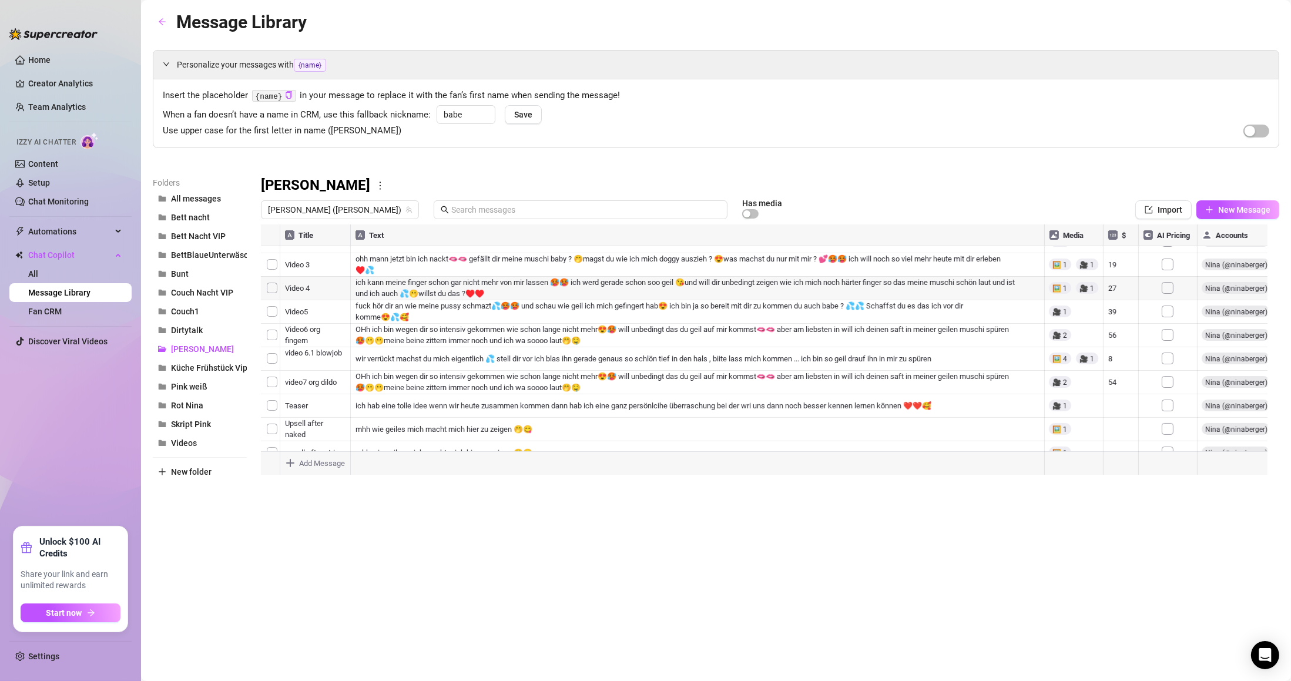
click at [262, 280] on div at bounding box center [770, 355] width 1018 height 262
click at [275, 308] on div at bounding box center [770, 355] width 1018 height 262
click at [848, 640] on button "Delete" at bounding box center [828, 638] width 56 height 19
drag, startPoint x: 263, startPoint y: 449, endPoint x: 270, endPoint y: 330, distance: 118.9
click at [270, 330] on div at bounding box center [770, 355] width 1018 height 262
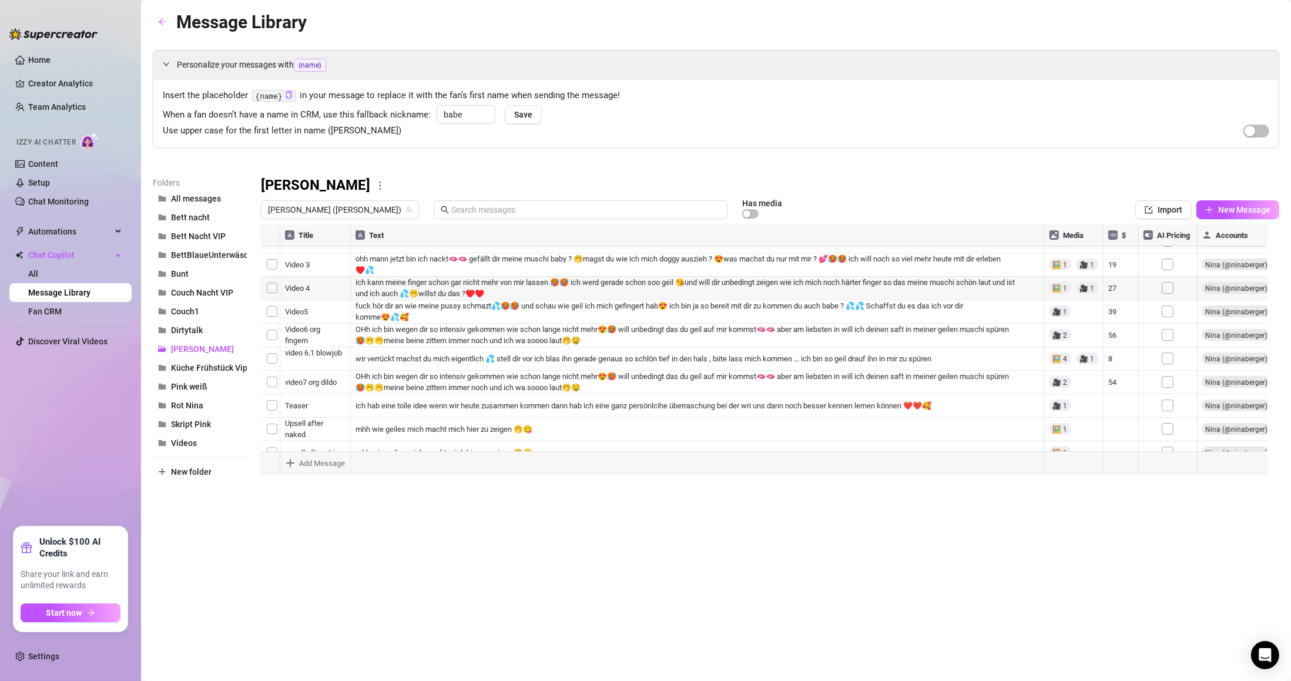
scroll to position [70, 0]
drag, startPoint x: 263, startPoint y: 401, endPoint x: 287, endPoint y: 312, distance: 91.9
click at [287, 312] on div at bounding box center [770, 355] width 1018 height 262
drag, startPoint x: 266, startPoint y: 417, endPoint x: 270, endPoint y: 335, distance: 81.8
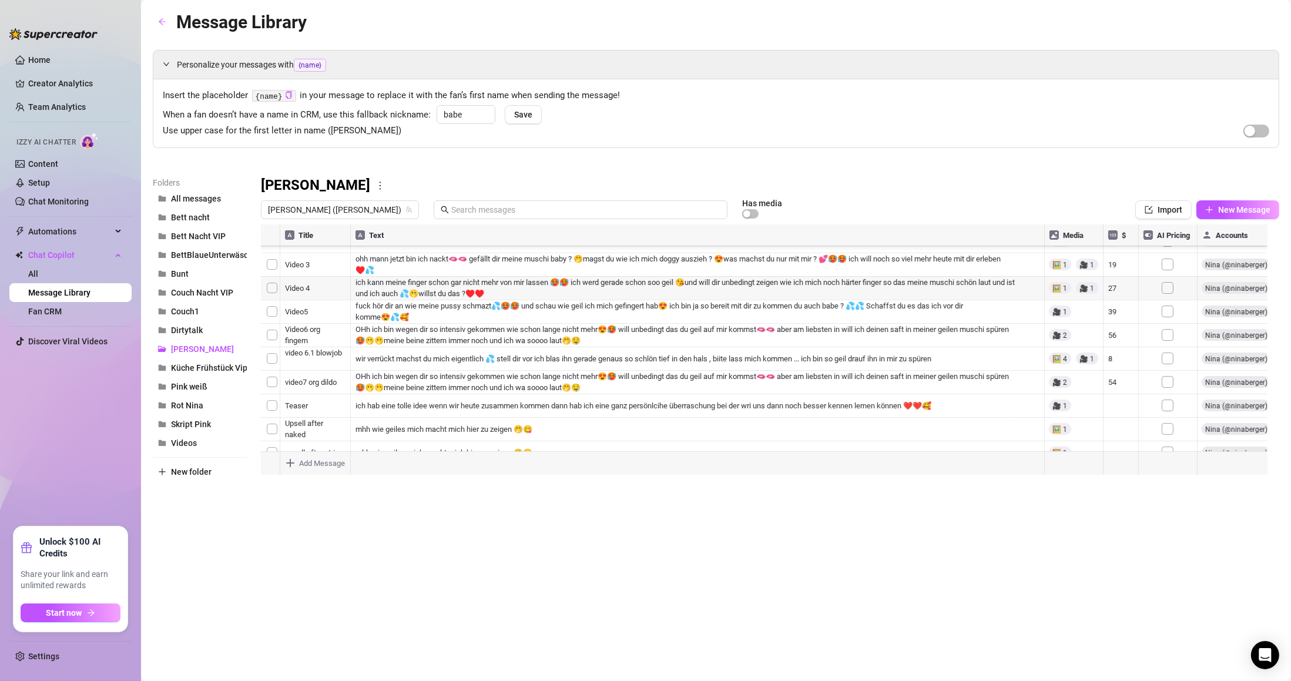
click at [270, 335] on div at bounding box center [770, 355] width 1018 height 262
click at [273, 345] on div at bounding box center [770, 355] width 1018 height 262
click at [270, 344] on div at bounding box center [770, 355] width 1018 height 262
drag, startPoint x: 263, startPoint y: 342, endPoint x: 274, endPoint y: 413, distance: 71.9
click at [274, 413] on div at bounding box center [770, 355] width 1018 height 262
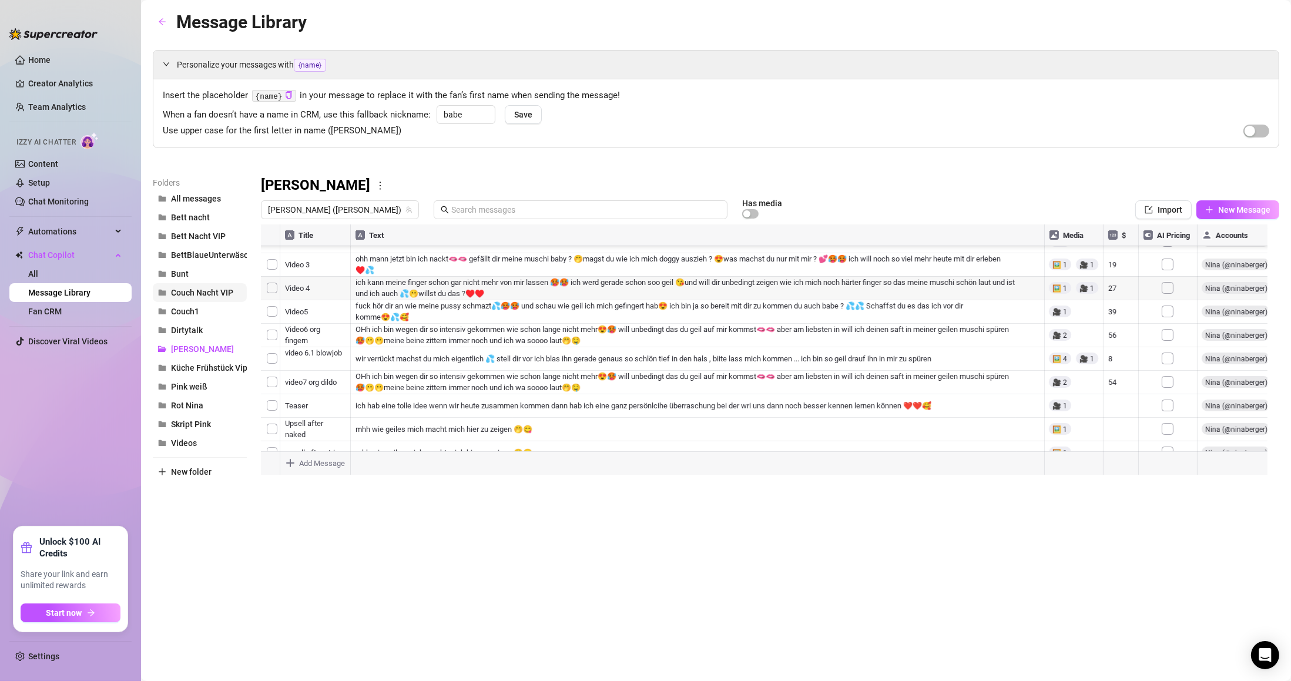
click at [206, 293] on span "Couch Nacht VIP" at bounding box center [202, 292] width 62 height 9
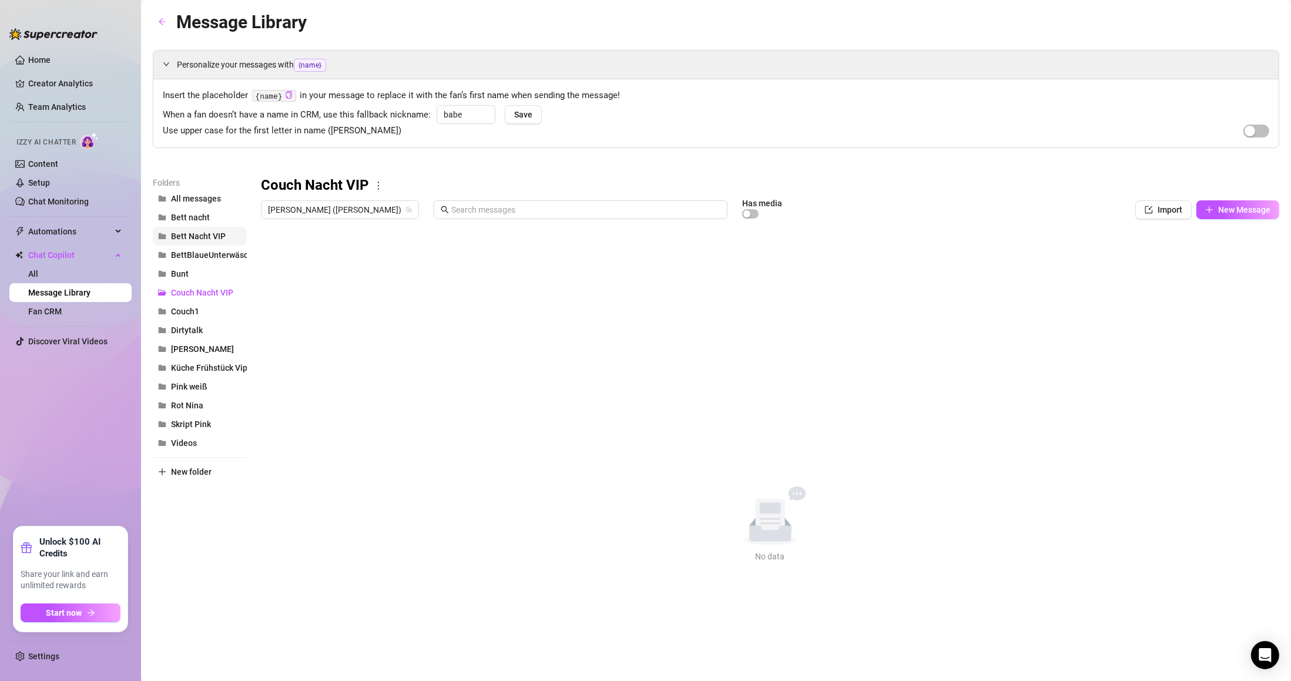
click at [205, 242] on button "Bett Nacht VIP" at bounding box center [200, 236] width 94 height 19
click at [192, 374] on button "Küche Frühstück Vip" at bounding box center [200, 367] width 94 height 19
click at [194, 261] on button "BettBlaueUnterwäsche" at bounding box center [200, 255] width 94 height 19
click at [192, 241] on span "Bett Nacht VIP" at bounding box center [198, 235] width 55 height 9
click at [185, 196] on span "All messages" at bounding box center [196, 198] width 50 height 9
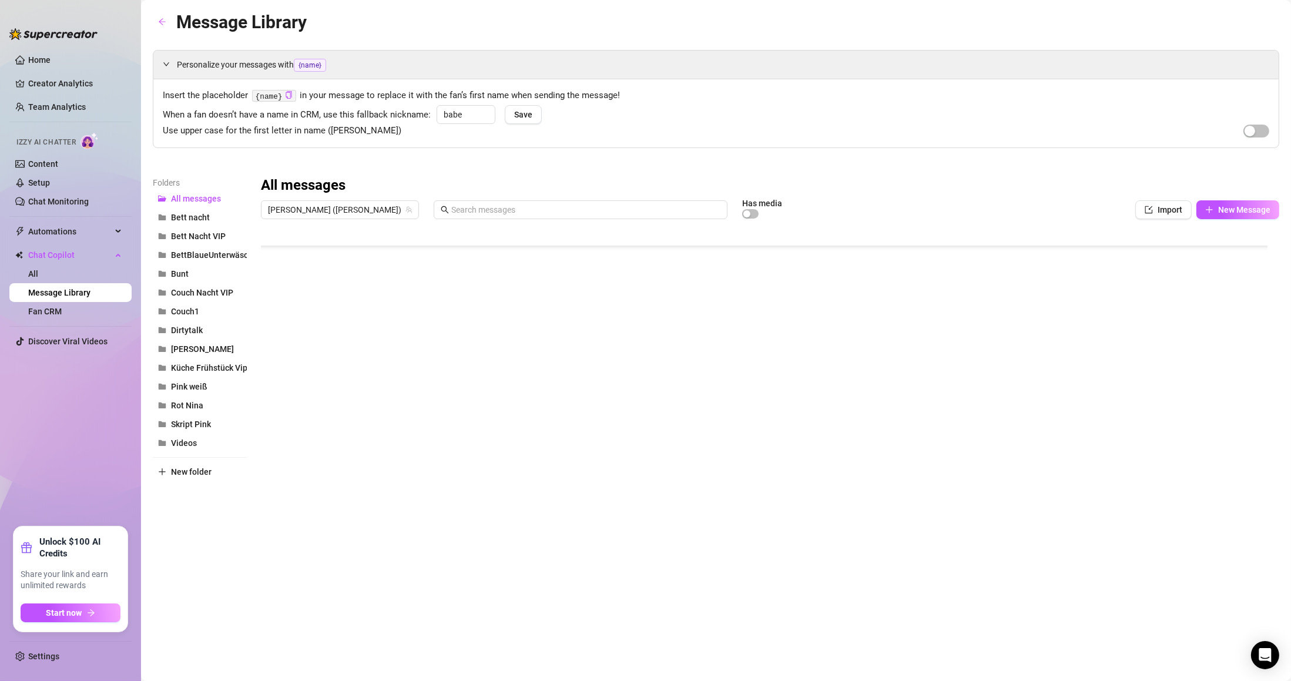
scroll to position [775, 0]
click at [323, 204] on span "[PERSON_NAME] ([PERSON_NAME])" at bounding box center [340, 210] width 144 height 18
click at [357, 268] on span "( ninabergervip )" at bounding box center [385, 273] width 56 height 13
click at [203, 234] on span "Bett Nacht VIP" at bounding box center [198, 235] width 55 height 9
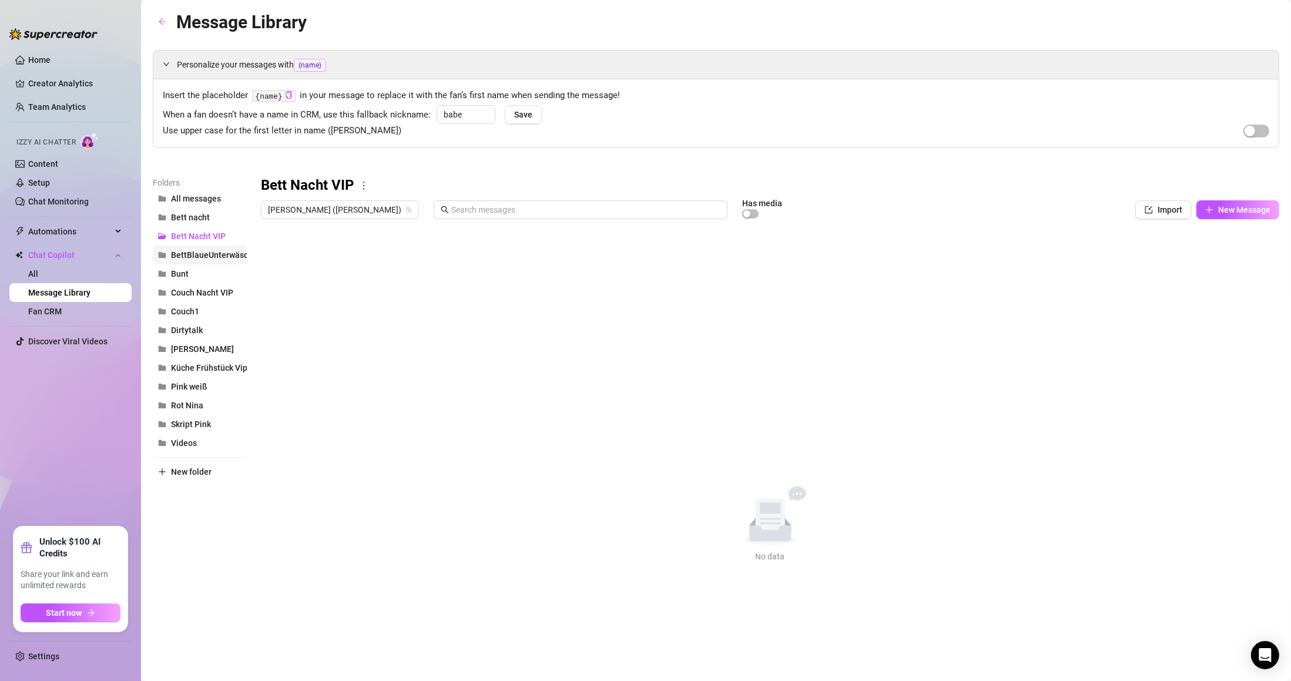
click at [202, 260] on span "BettBlaueUnterwäsche" at bounding box center [214, 254] width 86 height 9
click at [192, 234] on span "Bett Nacht VIP" at bounding box center [198, 235] width 55 height 9
click at [195, 291] on span "Couch Nacht VIP" at bounding box center [202, 292] width 62 height 9
click at [1158, 206] on span "Import" at bounding box center [1169, 209] width 25 height 9
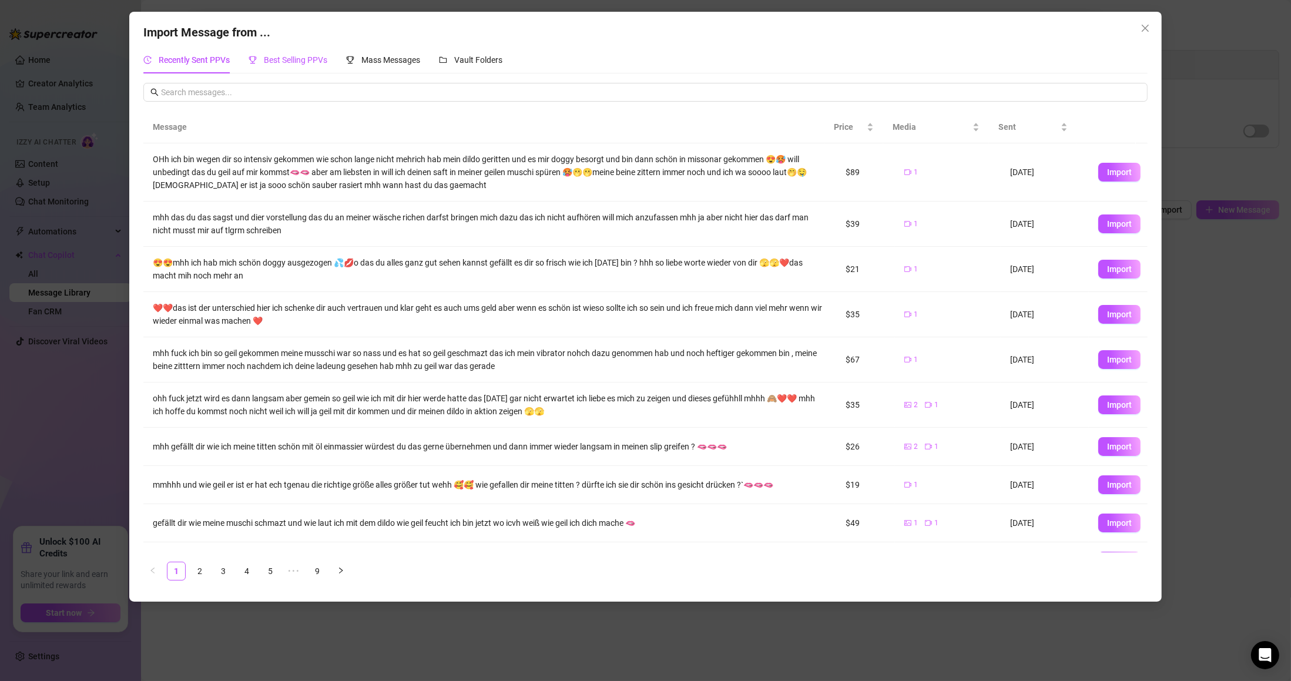
click at [303, 62] on span "Best Selling PPVs" at bounding box center [295, 59] width 63 height 9
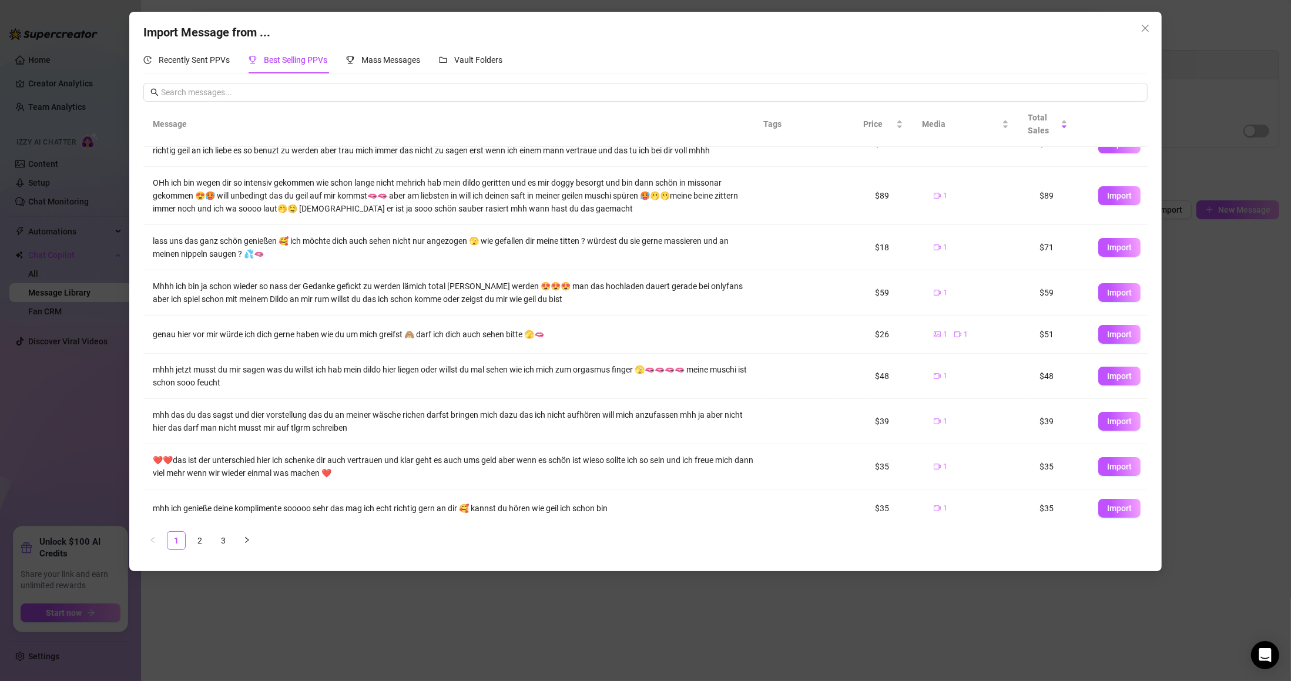
scroll to position [83, 0]
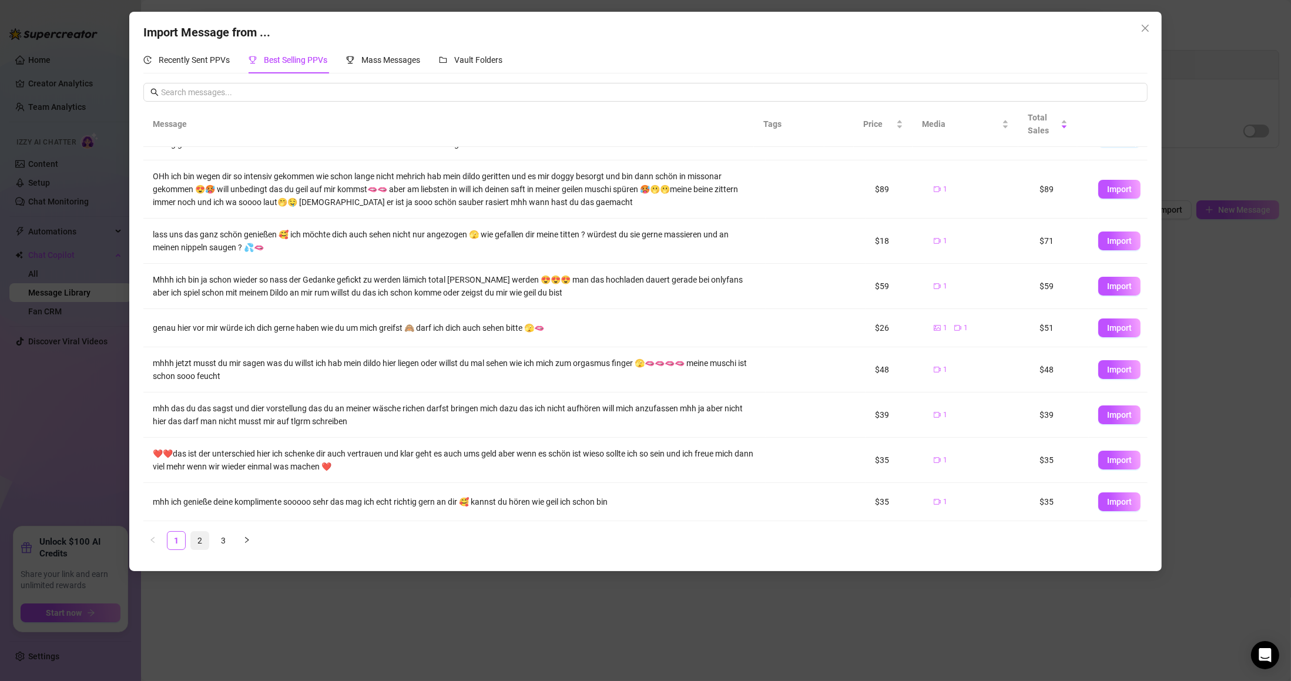
click at [202, 544] on link "2" at bounding box center [200, 541] width 18 height 18
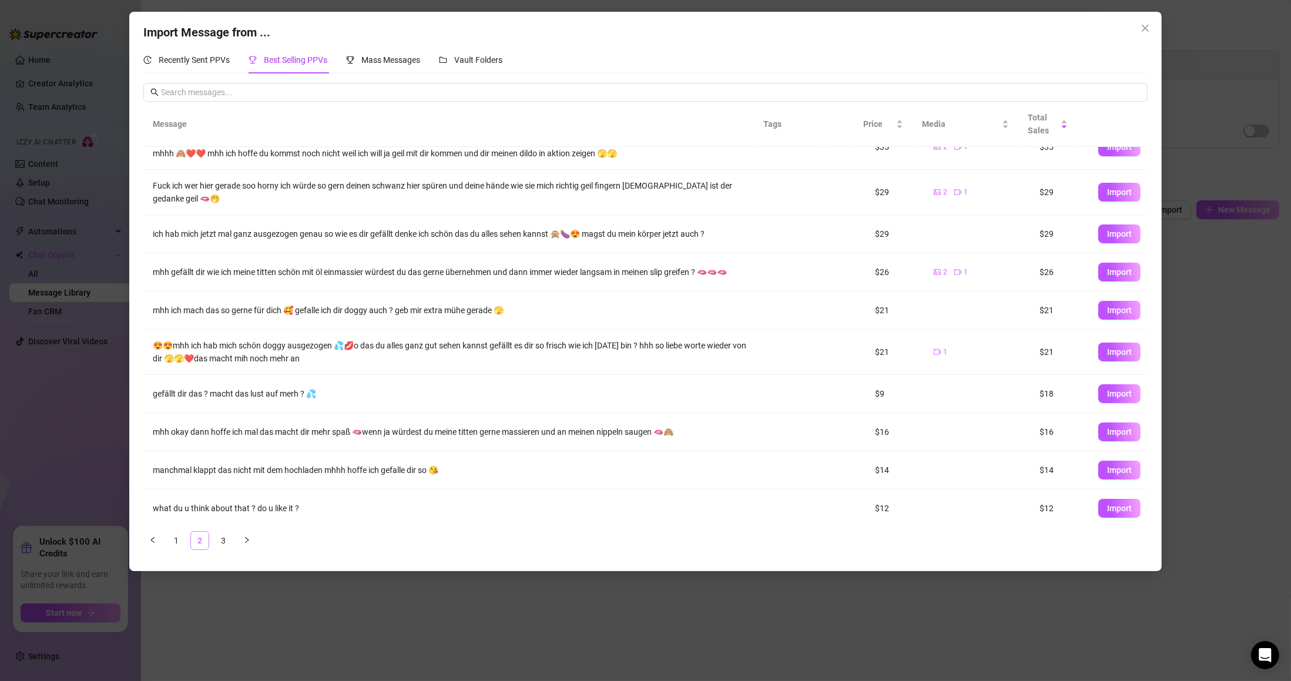
scroll to position [0, 0]
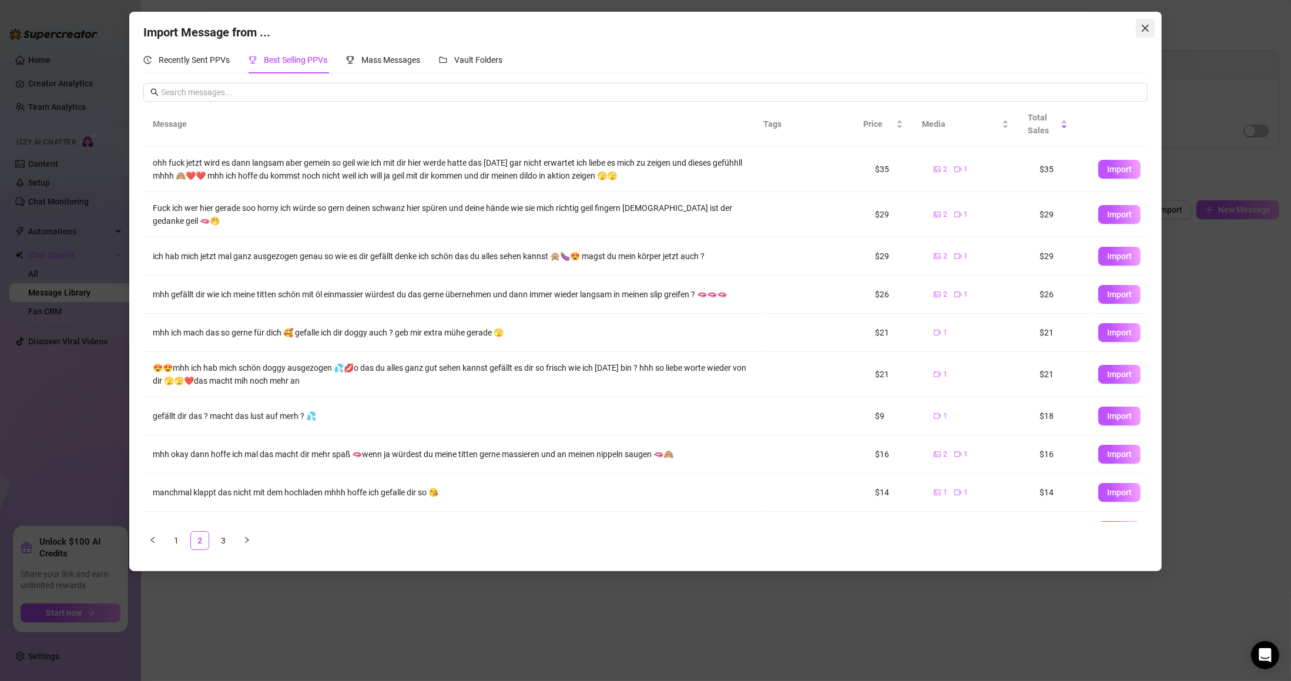
click at [1143, 37] on div "Import Message from ... Recently Sent PPVs Best Selling PPVs Mass Messages Vaul…" at bounding box center [645, 291] width 1033 height 559
click at [1141, 35] on button "Close" at bounding box center [1145, 28] width 19 height 19
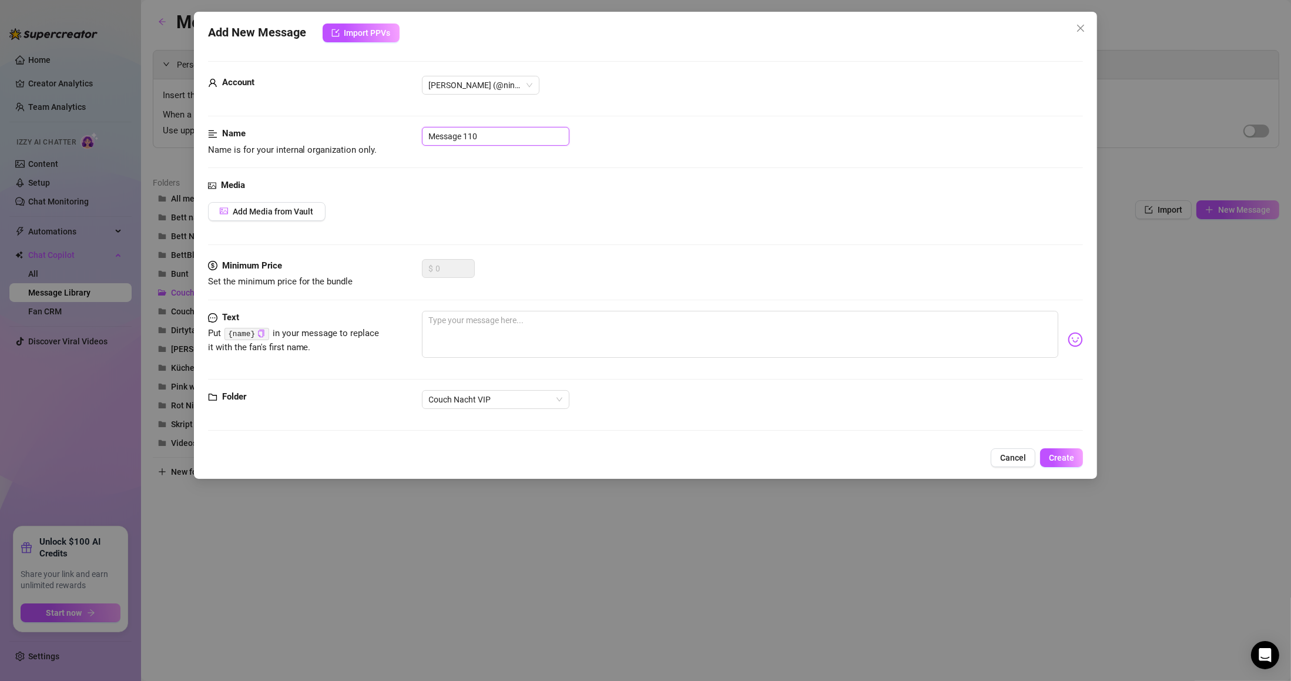
click at [499, 142] on input "Message 110" at bounding box center [495, 136] width 147 height 19
type input "M"
type input "1. Voicemail"
click at [270, 203] on button "Add Media from Vault" at bounding box center [266, 211] width 117 height 19
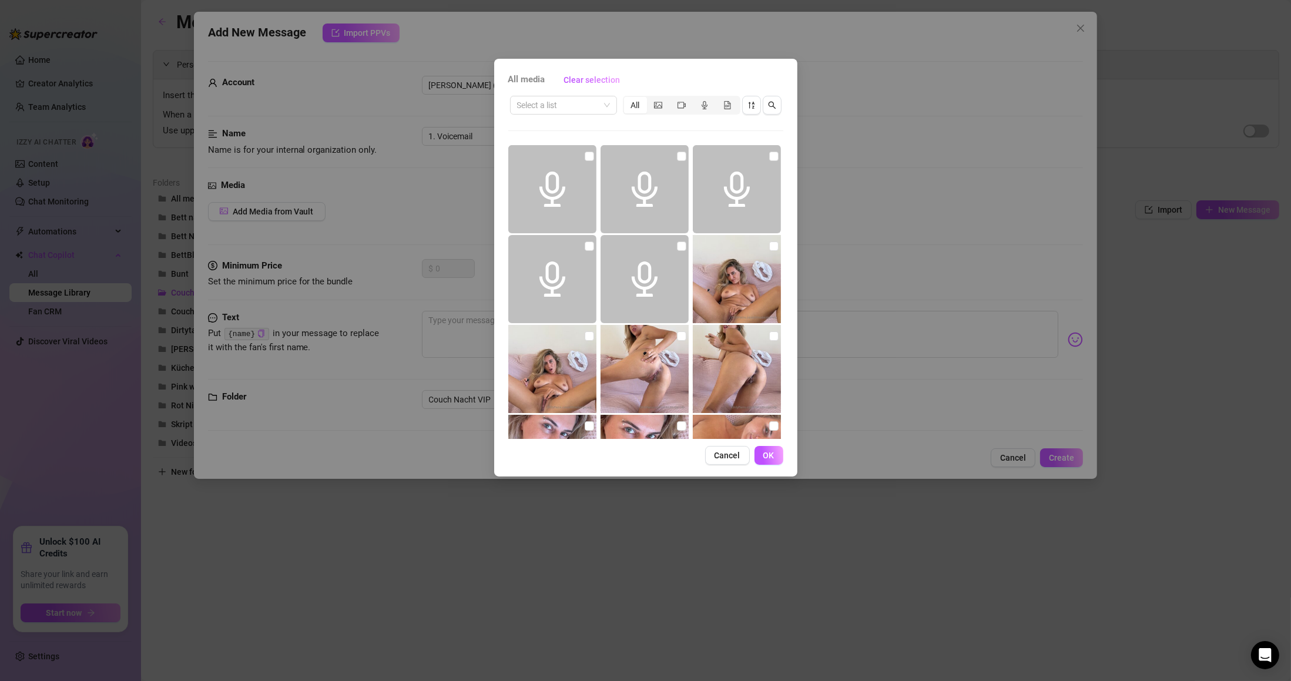
scroll to position [724, 0]
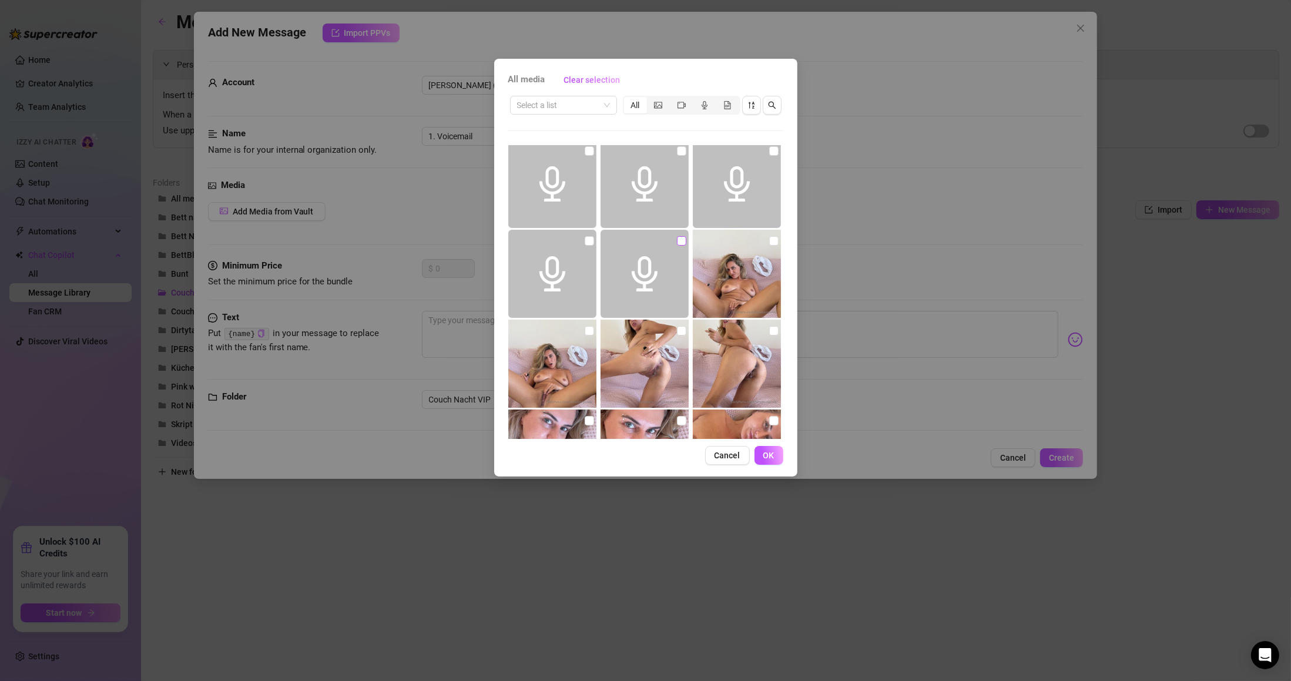
click at [680, 245] on label at bounding box center [681, 240] width 9 height 13
click at [680, 245] on input "checkbox" at bounding box center [681, 240] width 9 height 9
click at [656, 280] on icon "audio" at bounding box center [644, 273] width 35 height 35
click at [643, 270] on icon "audio" at bounding box center [644, 273] width 35 height 35
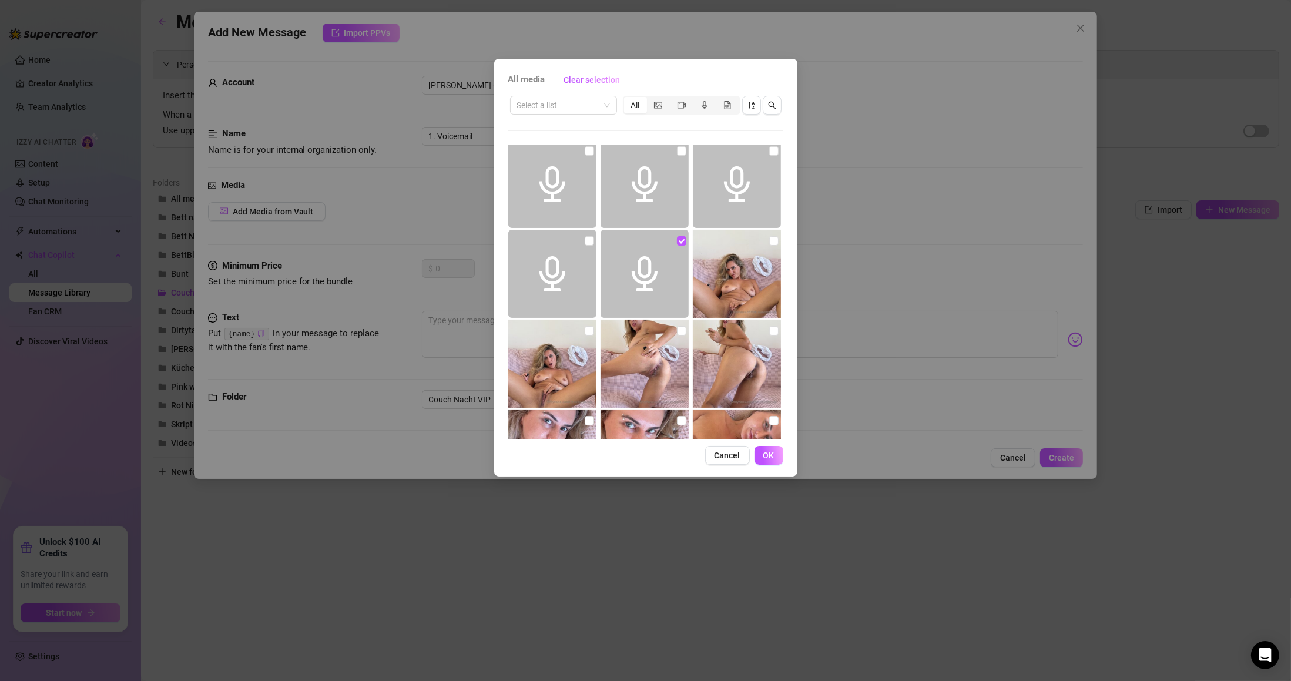
click at [643, 270] on icon "audio" at bounding box center [644, 273] width 35 height 35
click at [677, 244] on input "checkbox" at bounding box center [681, 240] width 9 height 9
click at [677, 241] on input "checkbox" at bounding box center [681, 240] width 9 height 9
checkbox input "false"
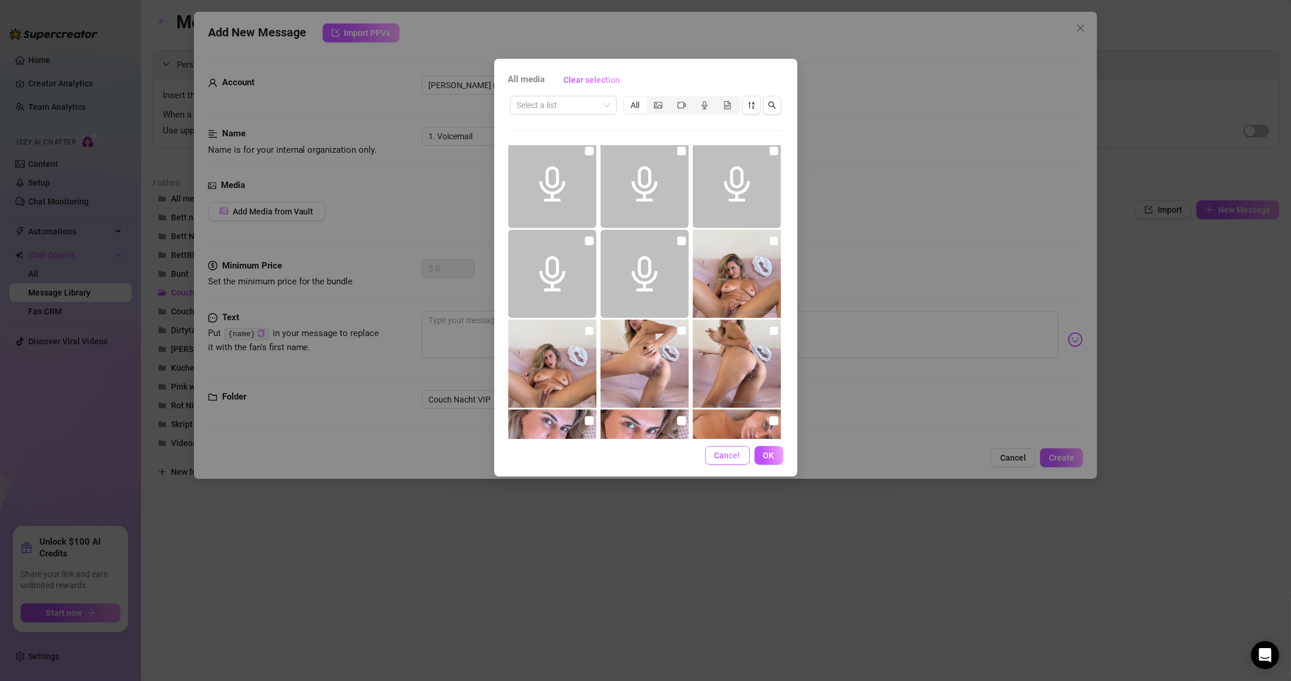
click at [733, 452] on span "Cancel" at bounding box center [727, 455] width 26 height 9
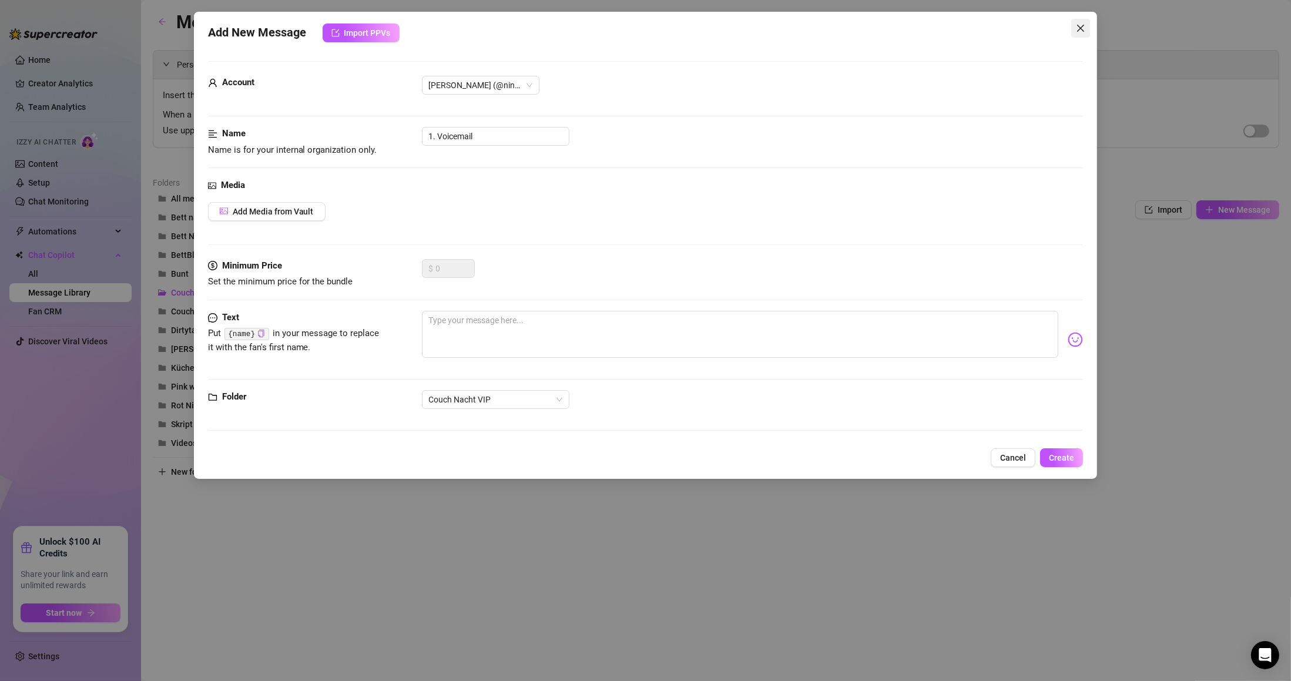
click at [1084, 27] on icon "close" at bounding box center [1080, 27] width 9 height 9
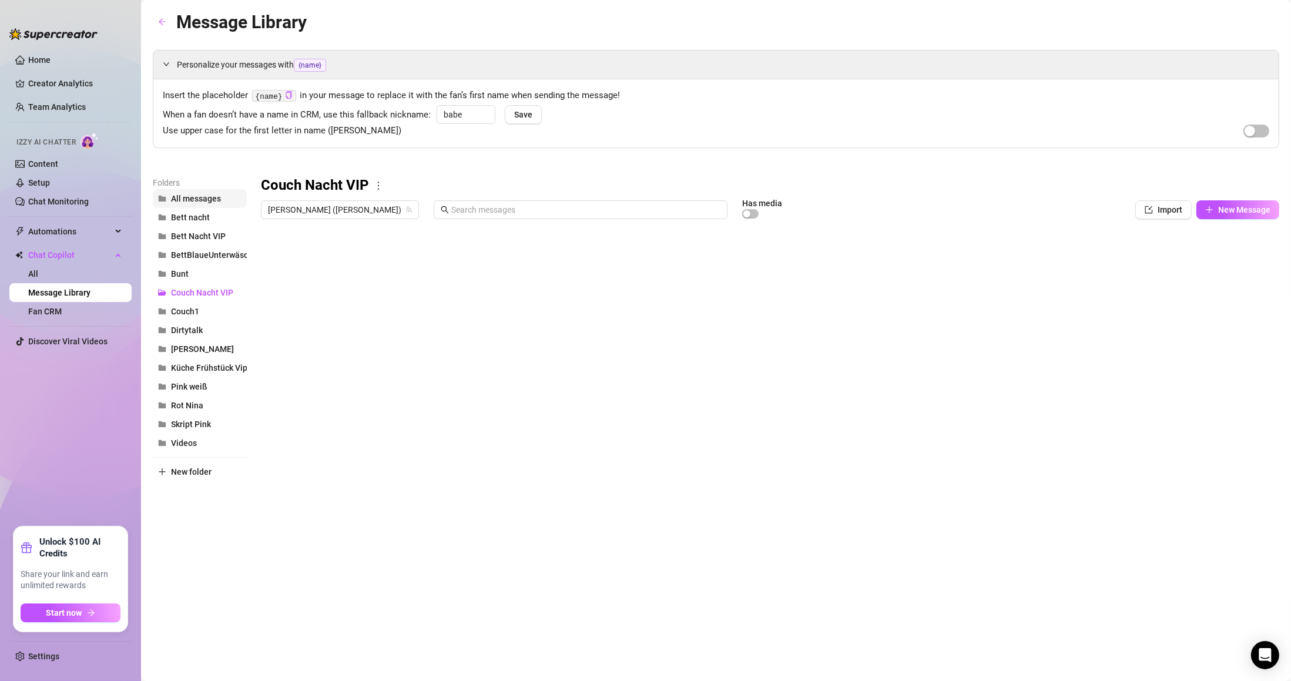
click at [209, 202] on span "All messages" at bounding box center [196, 198] width 50 height 9
click at [270, 309] on div at bounding box center [770, 355] width 1018 height 262
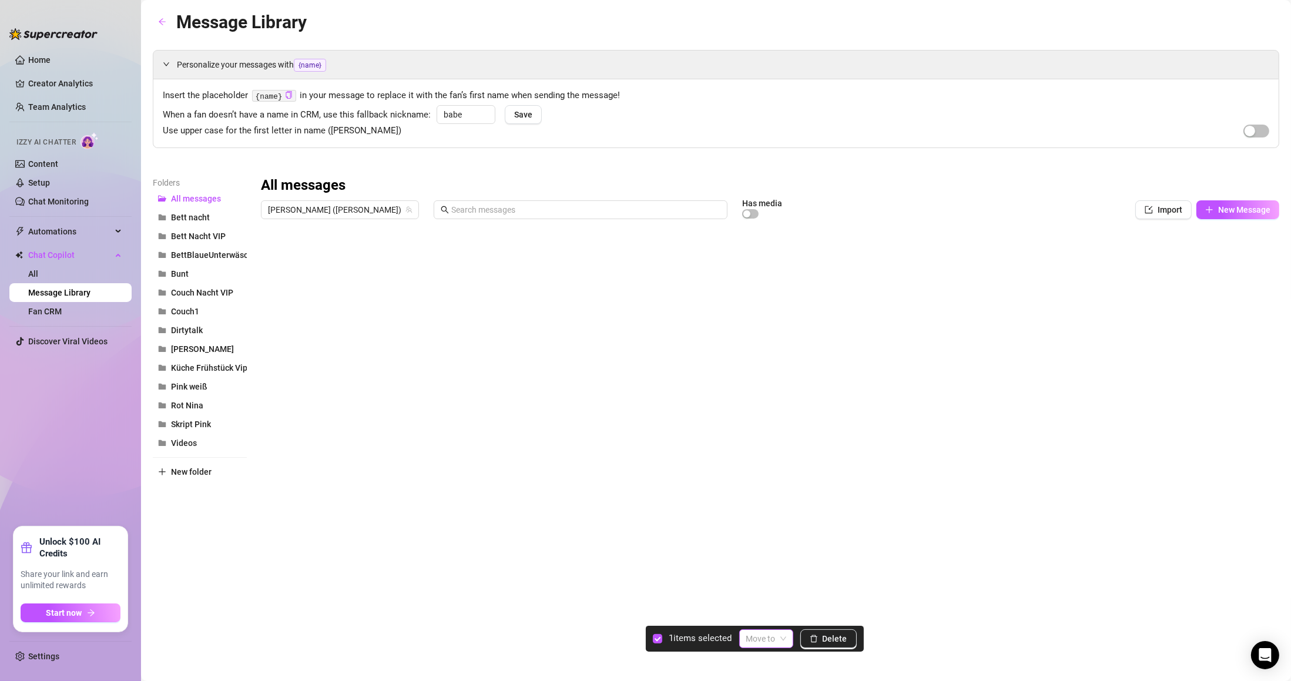
click at [762, 632] on input "search" at bounding box center [760, 639] width 29 height 18
click at [793, 579] on div "Couch Nacht VIP" at bounding box center [792, 577] width 84 height 13
click at [314, 464] on body "Home Creator Analytics Team Analytics Izzy AI Chatter Content Setup Chat Monito…" at bounding box center [645, 340] width 1291 height 681
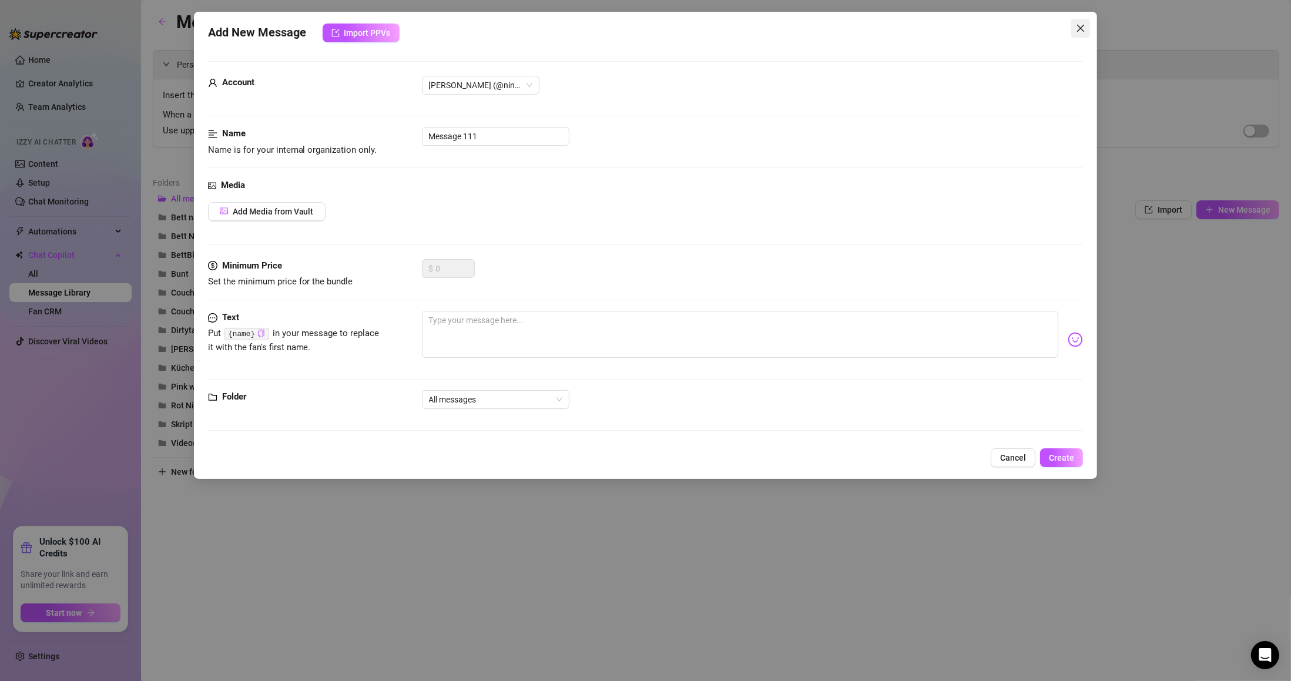
click at [1081, 29] on icon "close" at bounding box center [1080, 27] width 9 height 9
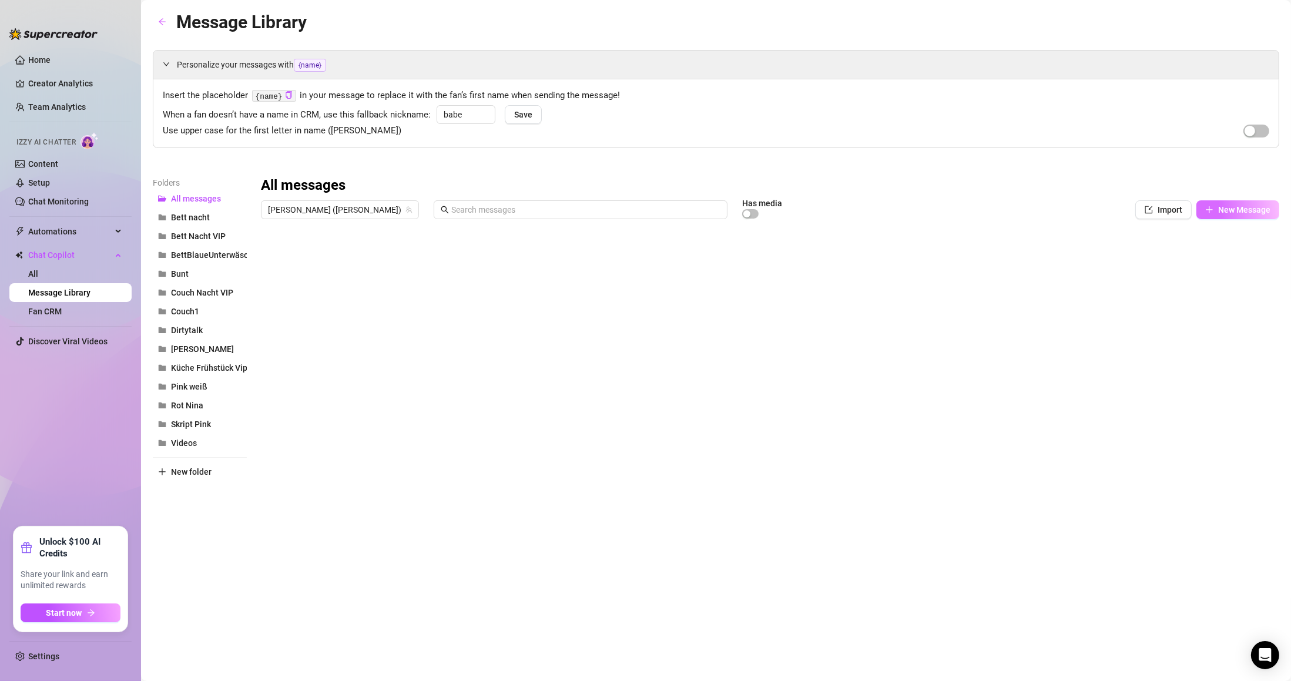
click at [1223, 203] on button "New Message" at bounding box center [1237, 209] width 83 height 19
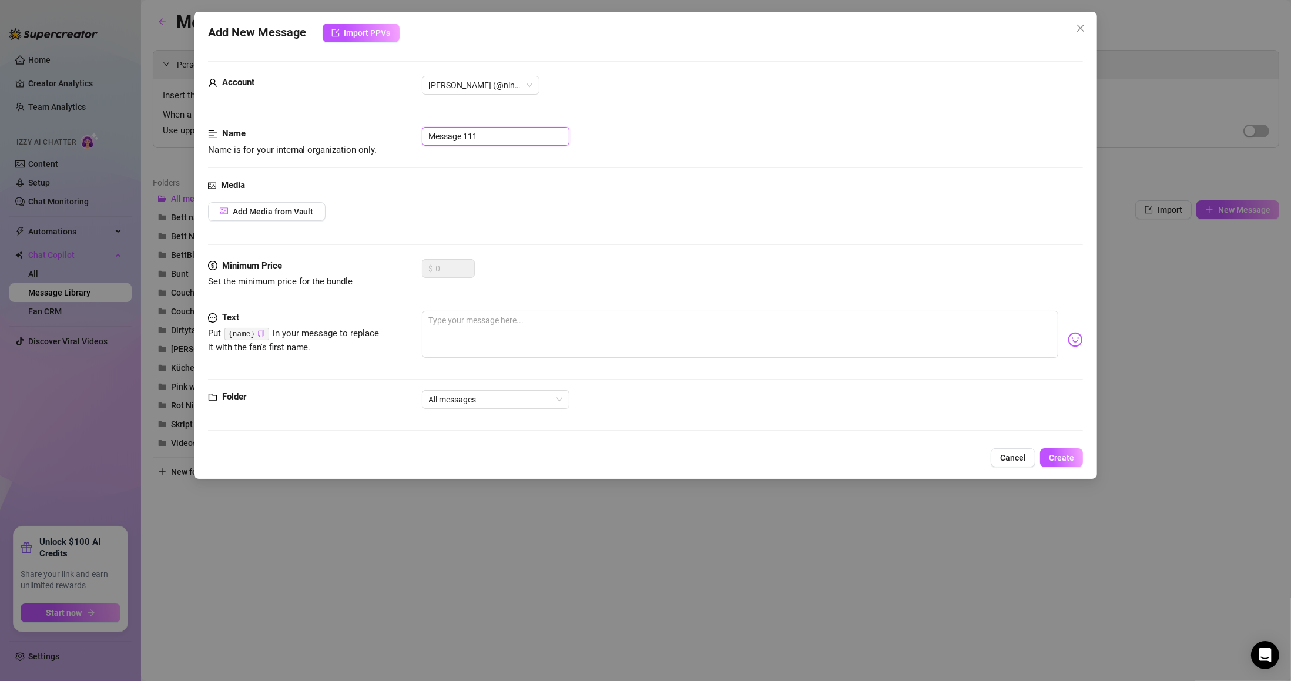
drag, startPoint x: 485, startPoint y: 139, endPoint x: 346, endPoint y: 139, distance: 139.2
click at [346, 139] on div "Name Name is for your internal organization only. Message 111" at bounding box center [645, 142] width 875 height 30
type input "Video 2 Outfit Zeigen"
click at [296, 213] on span "Add Media from Vault" at bounding box center [273, 211] width 81 height 9
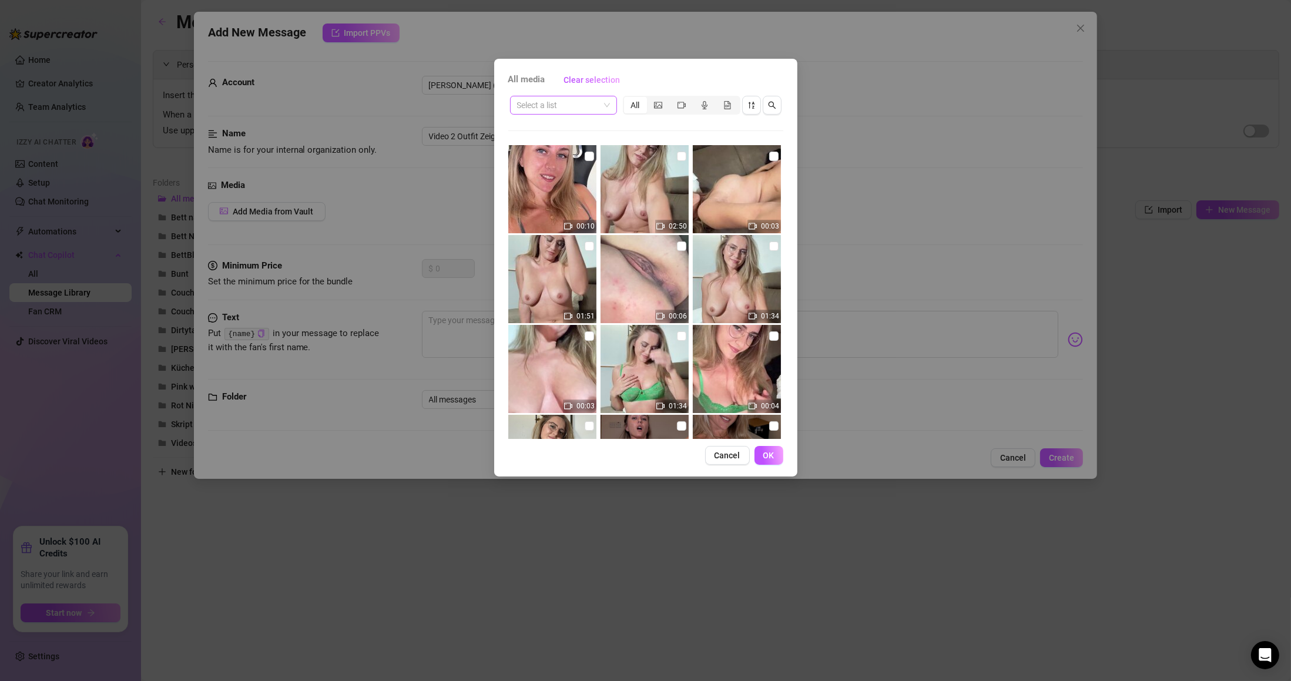
click at [558, 107] on input "search" at bounding box center [558, 105] width 82 height 18
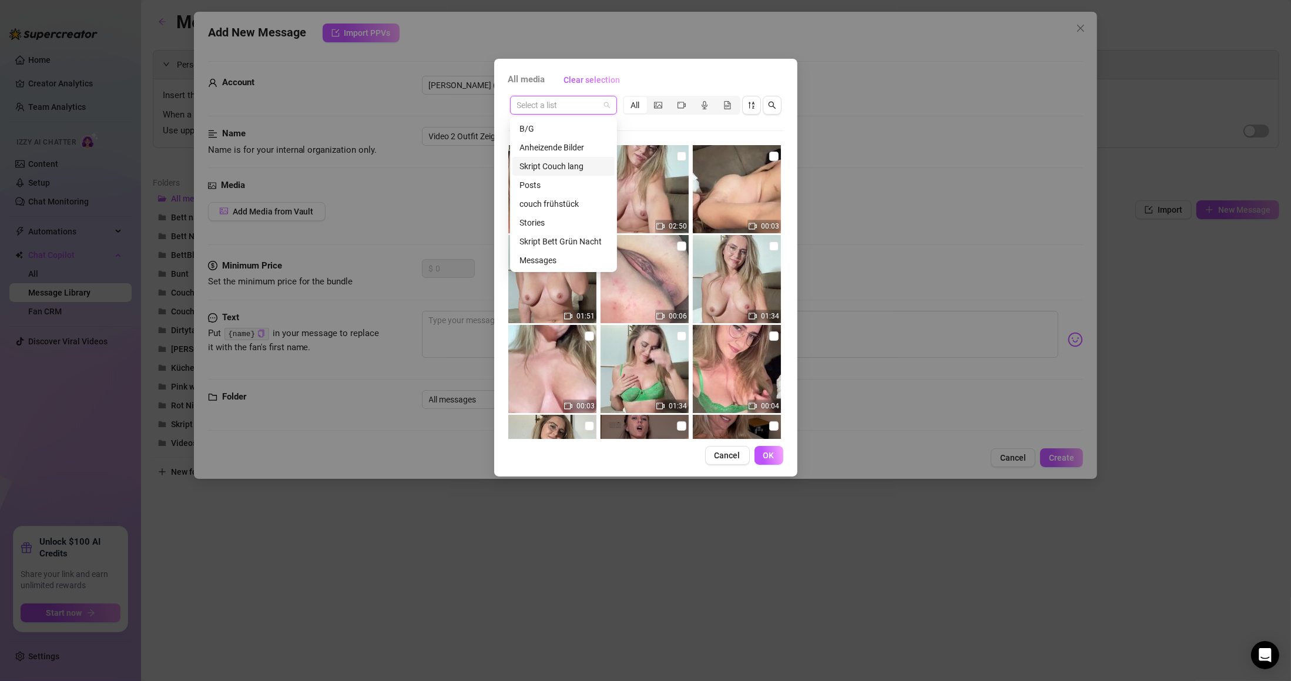
click at [566, 167] on div "Skript Couch lang" at bounding box center [563, 166] width 88 height 13
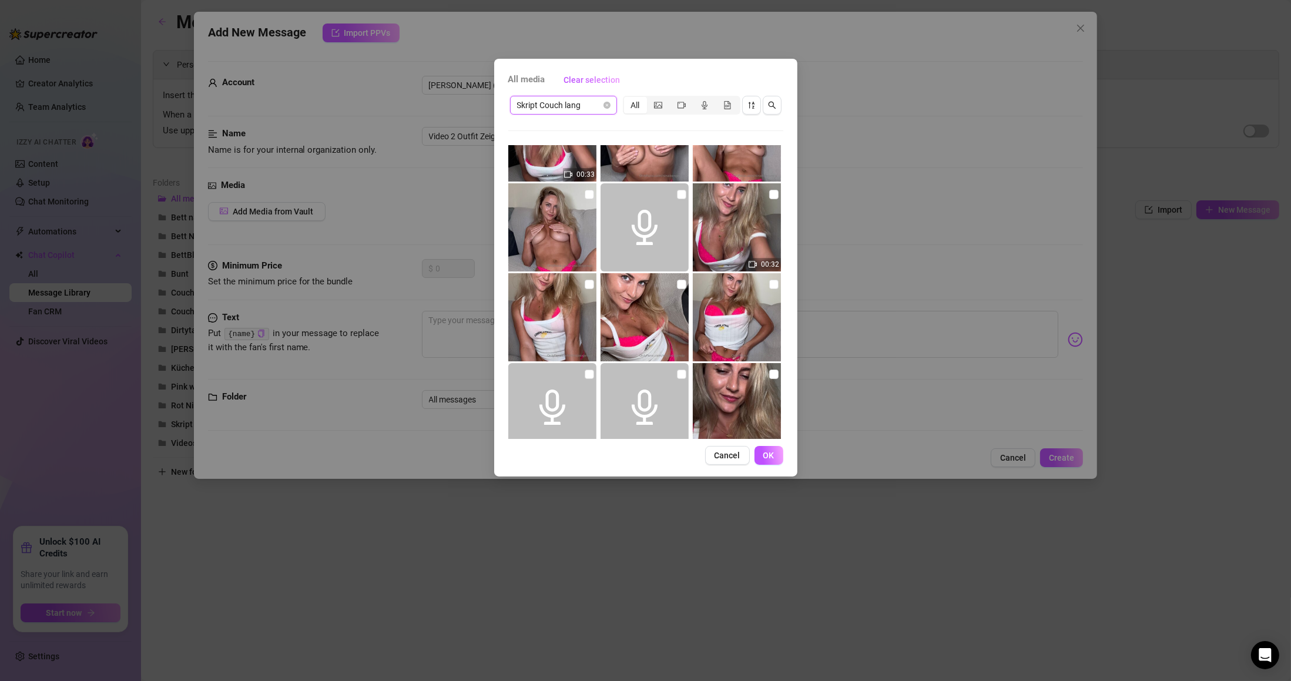
scroll to position [841, 0]
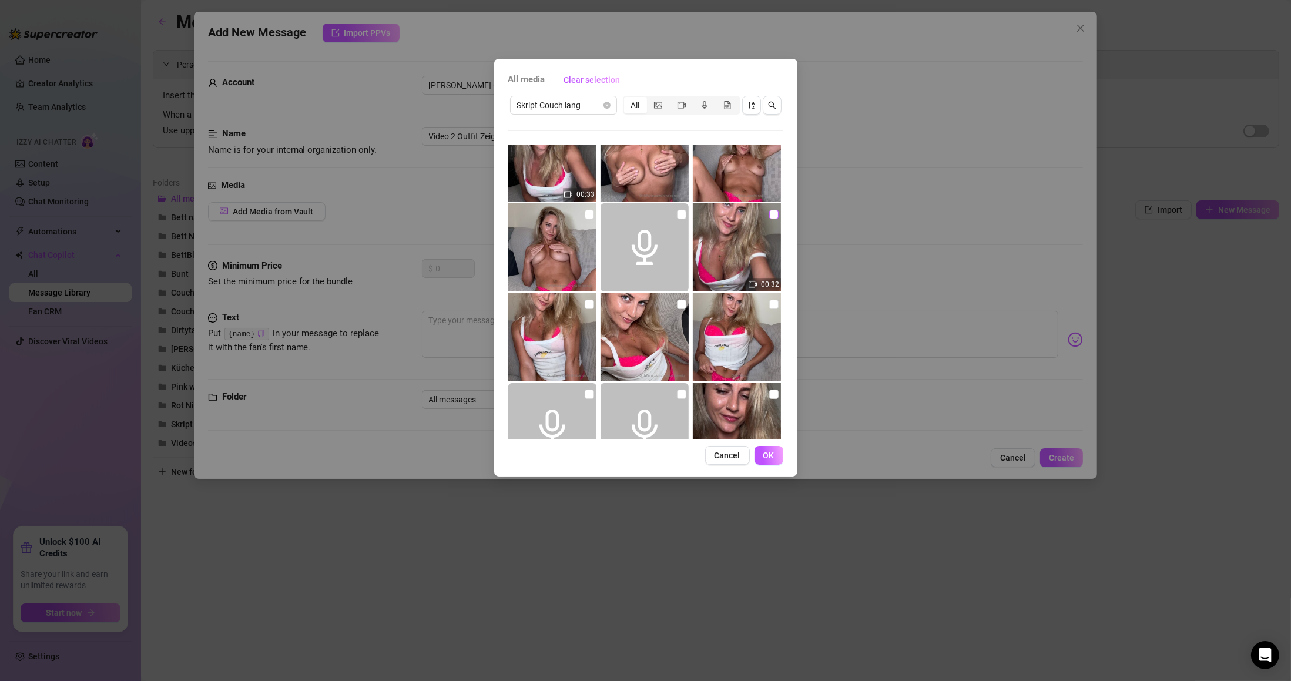
click at [769, 211] on input "checkbox" at bounding box center [773, 214] width 9 height 9
checkbox input "true"
click at [769, 305] on input "checkbox" at bounding box center [773, 304] width 9 height 9
checkbox input "true"
click at [677, 304] on input "checkbox" at bounding box center [681, 304] width 9 height 9
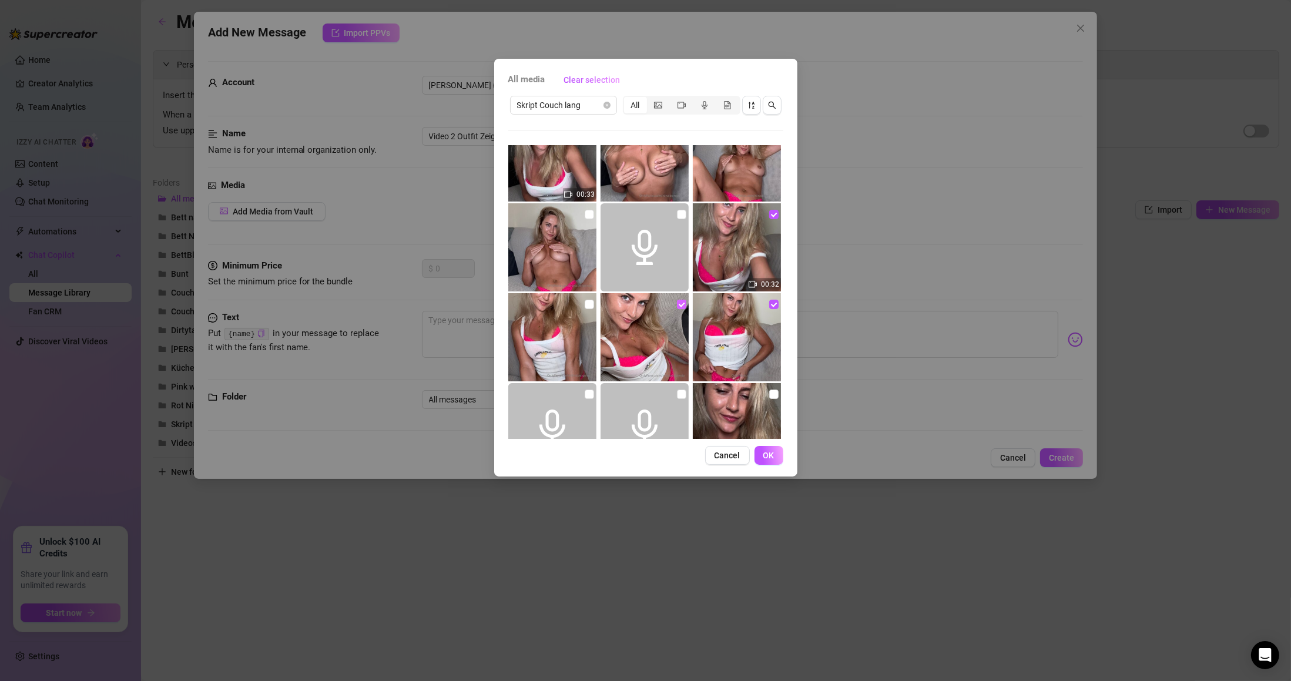
click at [679, 304] on input "checkbox" at bounding box center [681, 304] width 9 height 9
checkbox input "false"
click at [585, 307] on input "checkbox" at bounding box center [589, 304] width 9 height 9
checkbox input "true"
click at [778, 458] on button "OK" at bounding box center [768, 455] width 29 height 19
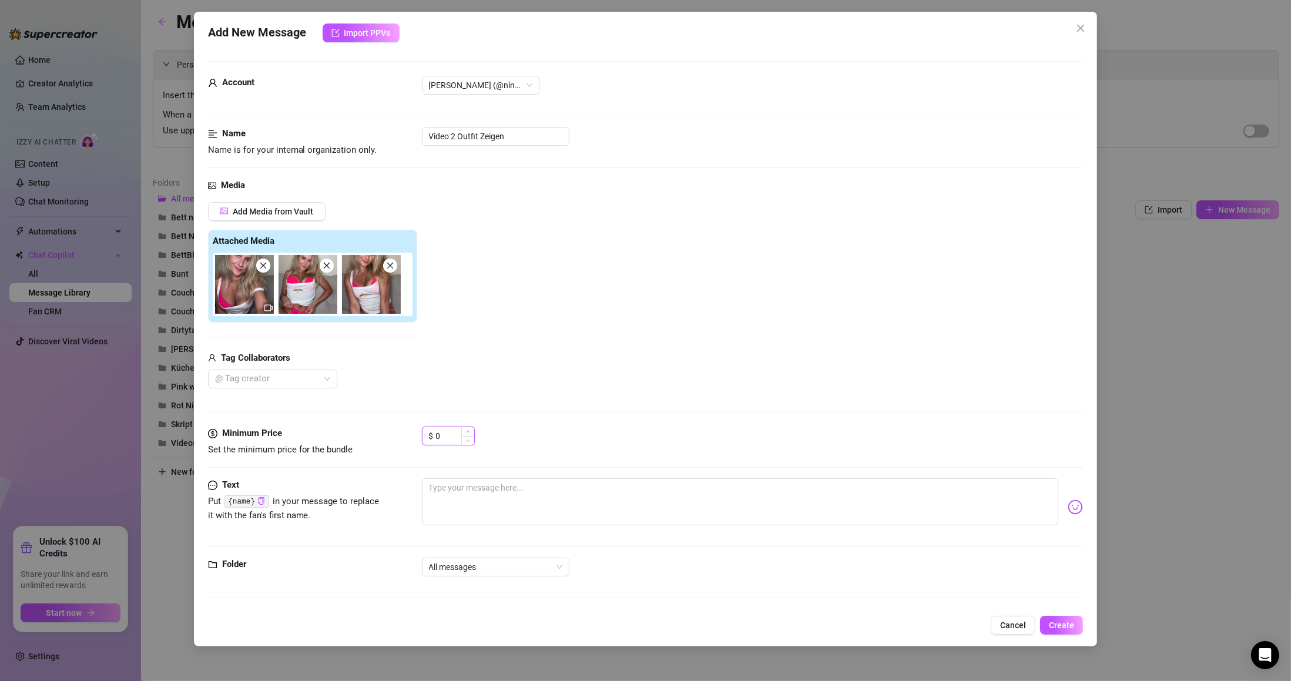
click at [449, 435] on input "0" at bounding box center [455, 436] width 38 height 18
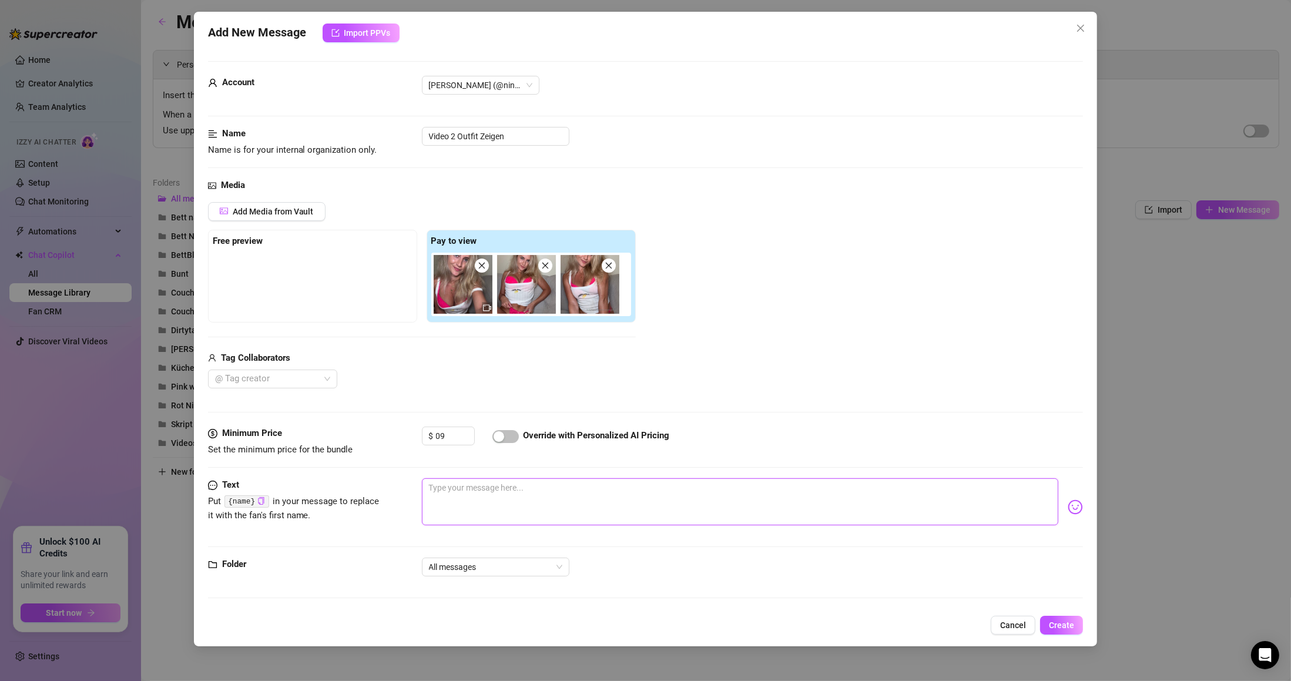
type input "9"
click at [472, 486] on textarea at bounding box center [740, 501] width 637 height 47
type textarea "u"
type textarea "un"
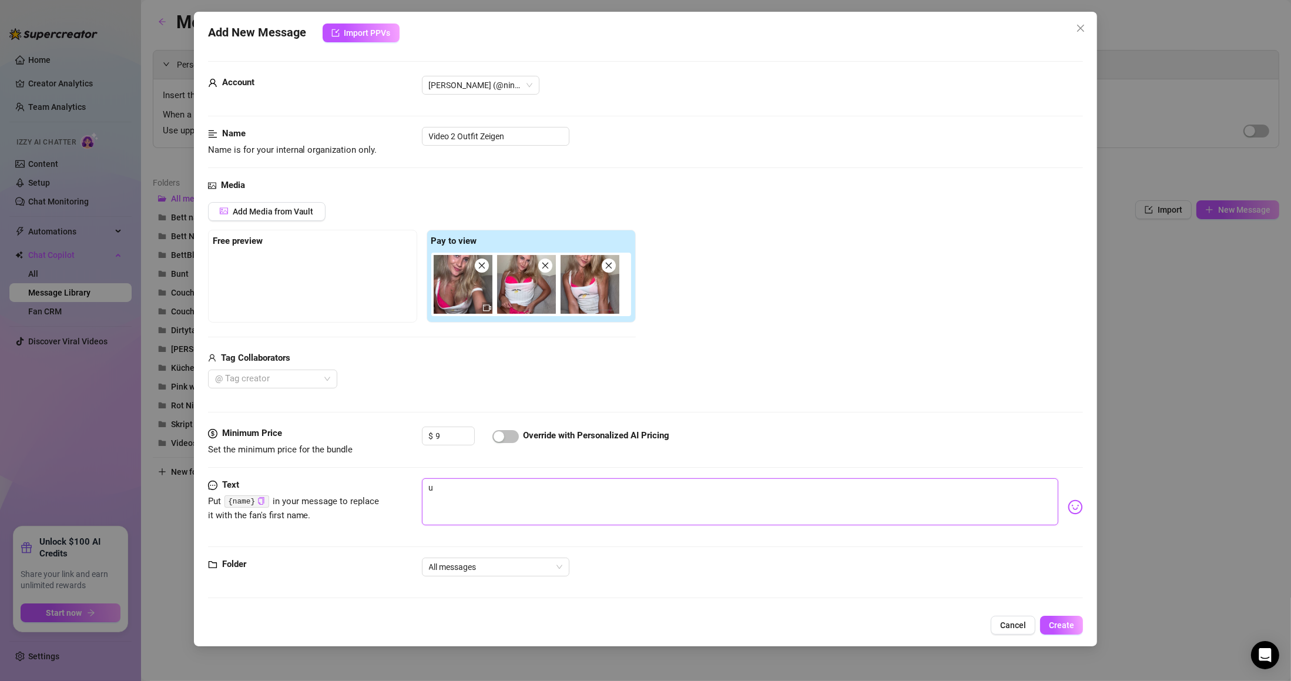
type textarea "un"
type textarea "und"
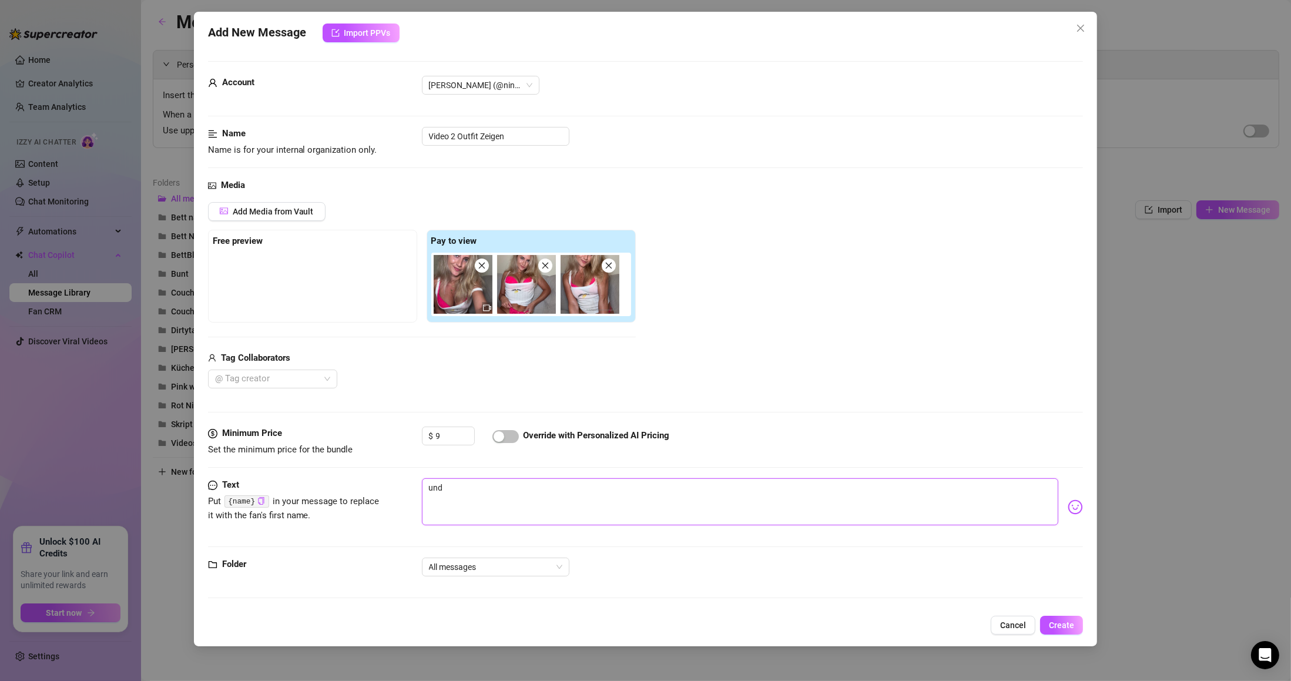
type textarea "und m"
type textarea "und ma"
type textarea "und mag"
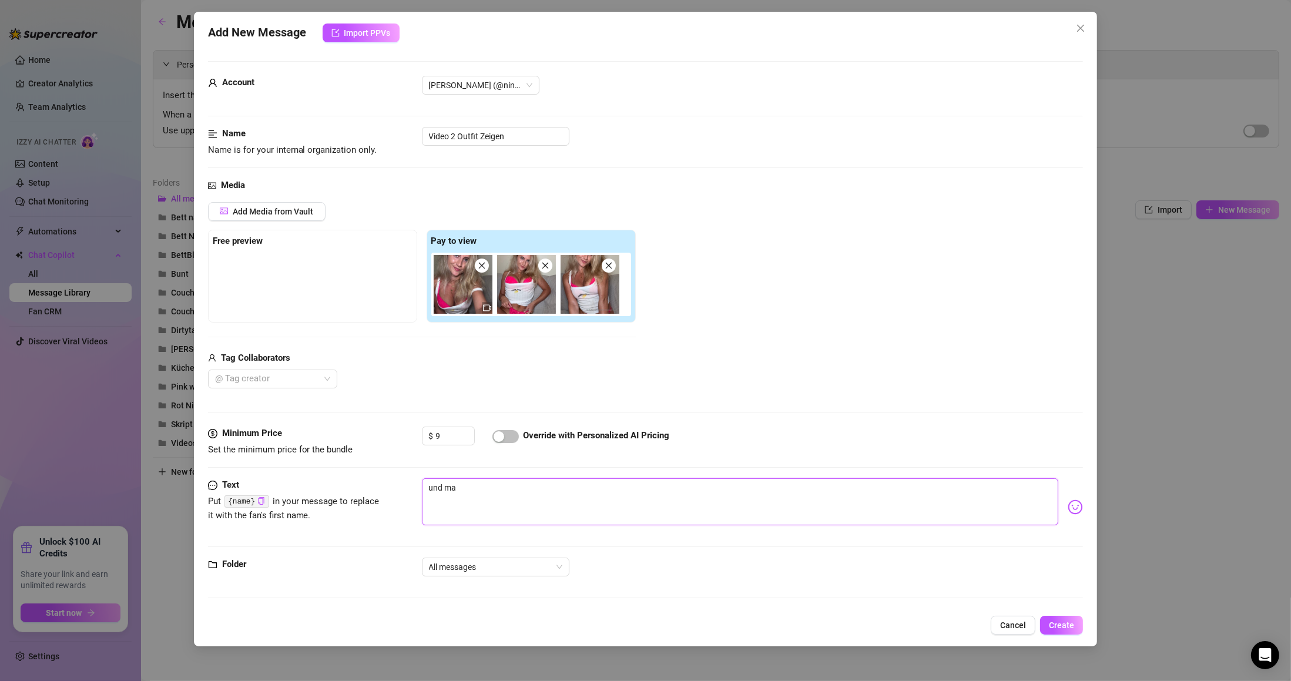
type textarea "und mag"
type textarea "und mags"
type textarea "und magst"
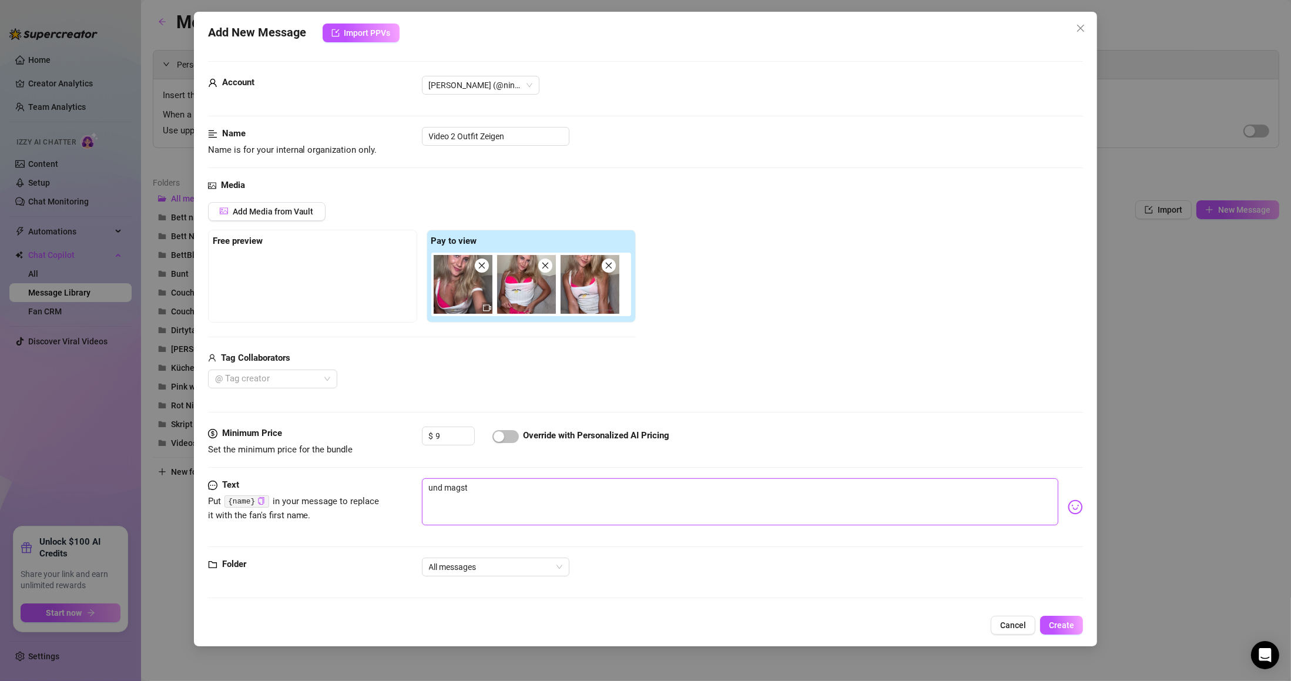
type textarea "und magst"
type textarea "und magst d"
type textarea "und magst du"
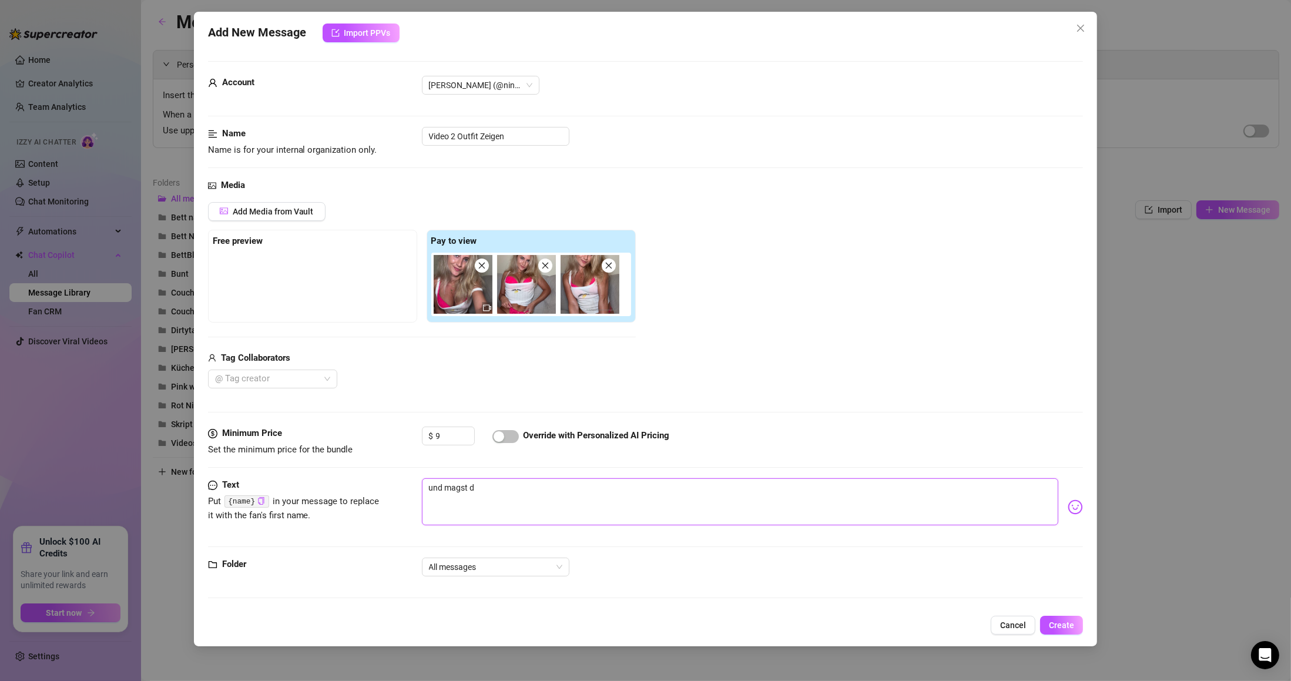
type textarea "und magst du"
type textarea "und magst du m"
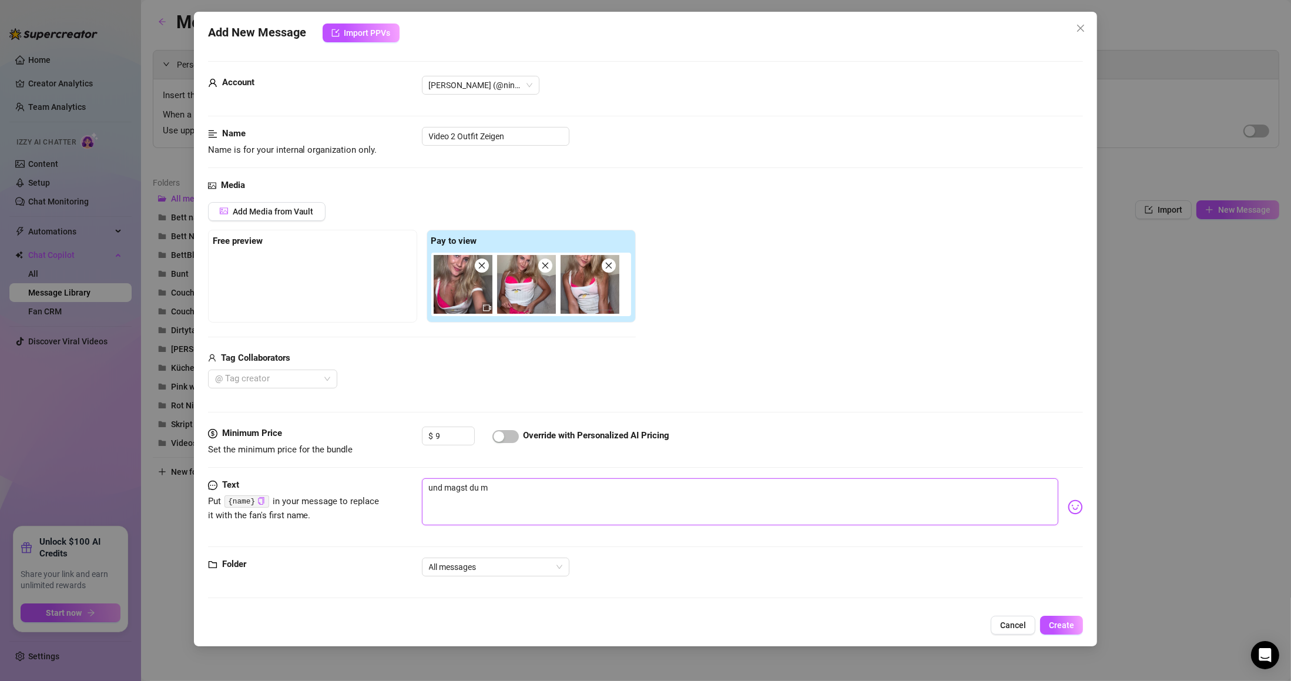
type textarea "und magst du me"
type textarea "und magst du mei"
type textarea "und magst du mein"
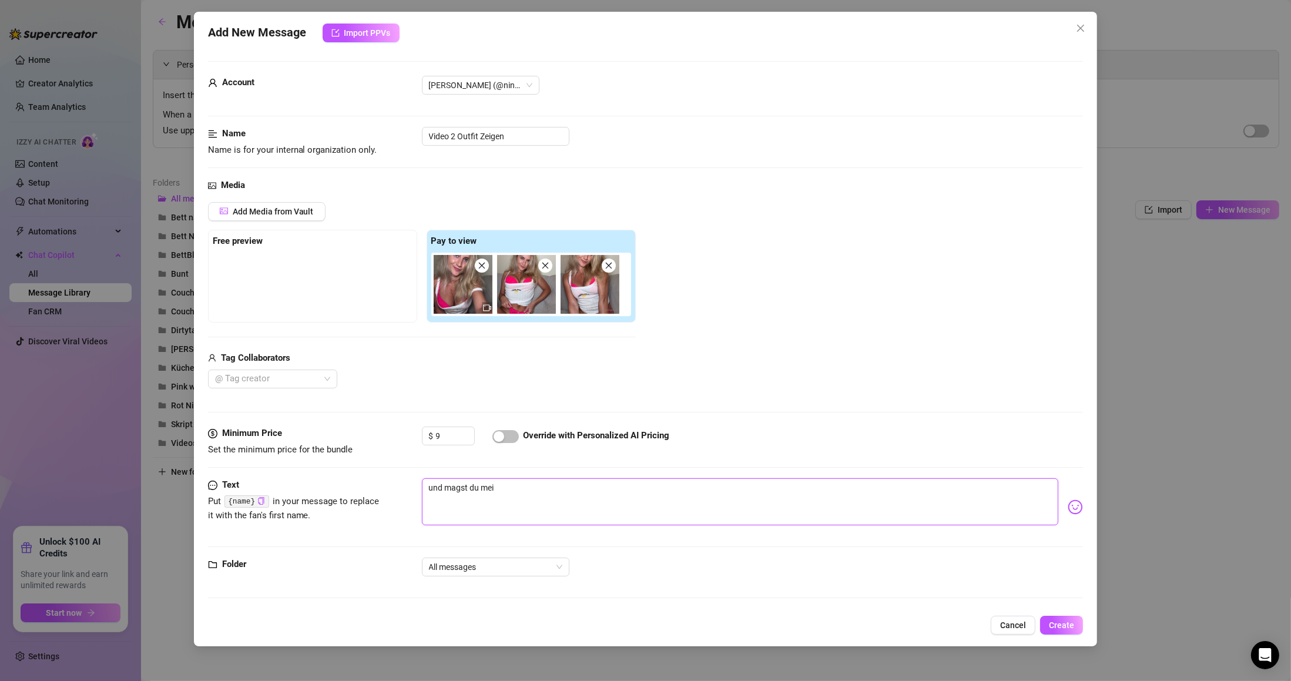
type textarea "und magst du mein"
type textarea "und magst du mein O"
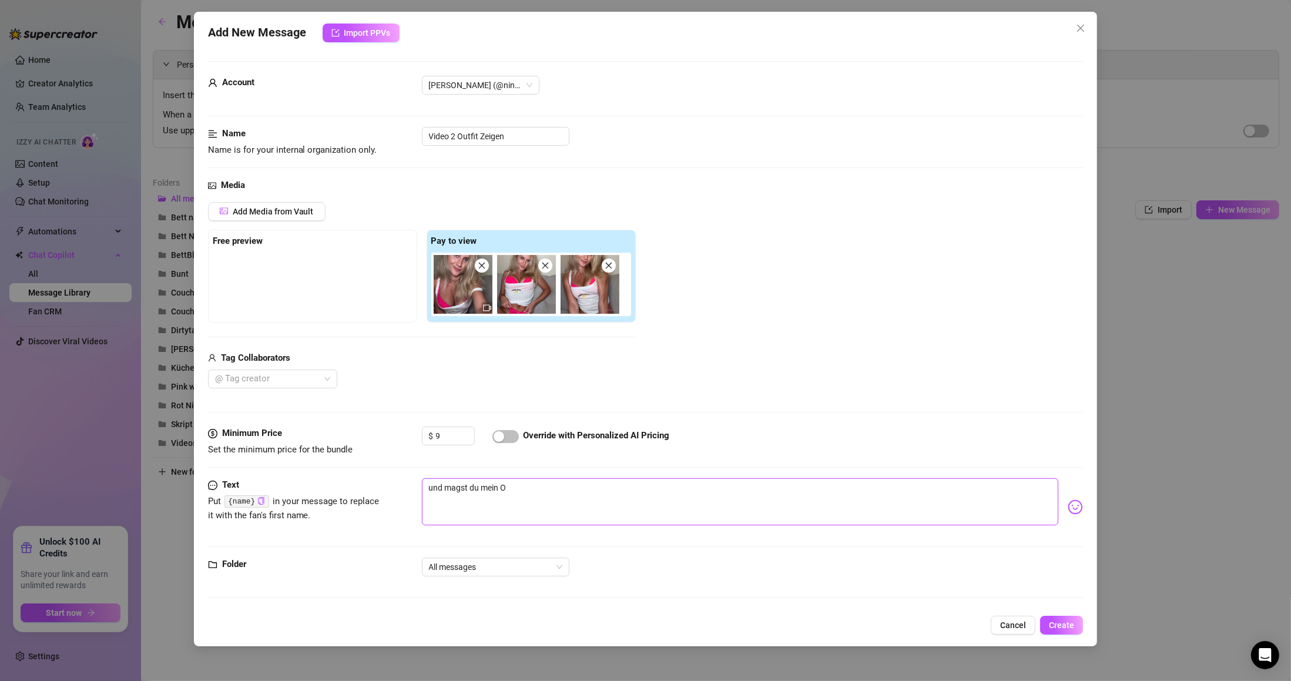
type textarea "und magst du mein Ou"
type textarea "und magst du mein Out"
type textarea "und magst du mein Outf"
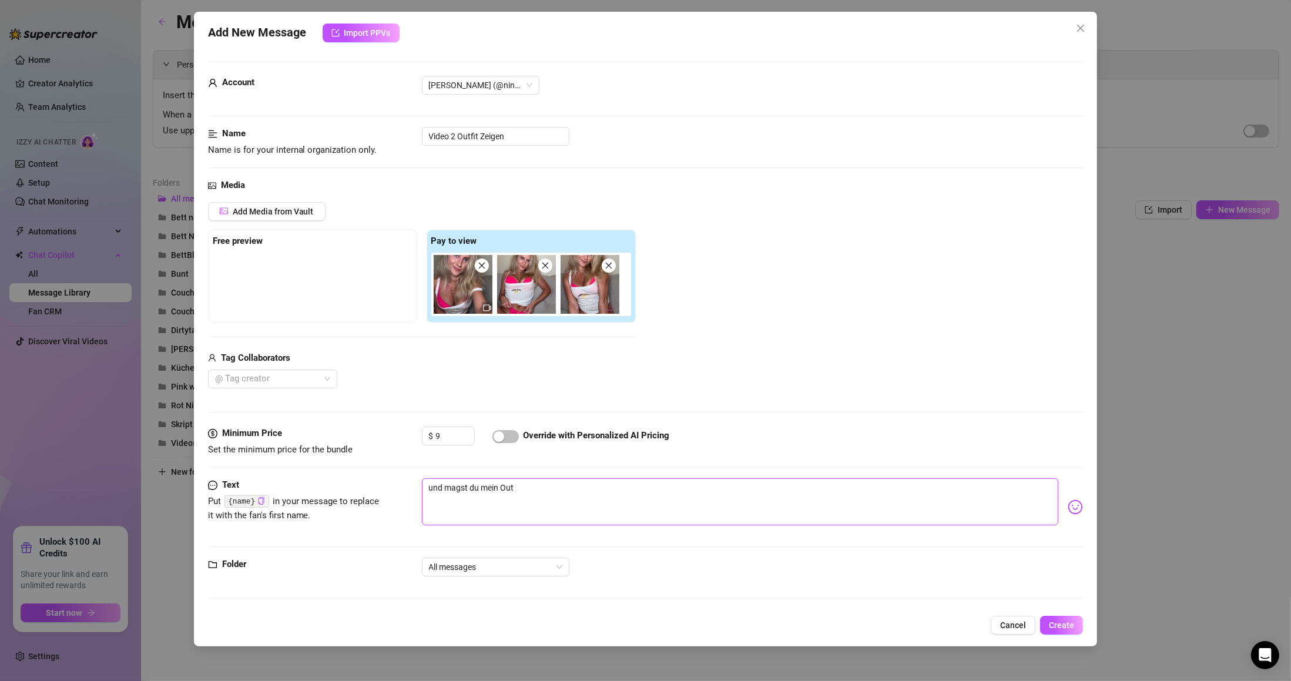
type textarea "und magst du mein Outf"
type textarea "und magst du mein Outfi"
type textarea "und magst du mein Outfit"
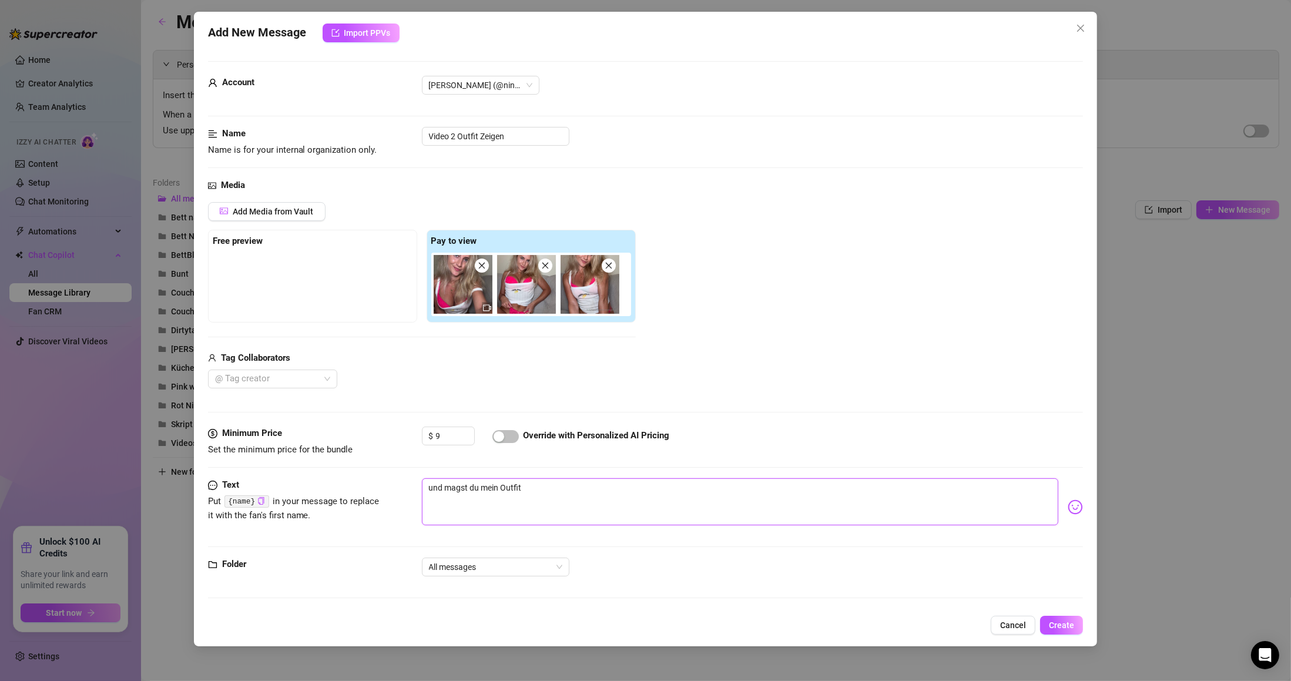
type textarea "und magst du mein Outfit"
type textarea "und magst du mein Outfit z"
type textarea "und magst du mein Outfit zu"
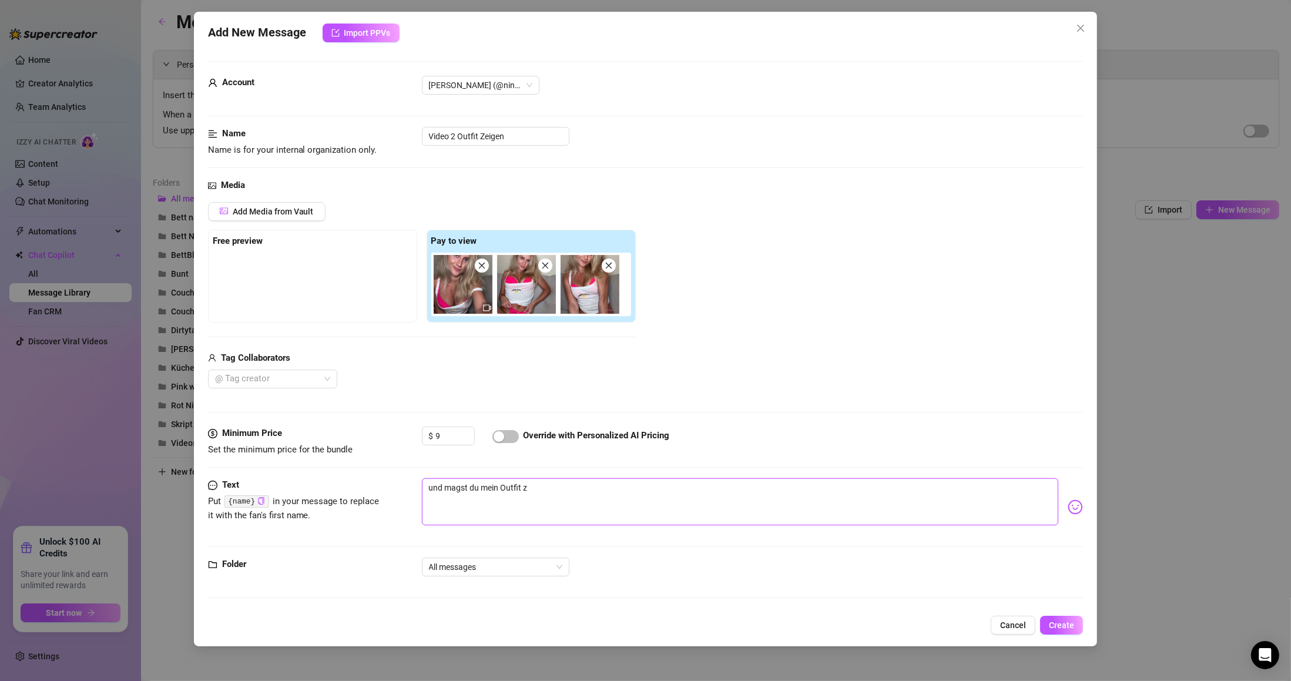
type textarea "und magst du mein Outfit zu"
type textarea "und magst du mein Outfit zum"
type textarea "und magst du mein Outfit zu"
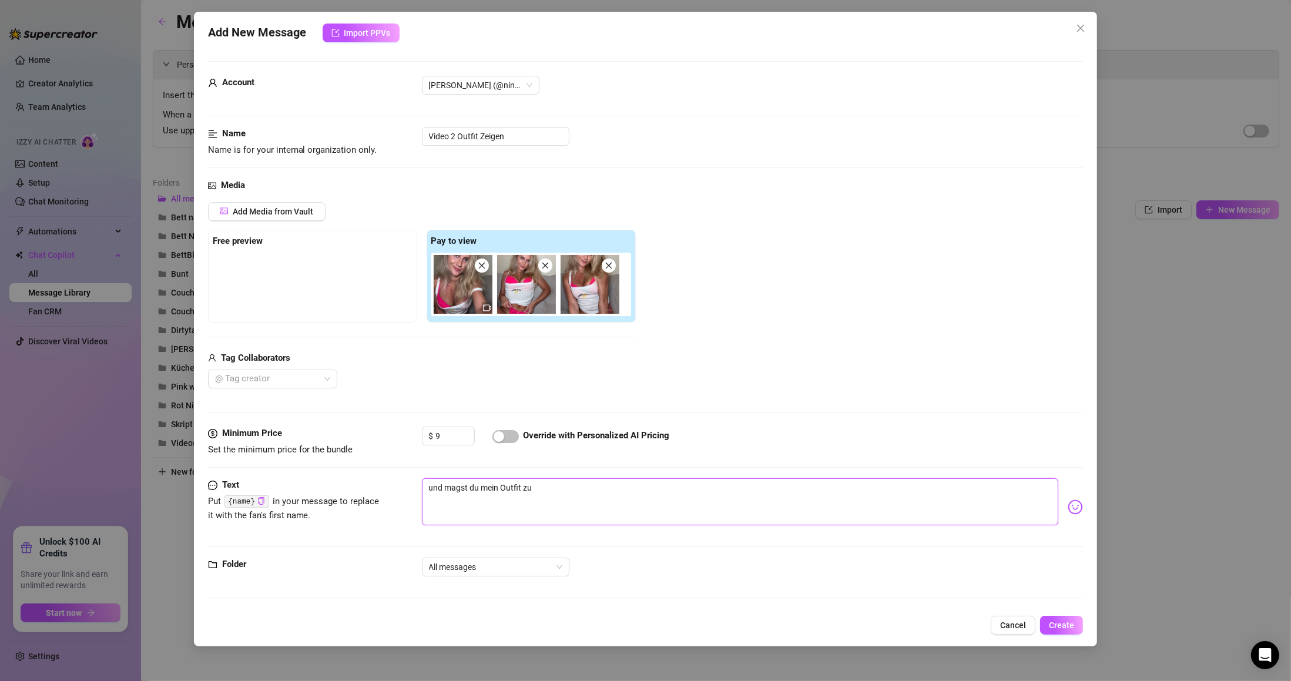
type textarea "und magst du mein Outfit z"
type textarea "und magst du mein Outfit"
type textarea "und magst du mein Outfit o"
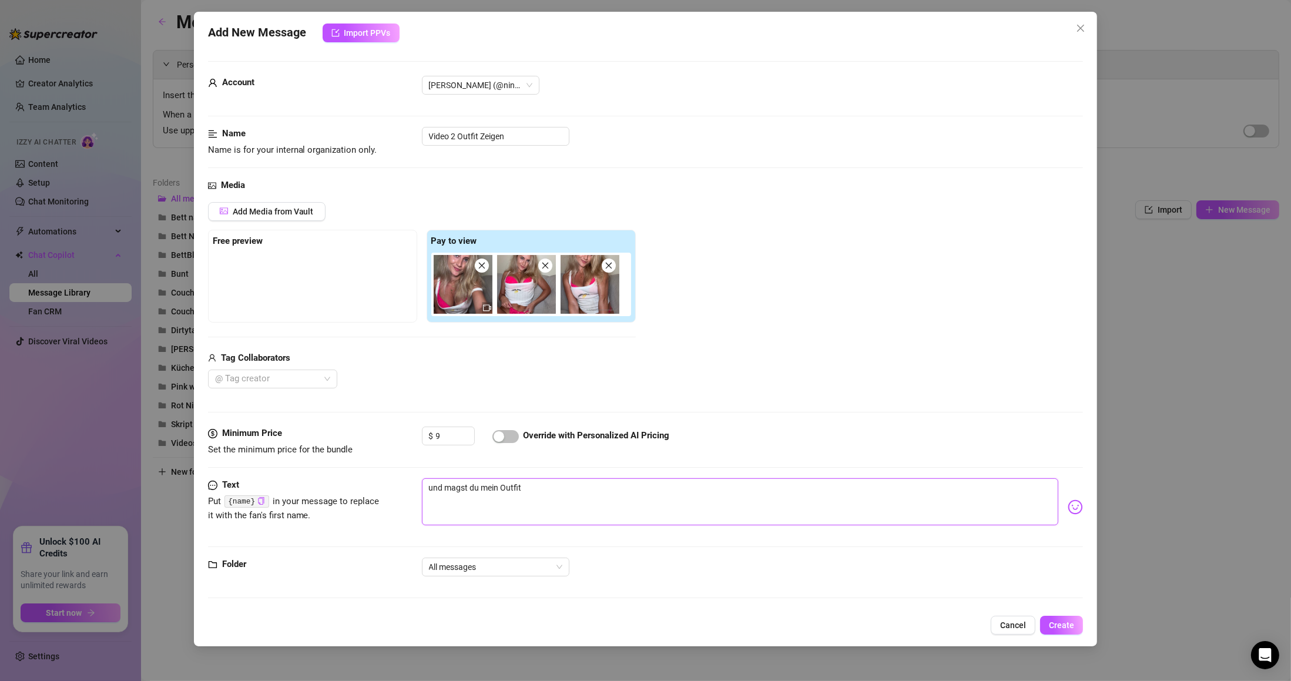
type textarea "und magst du mein Outfit o"
type textarea "und magst du mein Outfit od"
type textarea "und magst du mein Outfit ode"
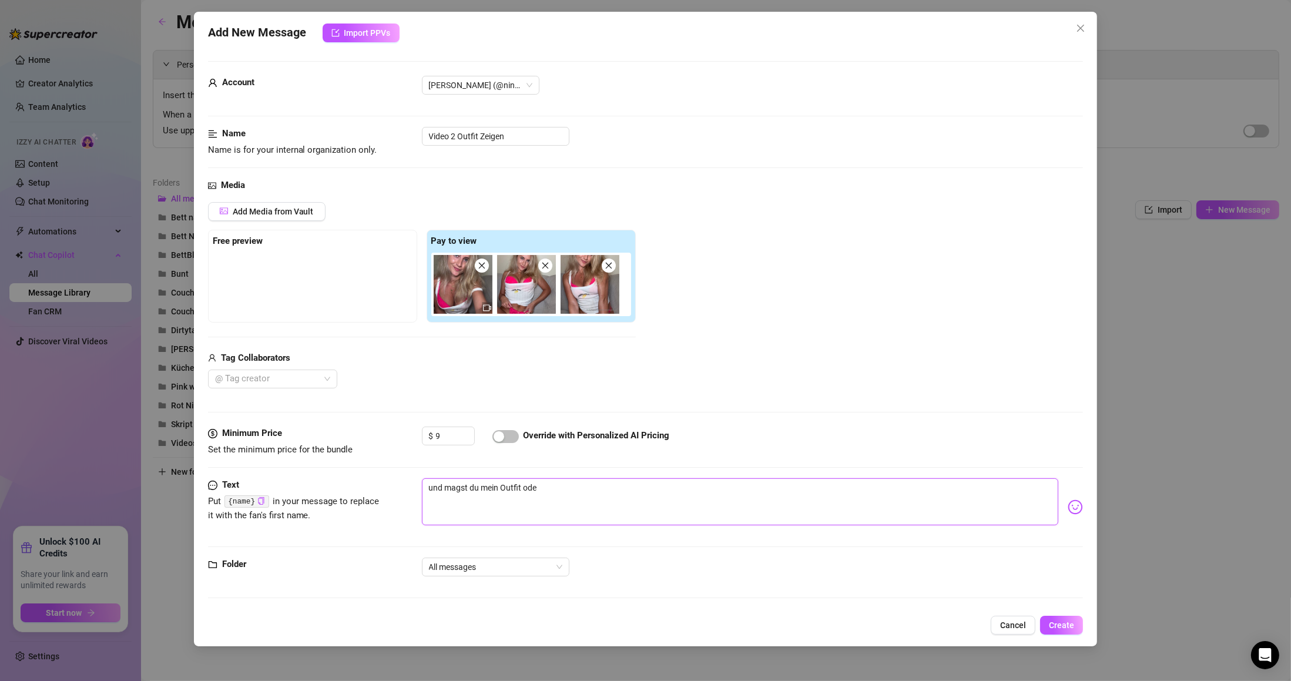
type textarea "und magst du mein Outfit oder"
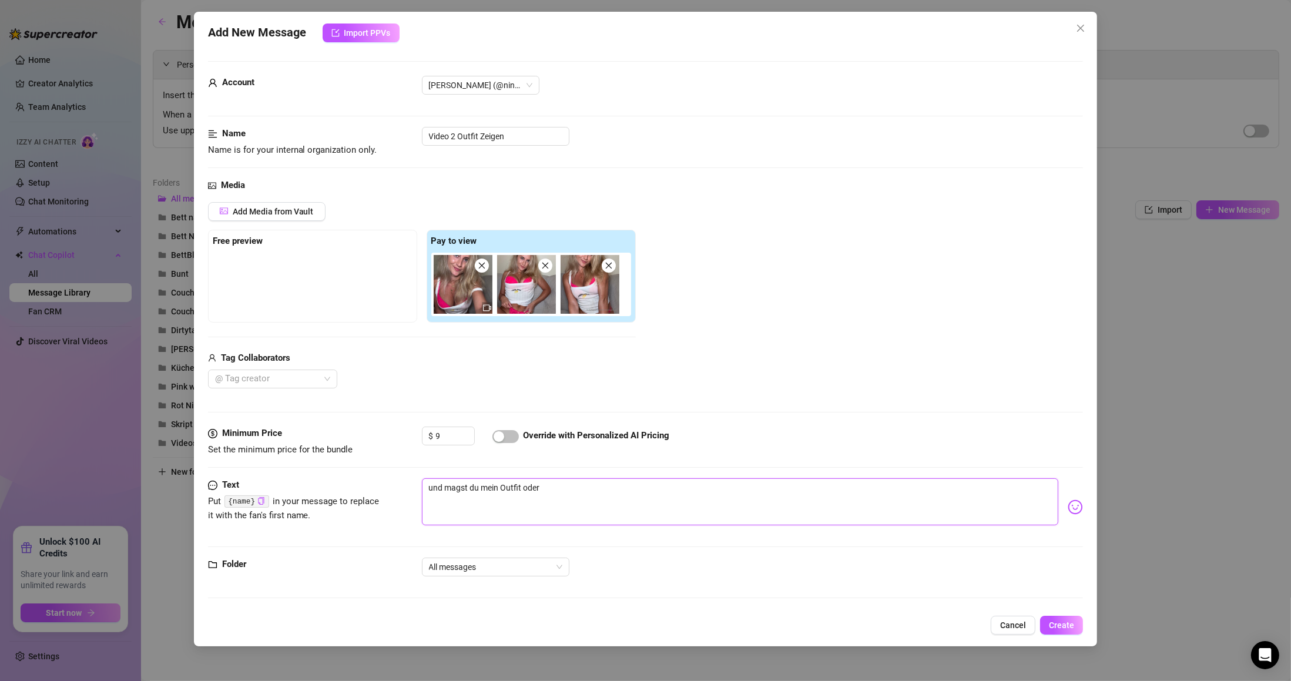
type textarea "und magst du mein Outfit oder"
type textarea "und magst du mein Outfit ode"
type textarea "und magst du mein Outfit oder"
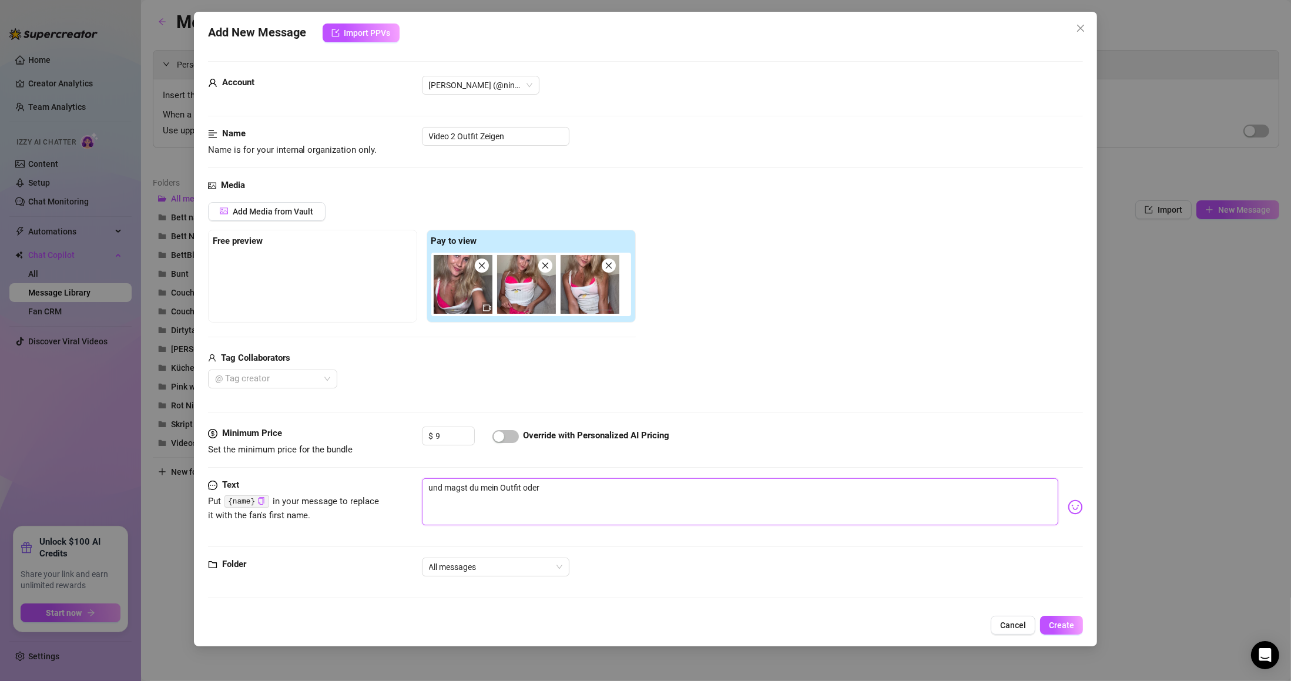
type textarea "und magst du mein Outfit oder"
type textarea "und magst du mein Outfit oder w"
type textarea "und magst du mein Outfit oder"
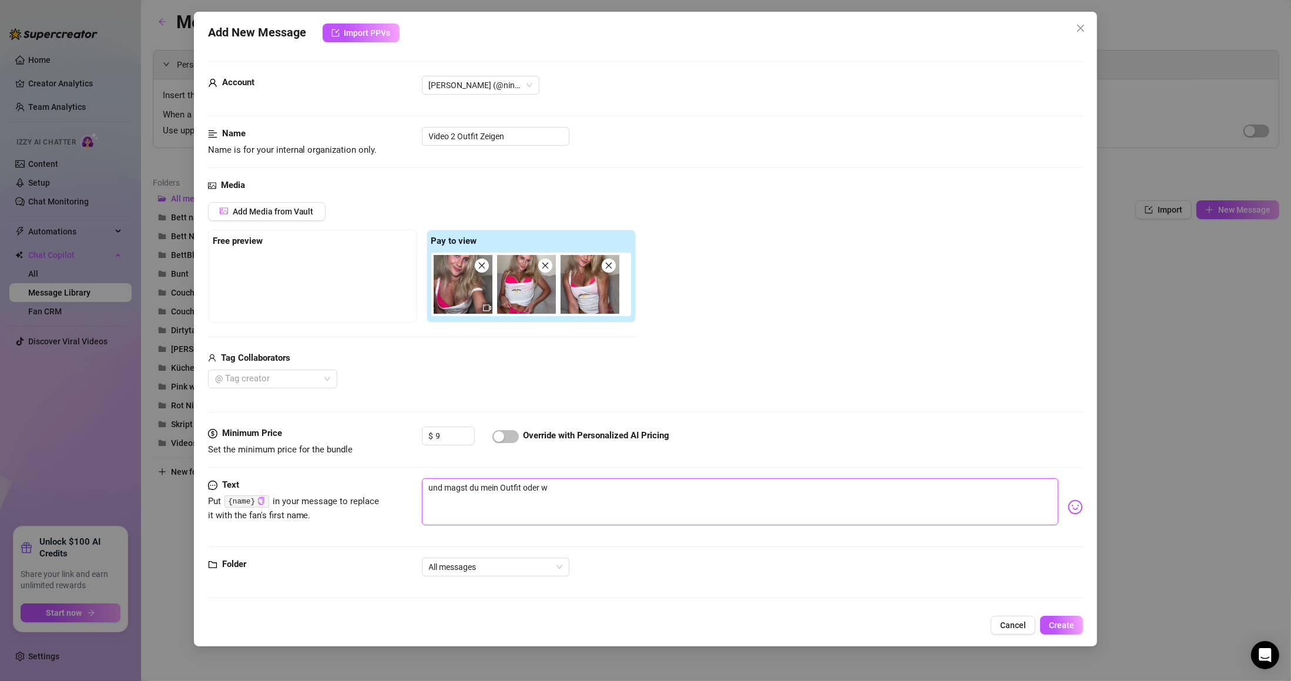
type textarea "und magst du mein Outfit oder"
type textarea "und magst du mein Outfit ode"
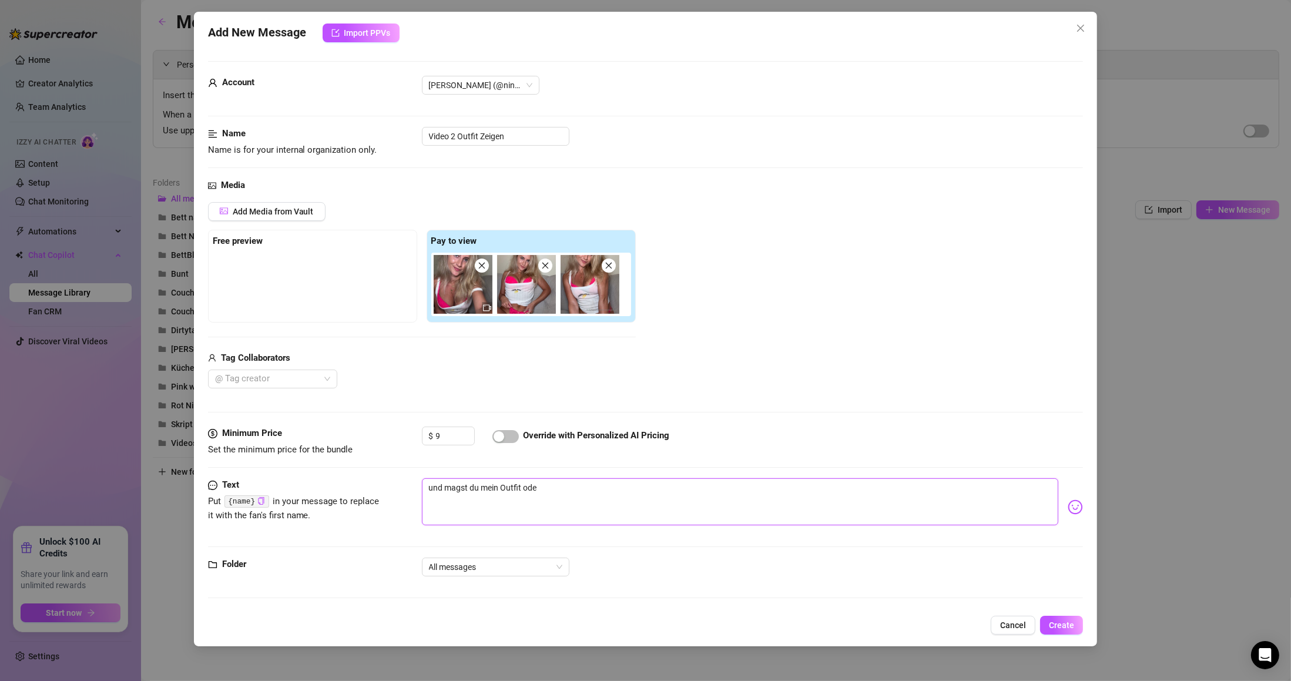
type textarea "und magst du mein Outfit od"
type textarea "und magst du mein Outfit o"
type textarea "und magst du mein Outfit"
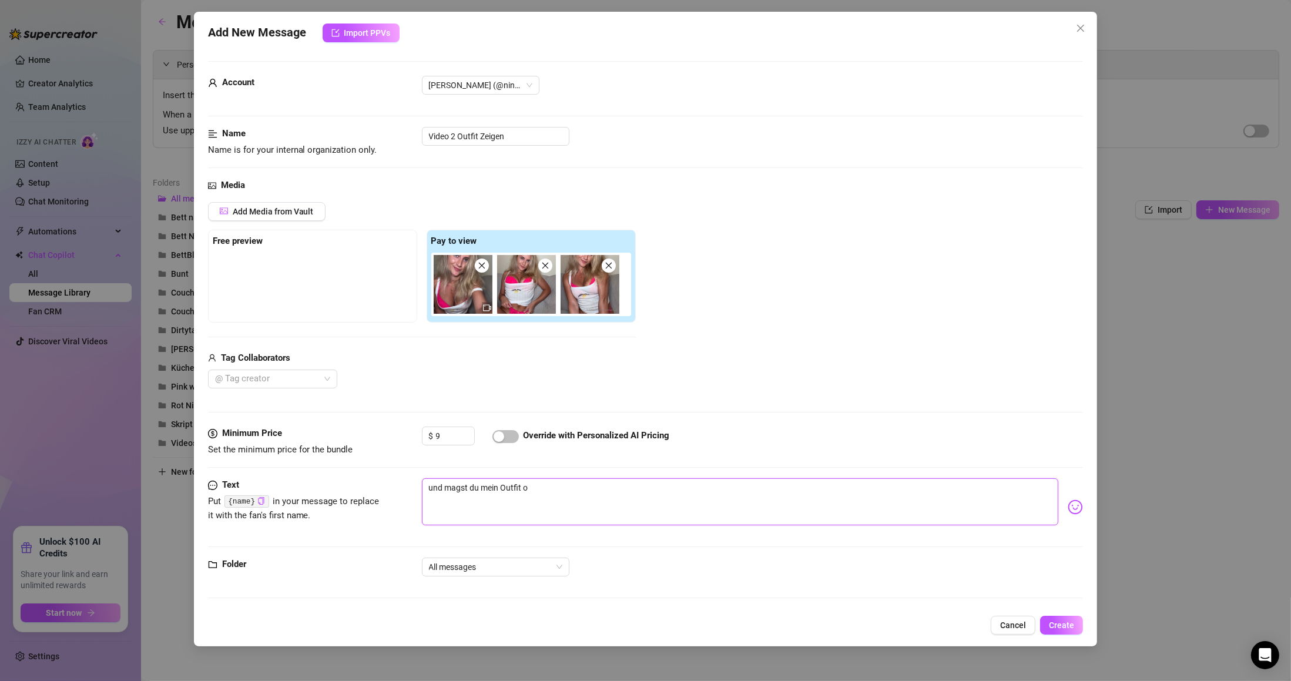
type textarea "und magst du mein Outfit"
type textarea "und magst du mein Outfit ?"
type textarea "und magst du mein Outfit ?❤️"
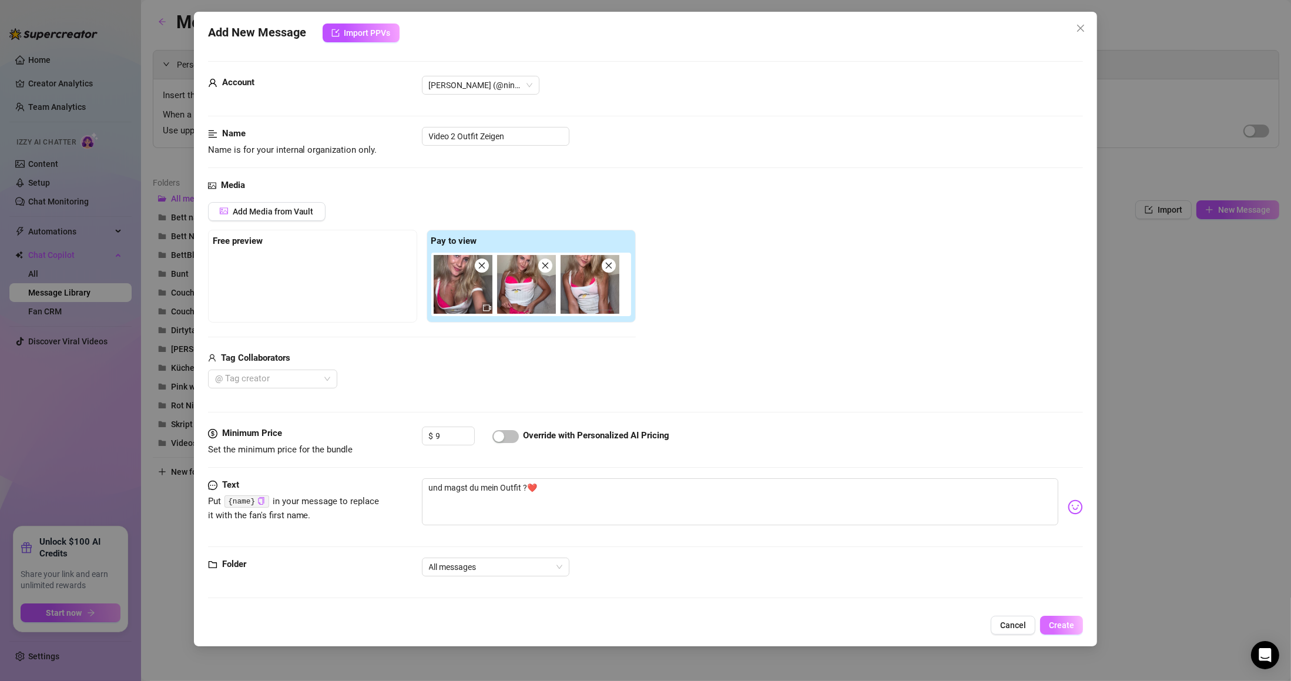
click at [1066, 632] on button "Create" at bounding box center [1061, 625] width 43 height 19
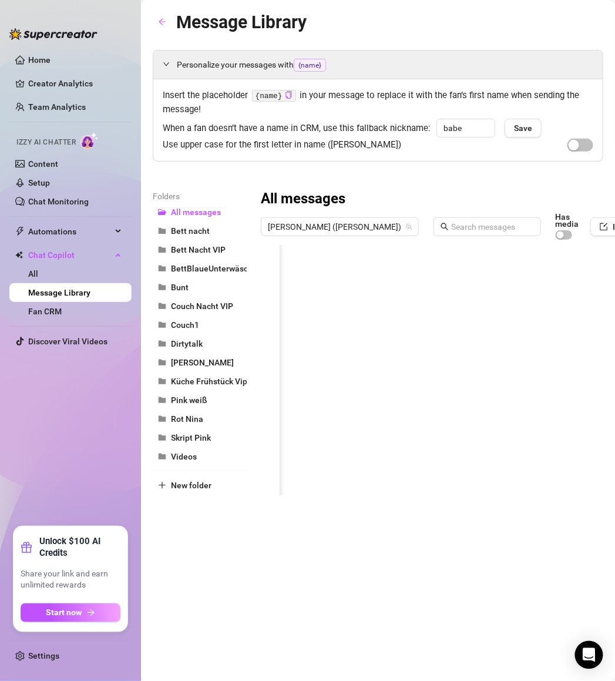
scroll to position [0, 0]
type textarea "Type your message here..."
click at [325, 484] on body "Home Creator Analytics Team Analytics Izzy AI Chatter Content Setup Chat Monito…" at bounding box center [307, 340] width 615 height 681
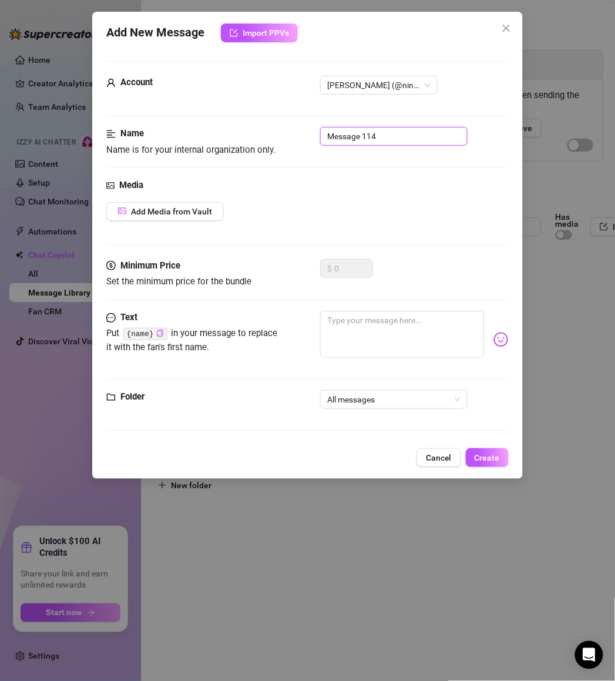
drag, startPoint x: 388, startPoint y: 134, endPoint x: 286, endPoint y: 146, distance: 103.5
click at [286, 146] on div "Name Name is for your internal organization only. Message 114" at bounding box center [307, 142] width 402 height 30
type input "Bilder 2"
click at [156, 213] on span "Add Media from Vault" at bounding box center [171, 211] width 81 height 9
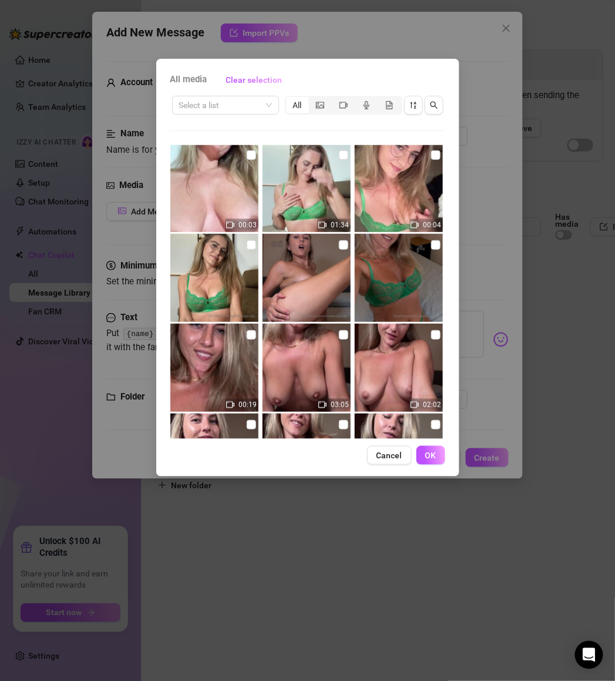
scroll to position [141, 0]
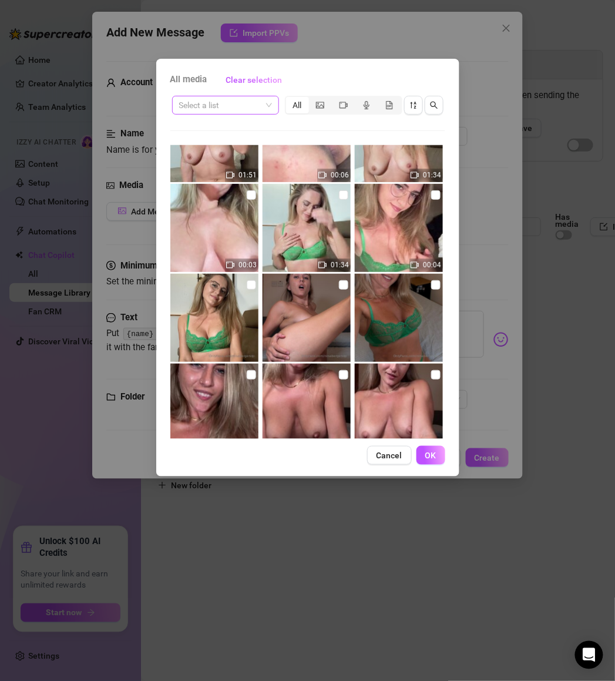
click at [209, 106] on input "search" at bounding box center [220, 105] width 82 height 18
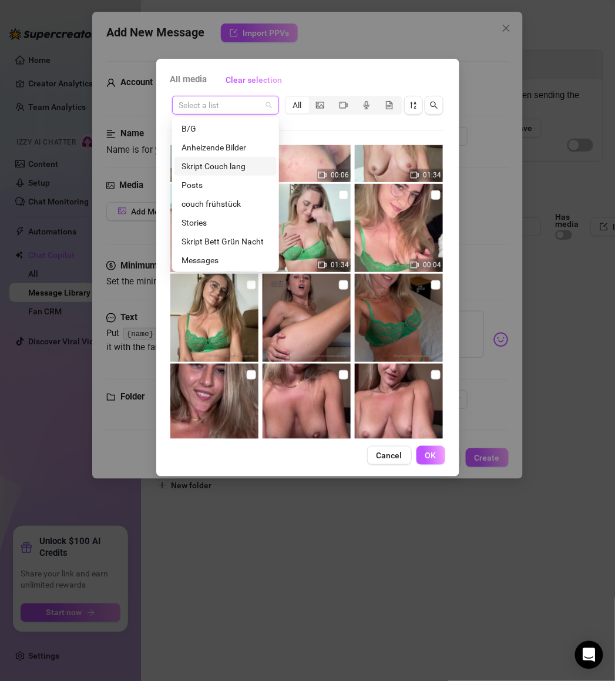
click at [210, 170] on div "Skript Couch lang" at bounding box center [226, 166] width 88 height 13
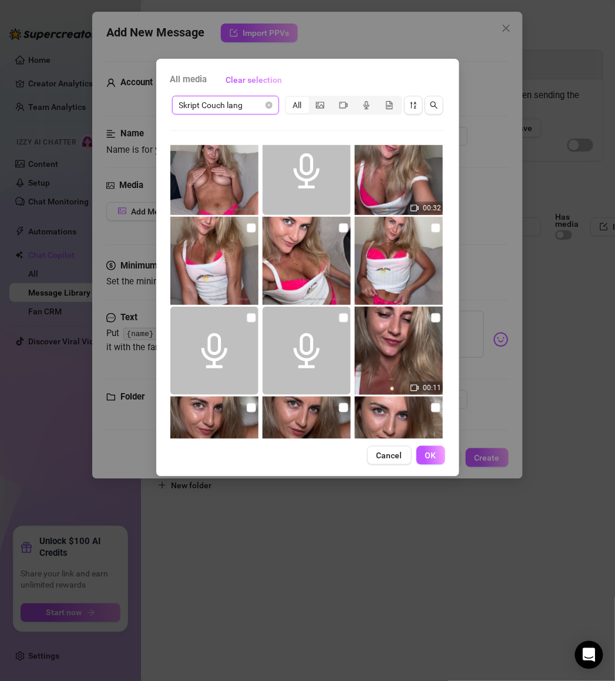
scroll to position [911, 0]
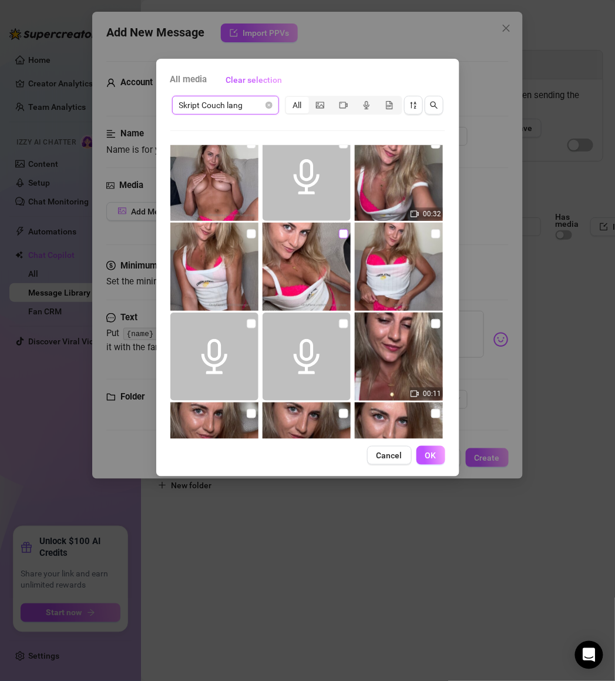
click at [339, 234] on input "checkbox" at bounding box center [343, 233] width 9 height 9
checkbox input "true"
click at [435, 459] on span "OK" at bounding box center [430, 455] width 11 height 9
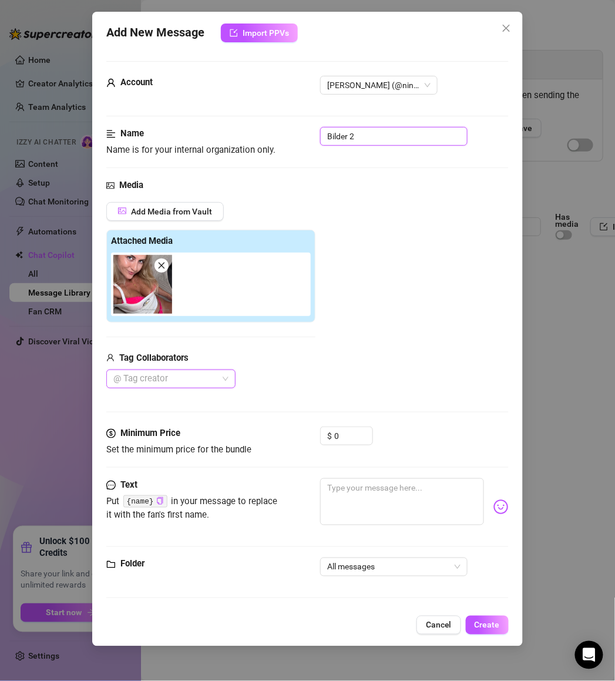
click at [381, 142] on input "Bilder 2" at bounding box center [393, 136] width 147 height 19
type input "Bilder 2 after outfit zeigen"
click at [397, 492] on textarea at bounding box center [402, 501] width 164 height 47
type textarea "u"
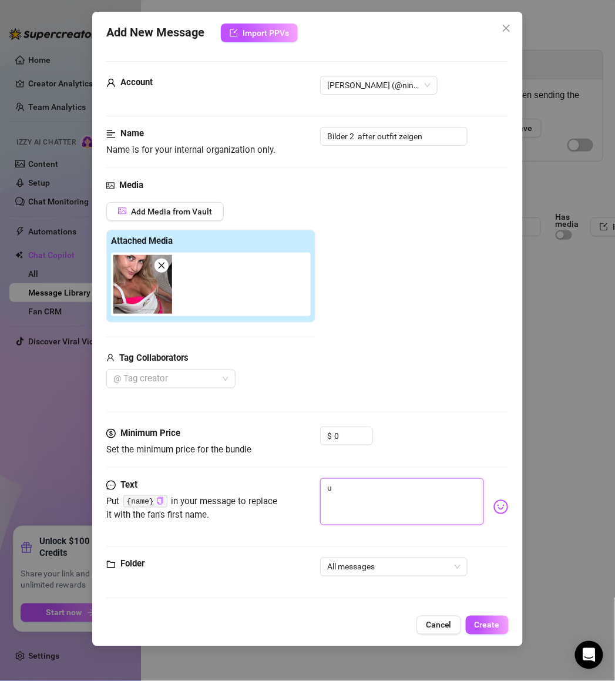
type textarea "un"
type textarea "und"
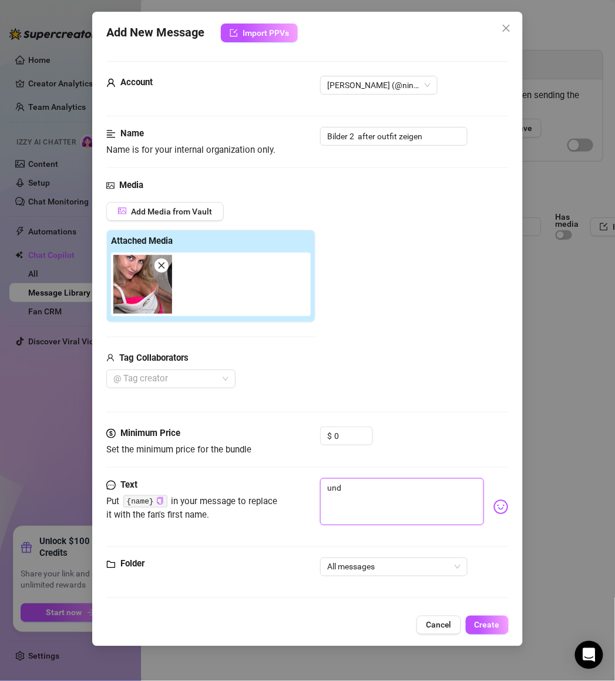
type textarea "und"
type textarea "und s"
type textarea "und so"
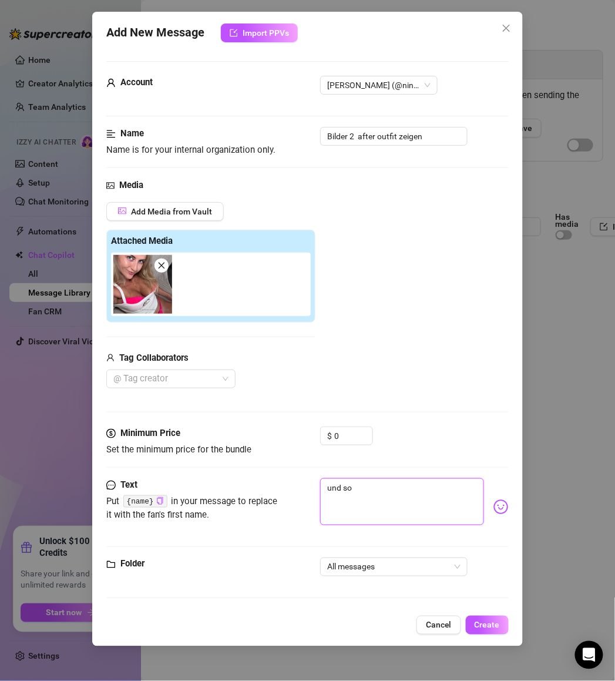
type textarea "und sol"
type textarea "und soll"
type textarea "und sol"
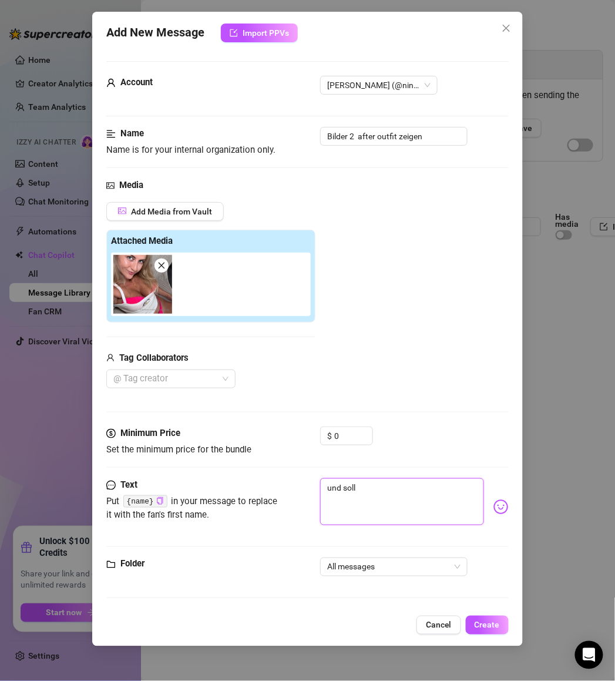
type textarea "und sol"
type textarea "und so"
type textarea "und s"
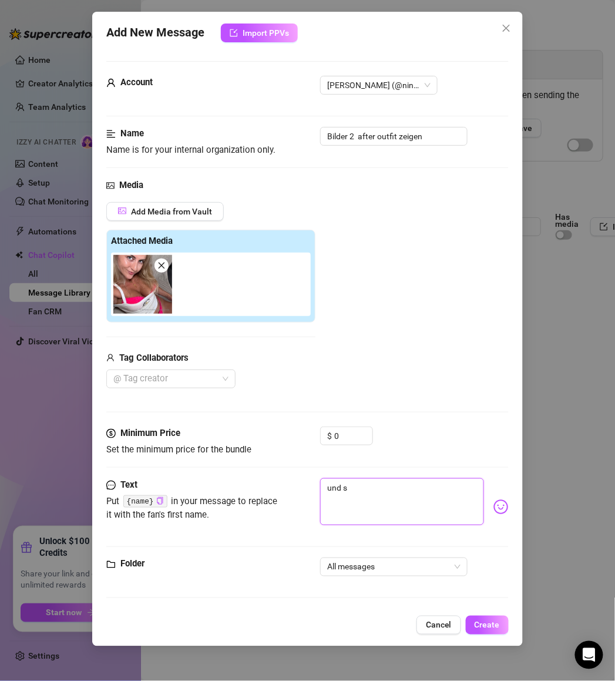
type textarea "und"
type textarea "un"
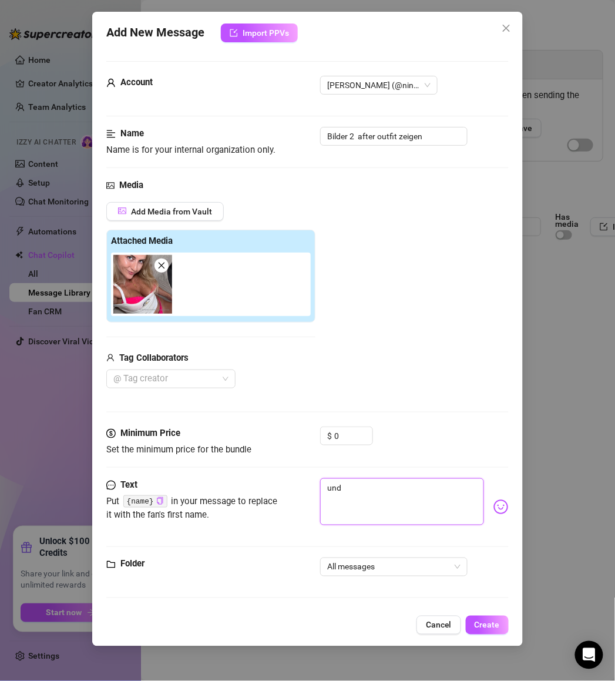
type textarea "un"
type textarea "u"
type textarea "Type your message here..."
type textarea "d"
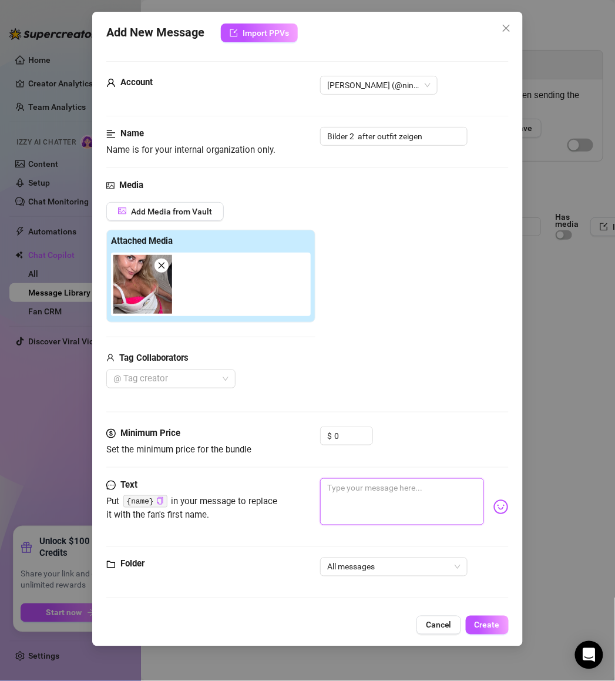
type textarea "d"
type textarea "da"
type textarea "dar"
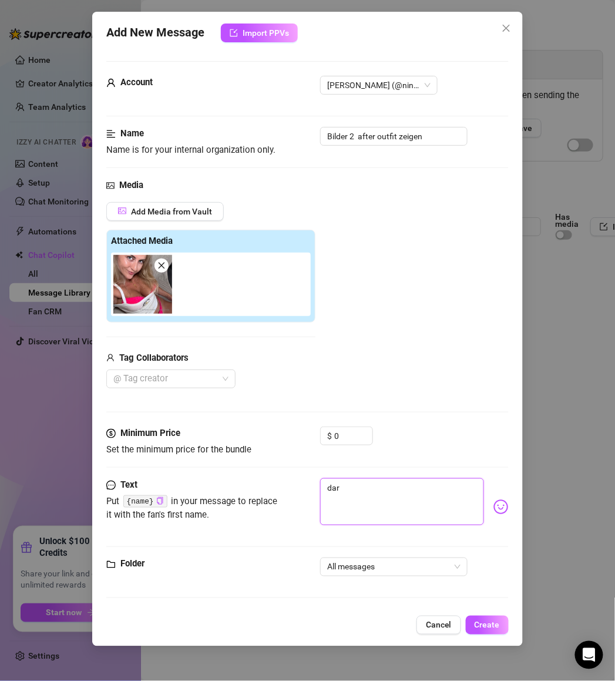
type textarea "darf"
type textarea "darf i"
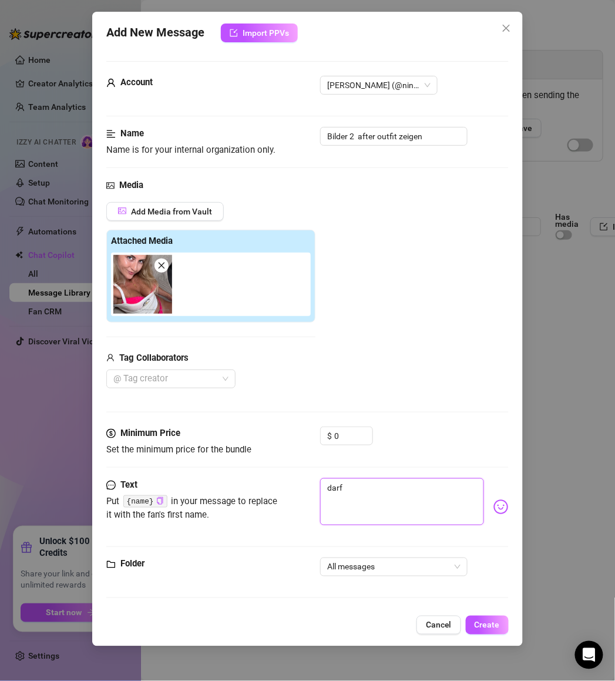
type textarea "darf i"
type textarea "darf ic"
type textarea "darf ich"
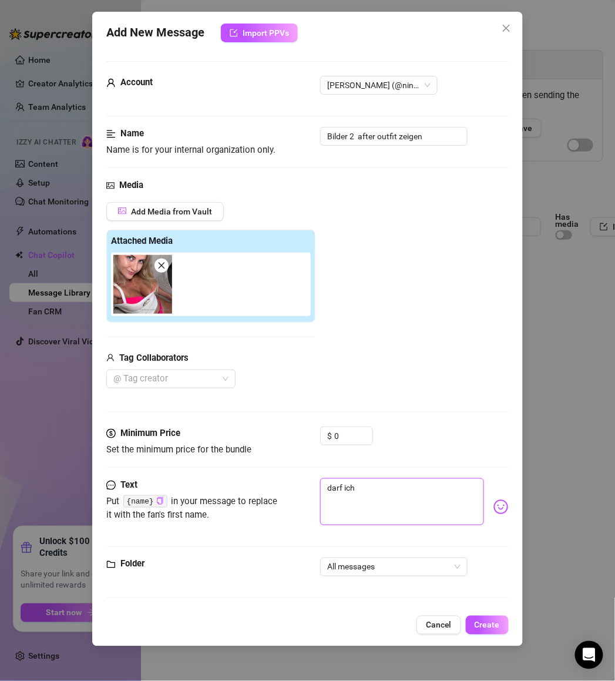
type textarea "darf ich"
type textarea "darf ich m"
type textarea "darf ich mi"
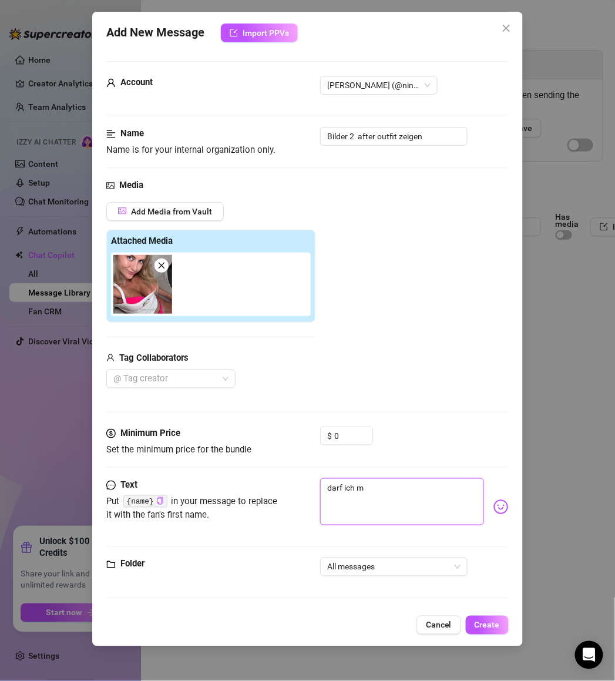
type textarea "darf ich mi"
type textarea "darf ich mic"
type textarea "darf ich mich"
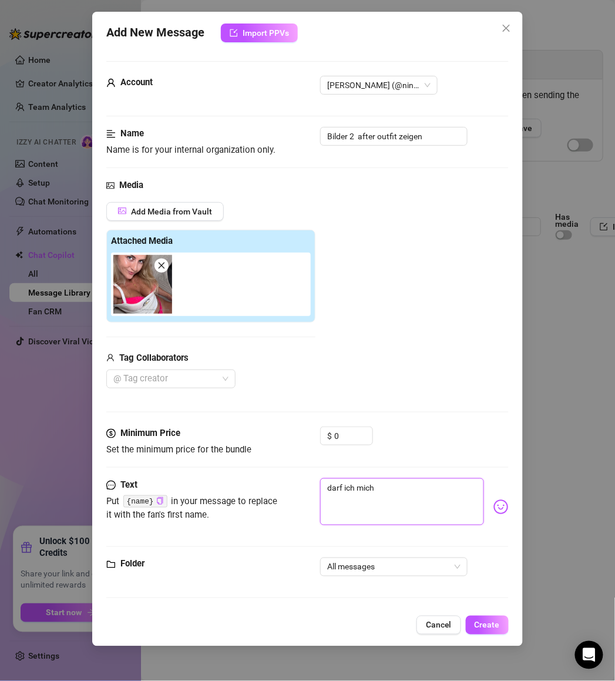
type textarea "darf ich mich"
type textarea "darf ich mich j"
type textarea "darf ich mich je"
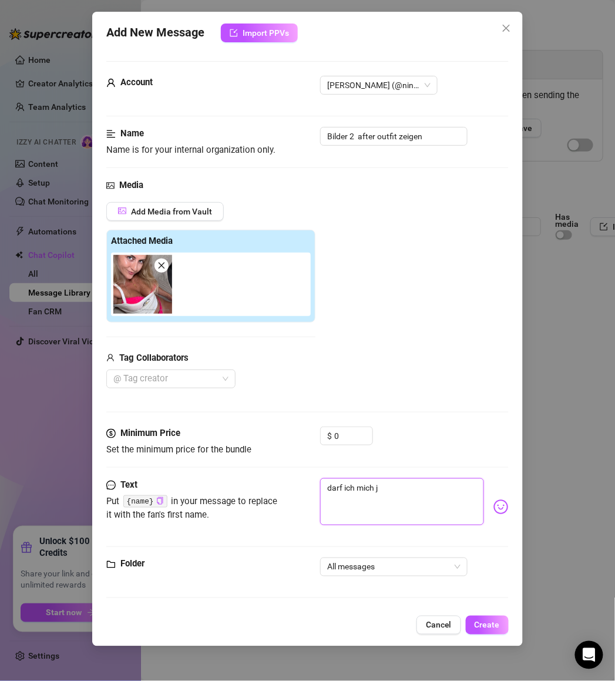
type textarea "darf ich mich je"
type textarea "darf ich mich jet"
type textarea "darf ich mich jetz"
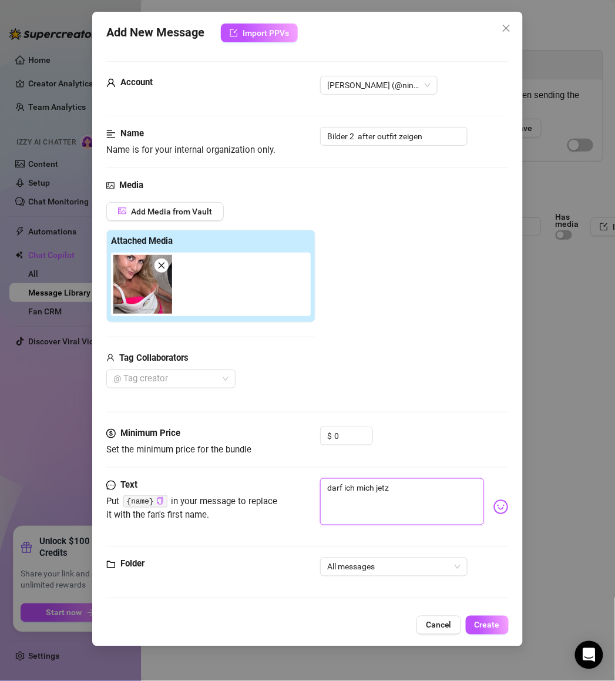
type textarea "darf ich mich jetzt"
type textarea "darf ich mich jetzt e"
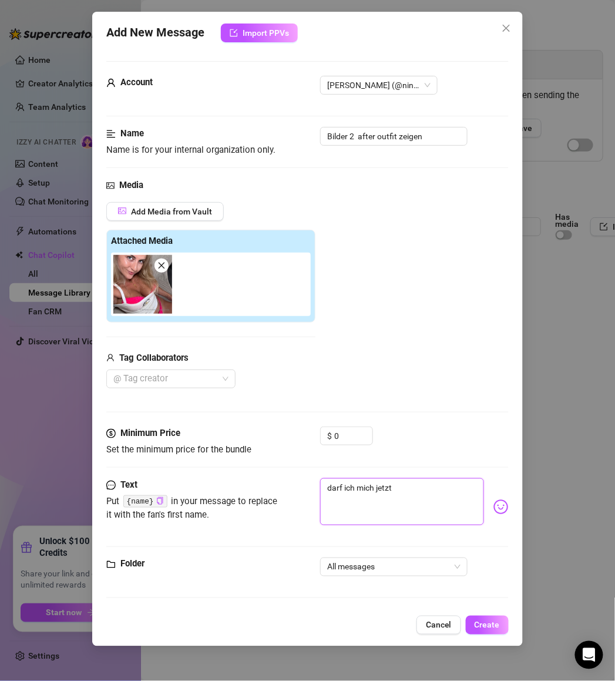
type textarea "darf ich mich jetzt e"
type textarea "darf ich mich jetzt ei"
type textarea "darf ich mich jetzt ein"
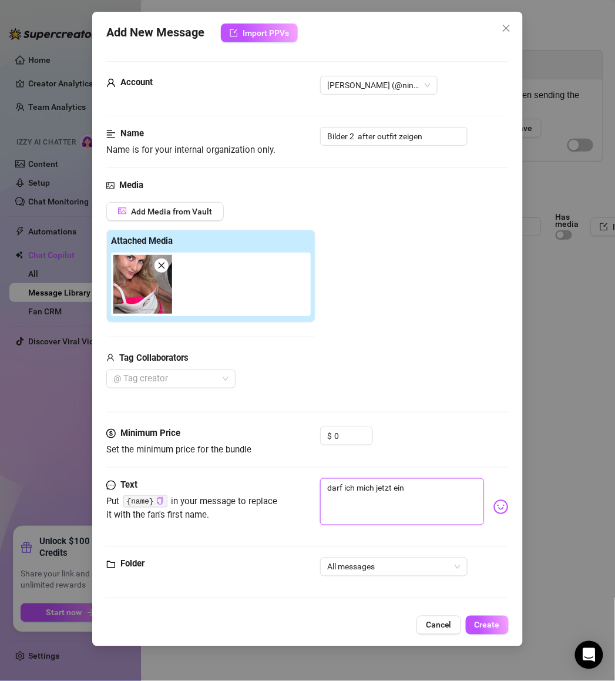
type textarea "darf ich mich jetzt ein"
type textarea "darf ich mich jetzt ein w"
type textarea "darf ich mich jetzt ein we"
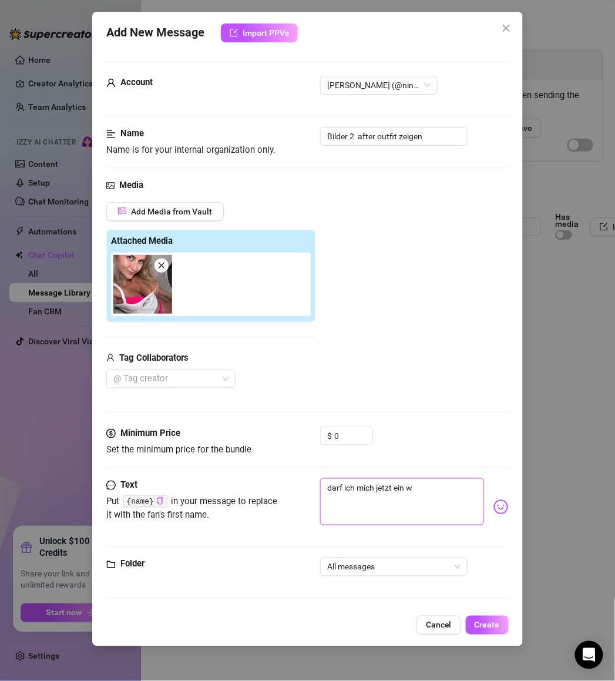
type textarea "darf ich mich jetzt ein we"
type textarea "darf ich mich jetzt ein wen"
type textarea "darf ich mich jetzt ein weni"
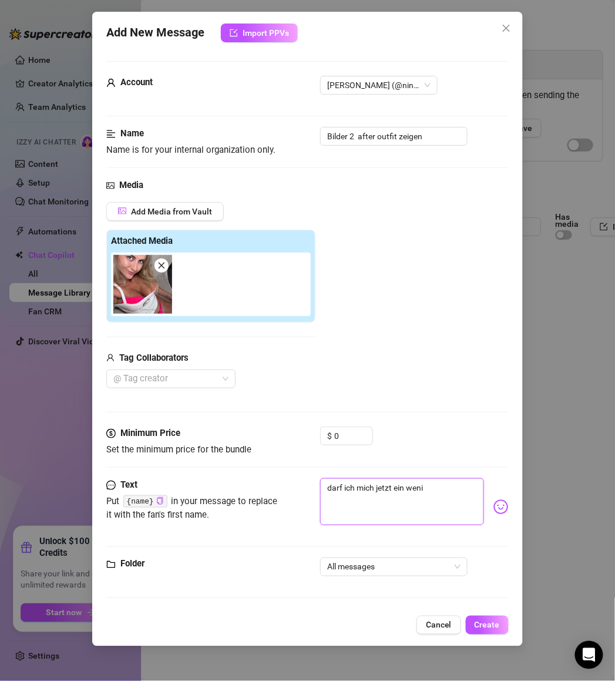
type textarea "darf ich mich jetzt ein wenig"
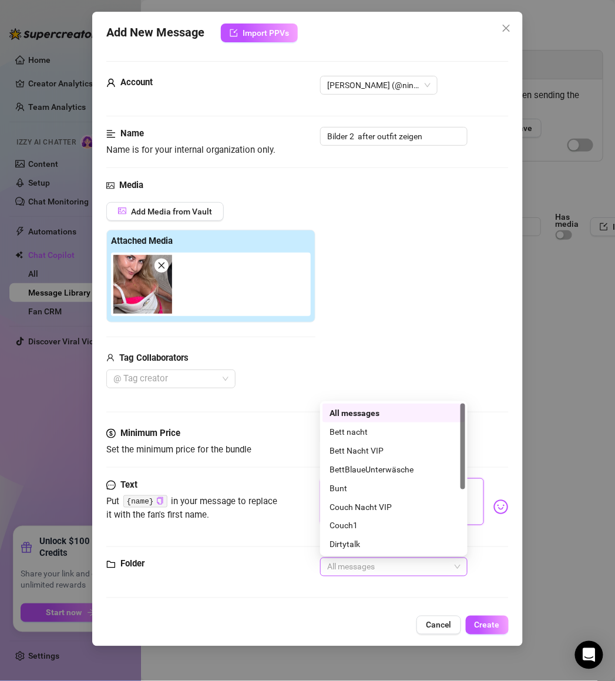
click at [374, 566] on span "All messages" at bounding box center [393, 567] width 133 height 18
click at [392, 450] on div "Bett Nacht VIP" at bounding box center [394, 450] width 129 height 13
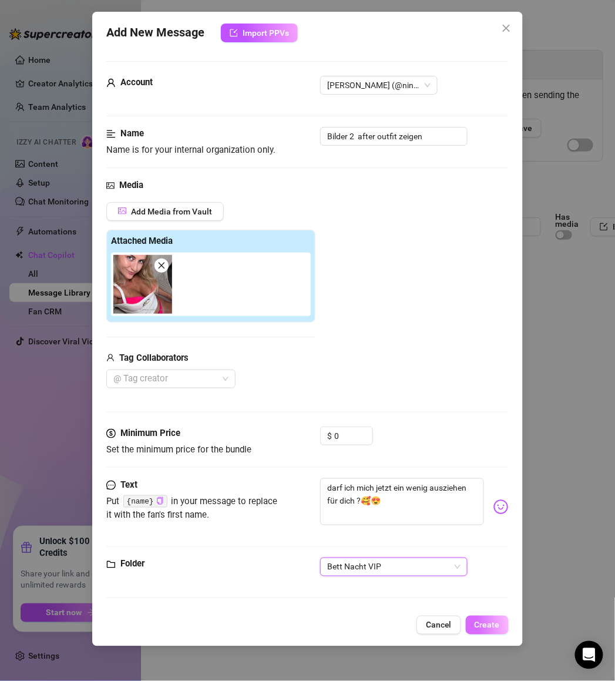
click at [483, 626] on span "Create" at bounding box center [487, 624] width 25 height 9
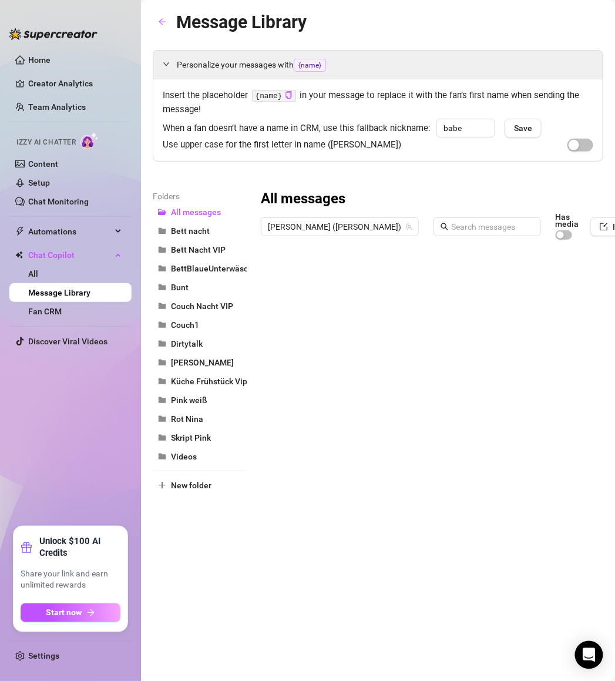
drag, startPoint x: 261, startPoint y: 417, endPoint x: 268, endPoint y: 364, distance: 53.3
click at [268, 364] on div at bounding box center [486, 376] width 451 height 262
drag, startPoint x: 262, startPoint y: 389, endPoint x: 268, endPoint y: 372, distance: 18.8
click at [266, 371] on div at bounding box center [486, 376] width 451 height 262
